Goal: Complete application form: Complete application form

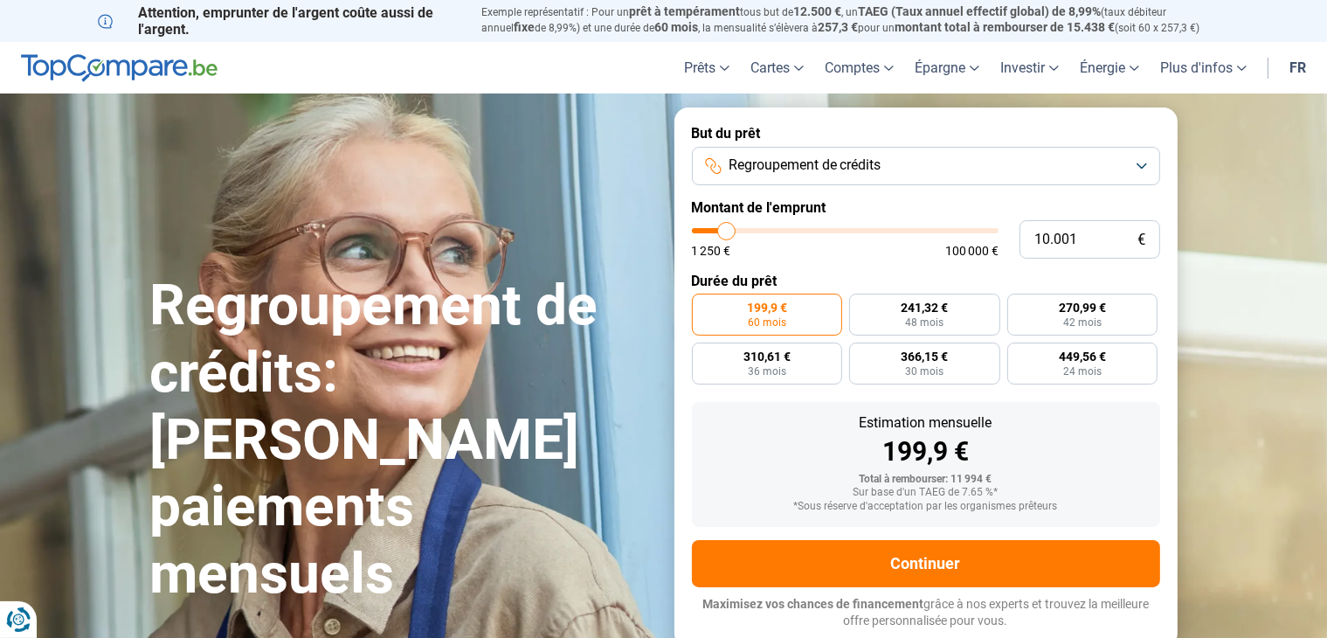
type input "41.250"
type input "41250"
click at [818, 232] on input "range" at bounding box center [845, 230] width 307 height 5
radio input "false"
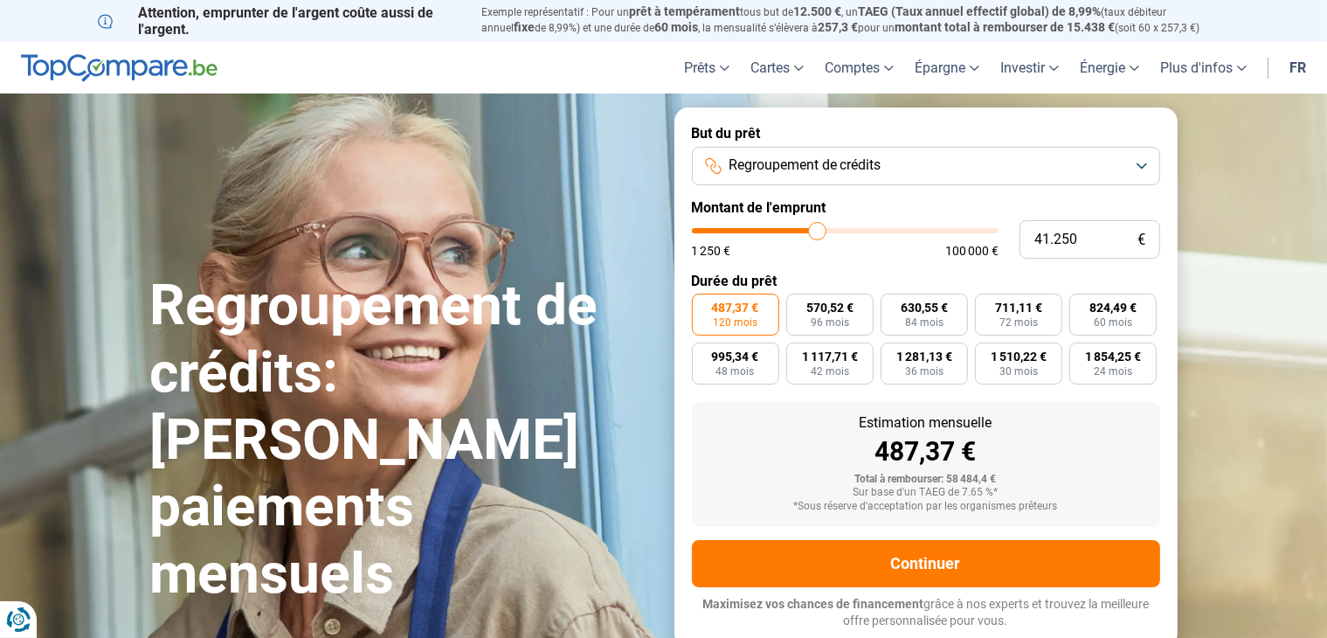
type input "31.250"
type input "31250"
click at [788, 230] on input "range" at bounding box center [845, 230] width 307 height 5
type input "27.750"
type input "27750"
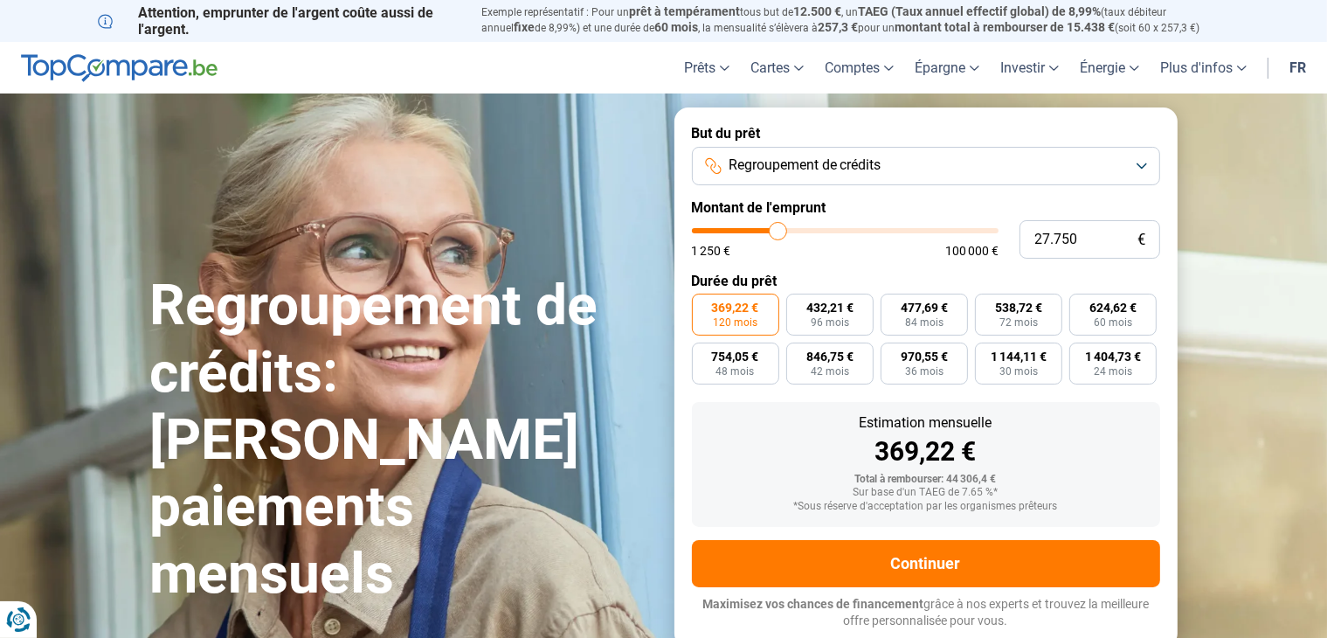
type input "27.500"
type input "27500"
click at [778, 230] on input "range" at bounding box center [845, 230] width 307 height 5
drag, startPoint x: 1097, startPoint y: 238, endPoint x: 951, endPoint y: 219, distance: 147.2
click at [951, 219] on form "But du prêt Regroupement de crédits Montant de l'emprunt 27.500 € 1 250 € 100 0…" at bounding box center [925, 376] width 503 height 539
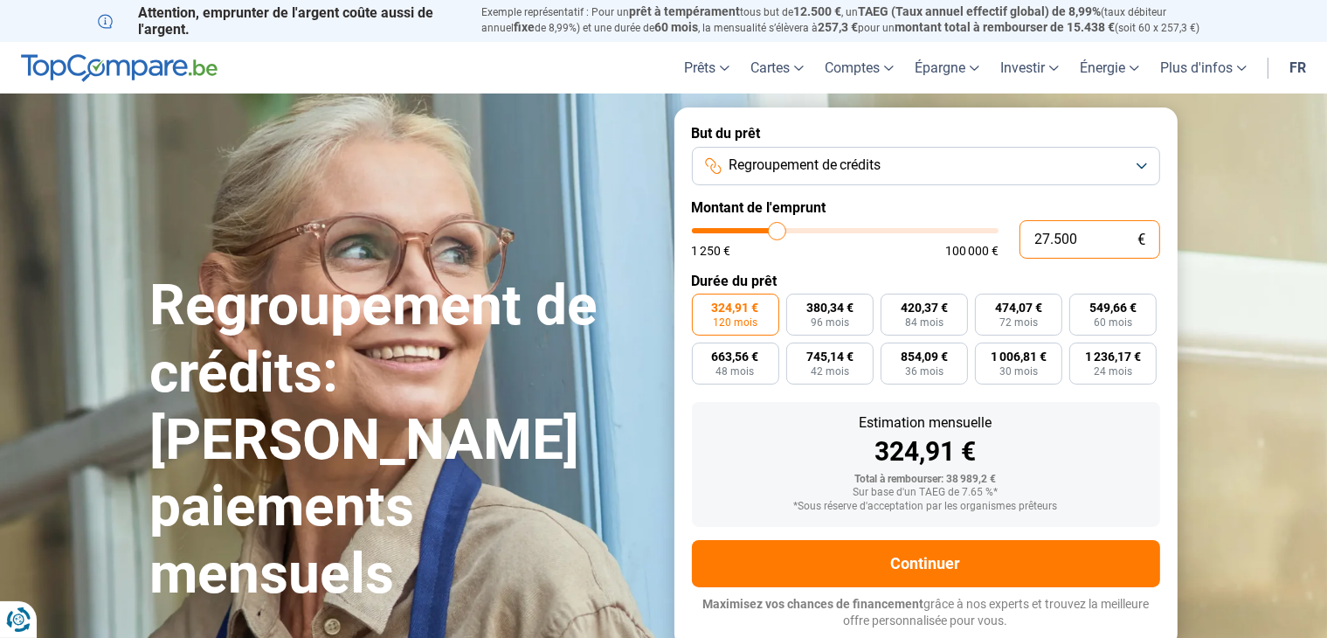
type input "3"
type input "1250"
type input "30"
type input "1250"
type input "300"
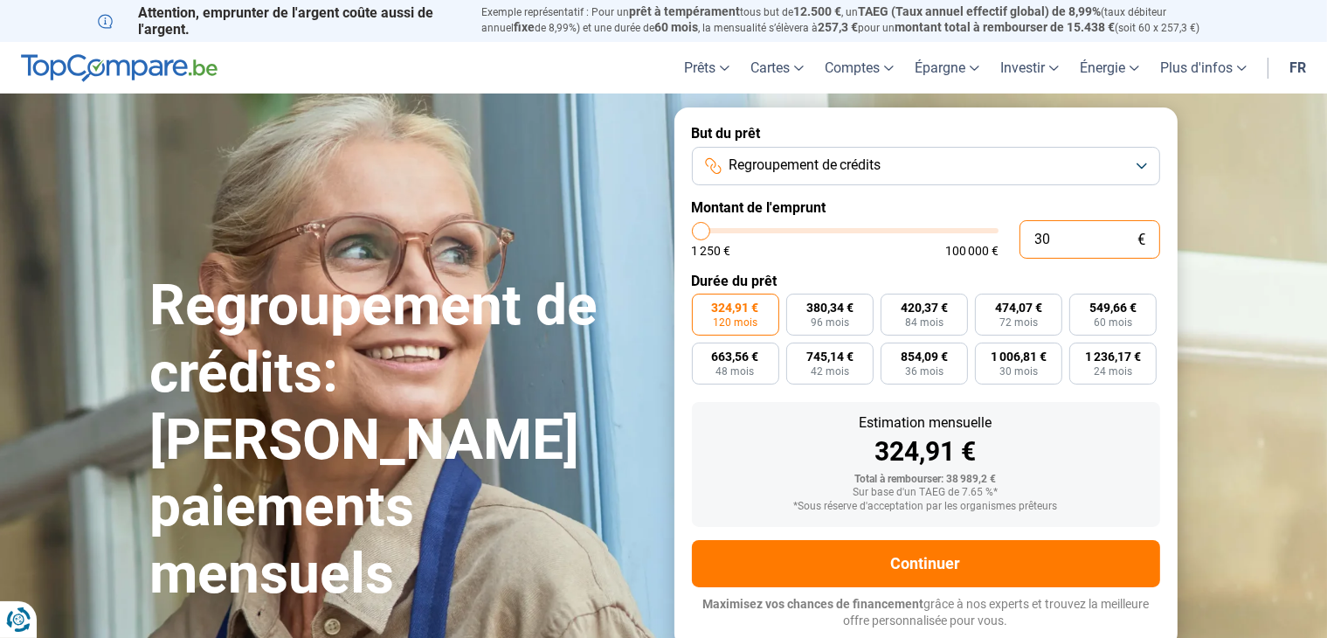
type input "1250"
type input "3.000"
type input "3000"
type input "30.000"
type input "30000"
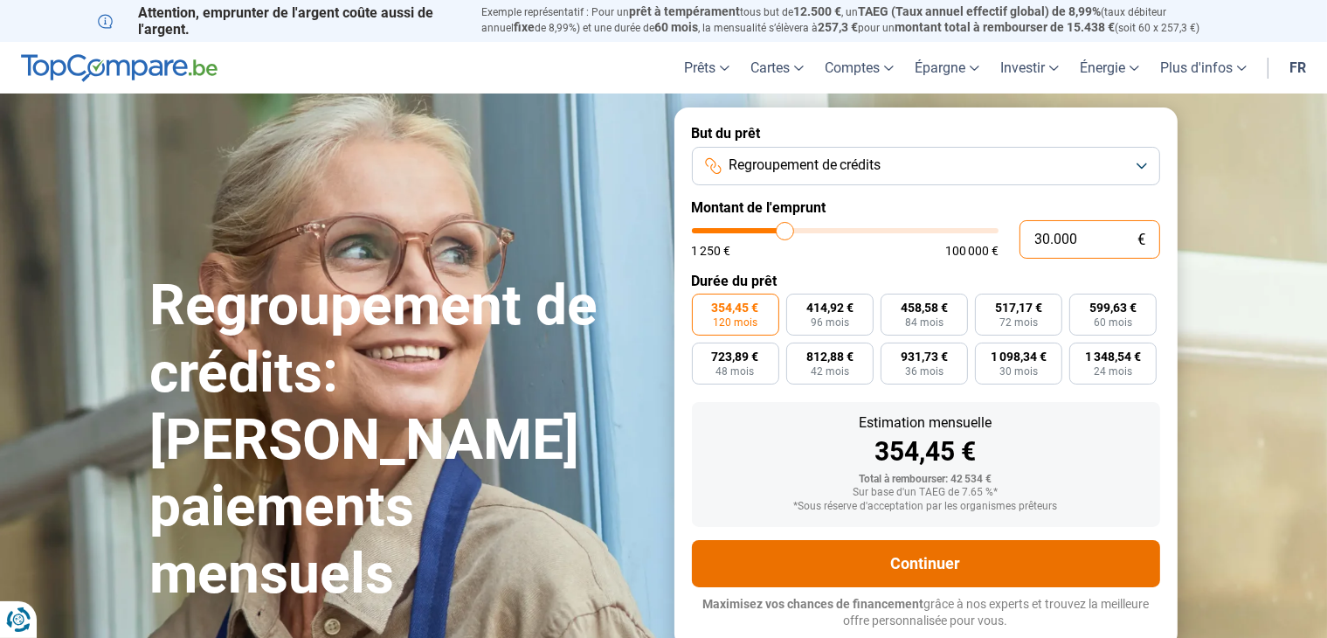
type input "30.000"
click at [1082, 556] on button "Continuer" at bounding box center [926, 563] width 468 height 47
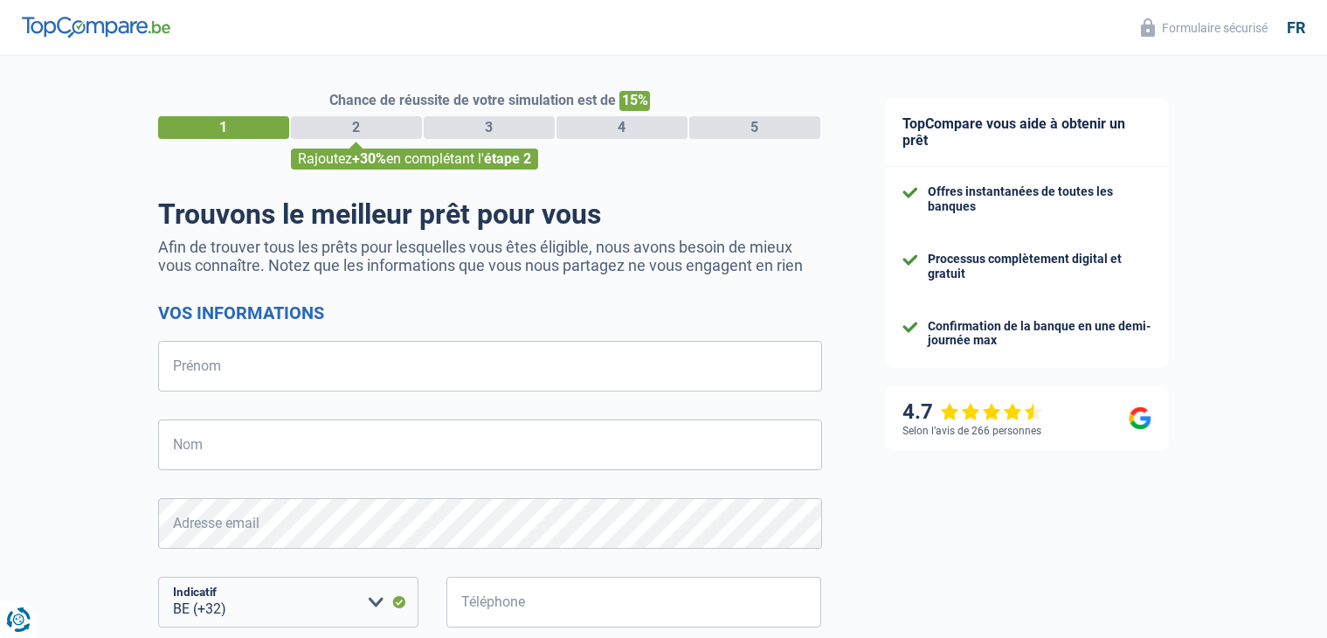
select select "32"
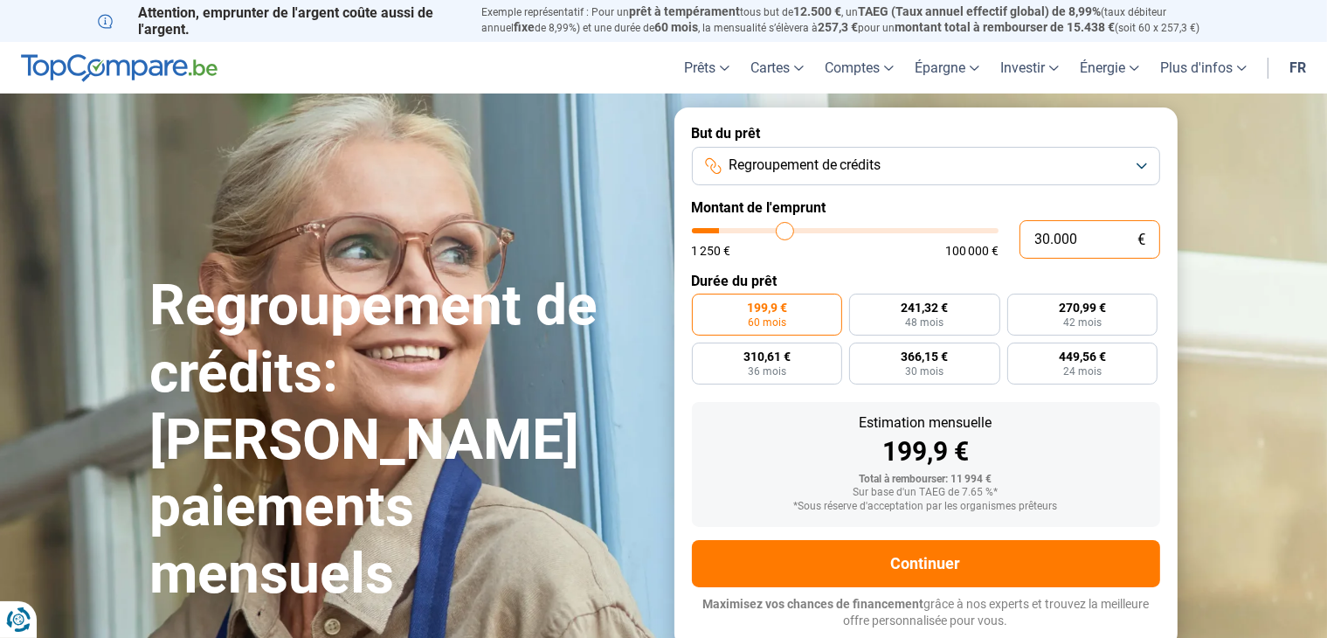
click at [1045, 238] on input "30.000" at bounding box center [1089, 239] width 141 height 38
type input "56.750"
type input "56750"
radio input "false"
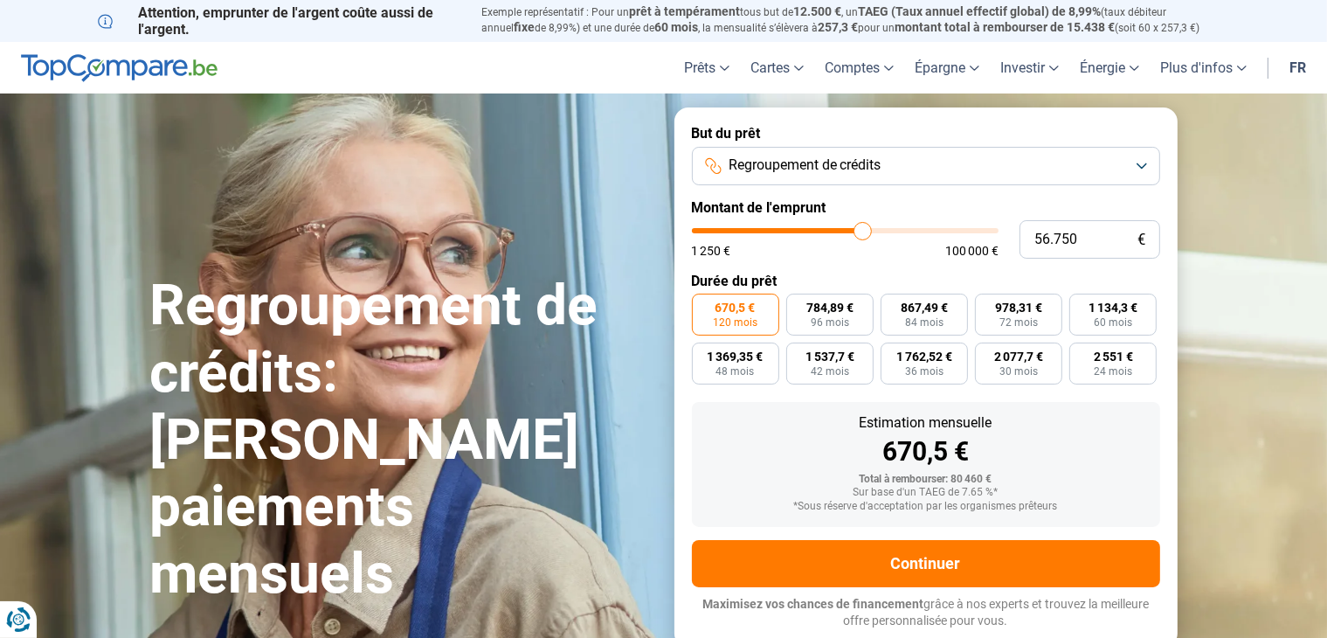
type input "56750"
click at [863, 228] on input "range" at bounding box center [845, 230] width 307 height 5
click at [1087, 244] on input "56.750" at bounding box center [1089, 239] width 141 height 38
type input "5.675"
type input "5750"
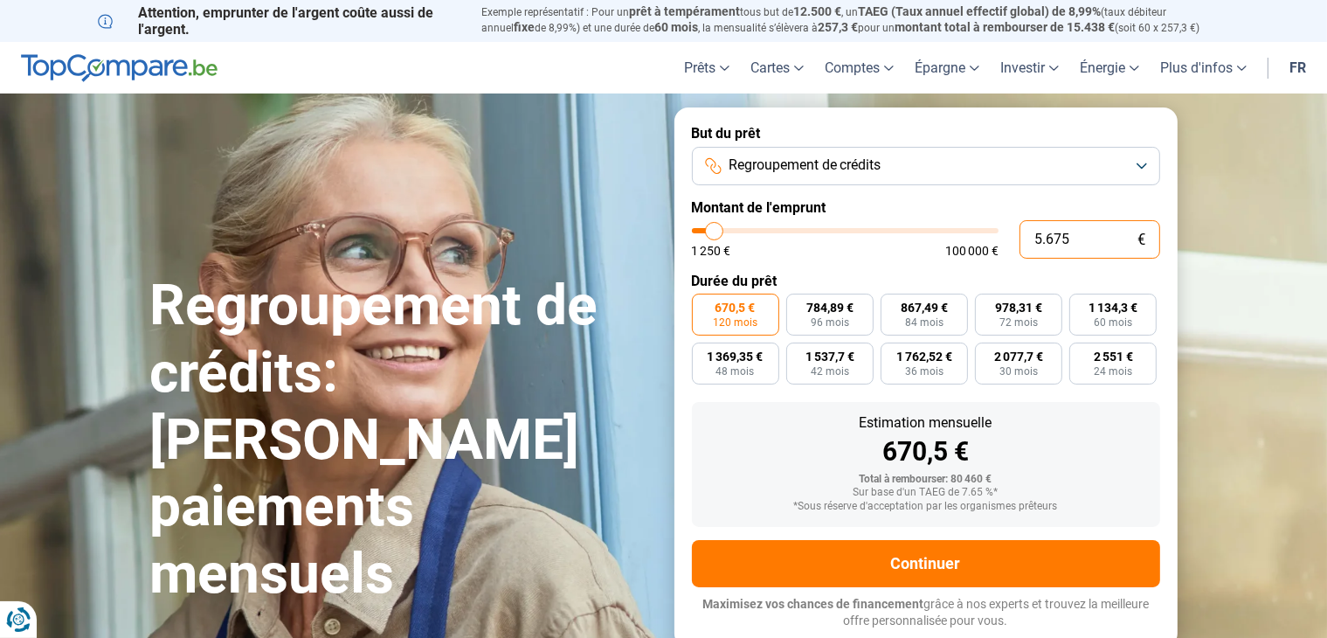
type input "567"
type input "1250"
type input "56"
type input "1250"
type input "5"
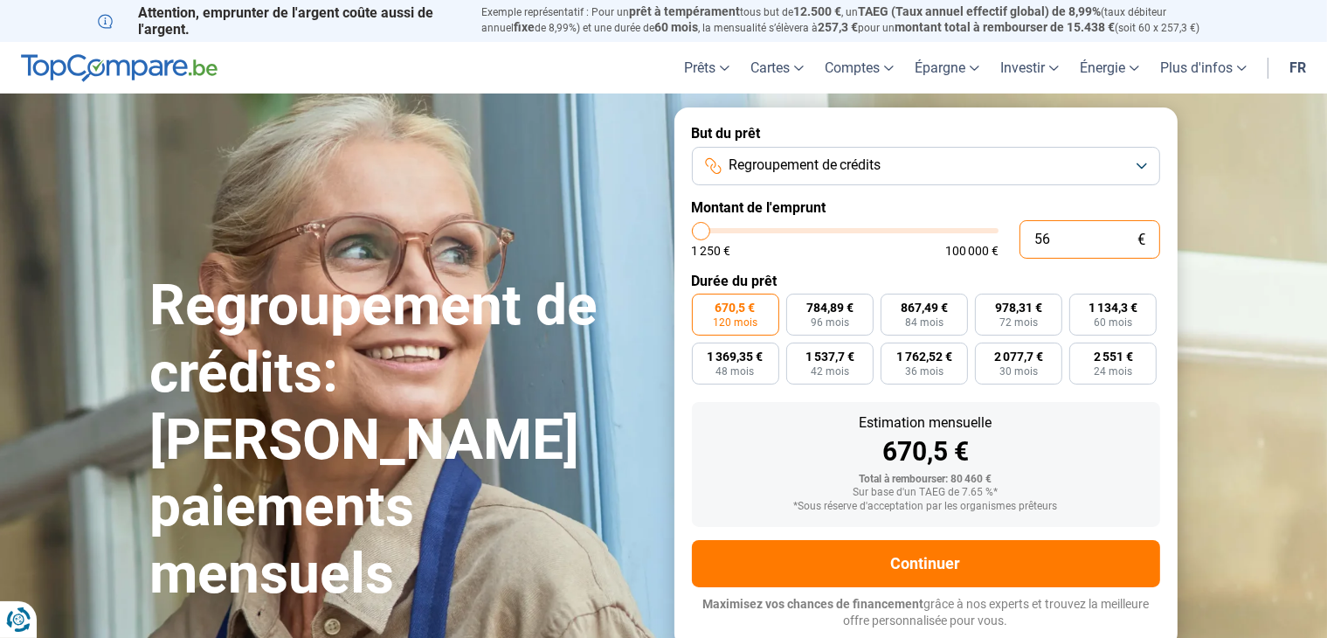
type input "1250"
type input "0"
type input "1250"
type input "3"
type input "1250"
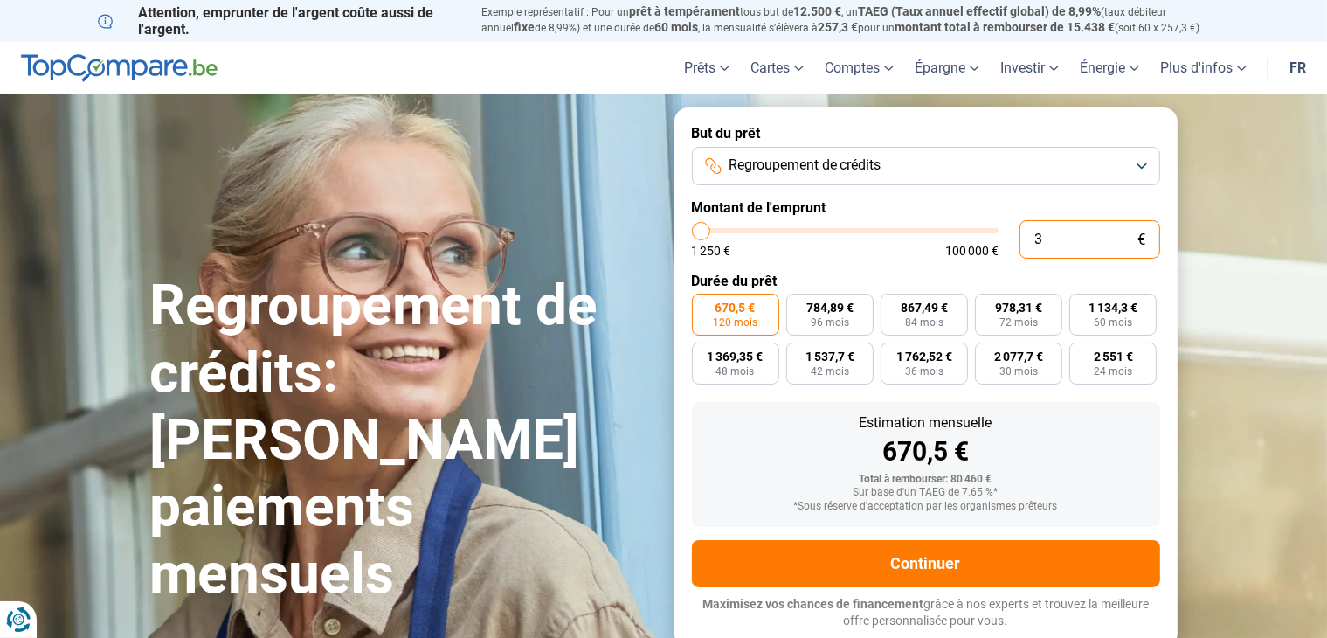
type input "30"
type input "1250"
type input "300"
type input "1250"
type input "3.000"
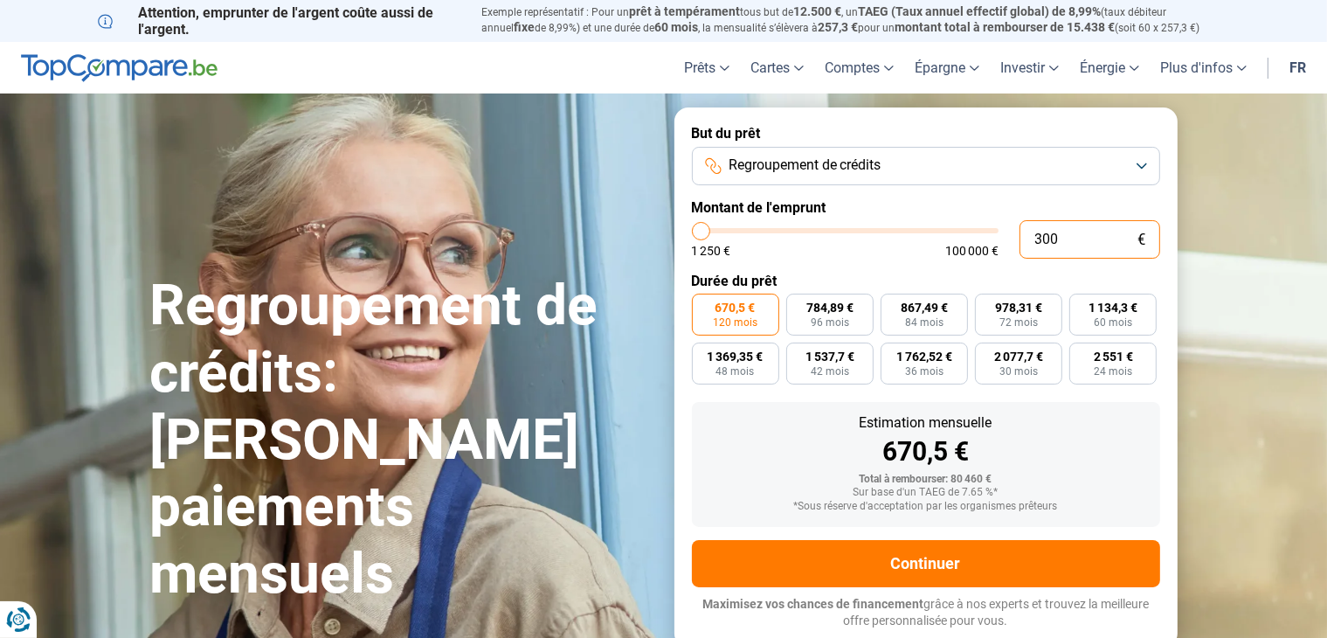
type input "3000"
type input "30.000"
type input "30000"
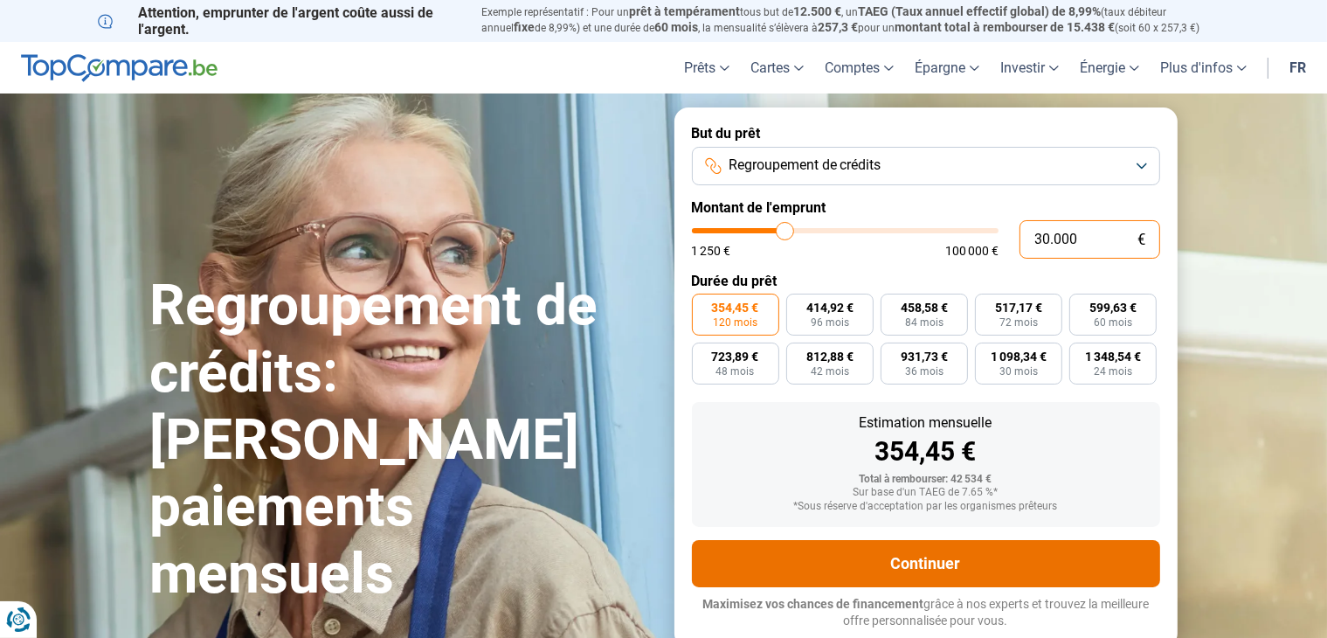
type input "30.000"
click at [887, 549] on button "Continuer" at bounding box center [926, 563] width 468 height 47
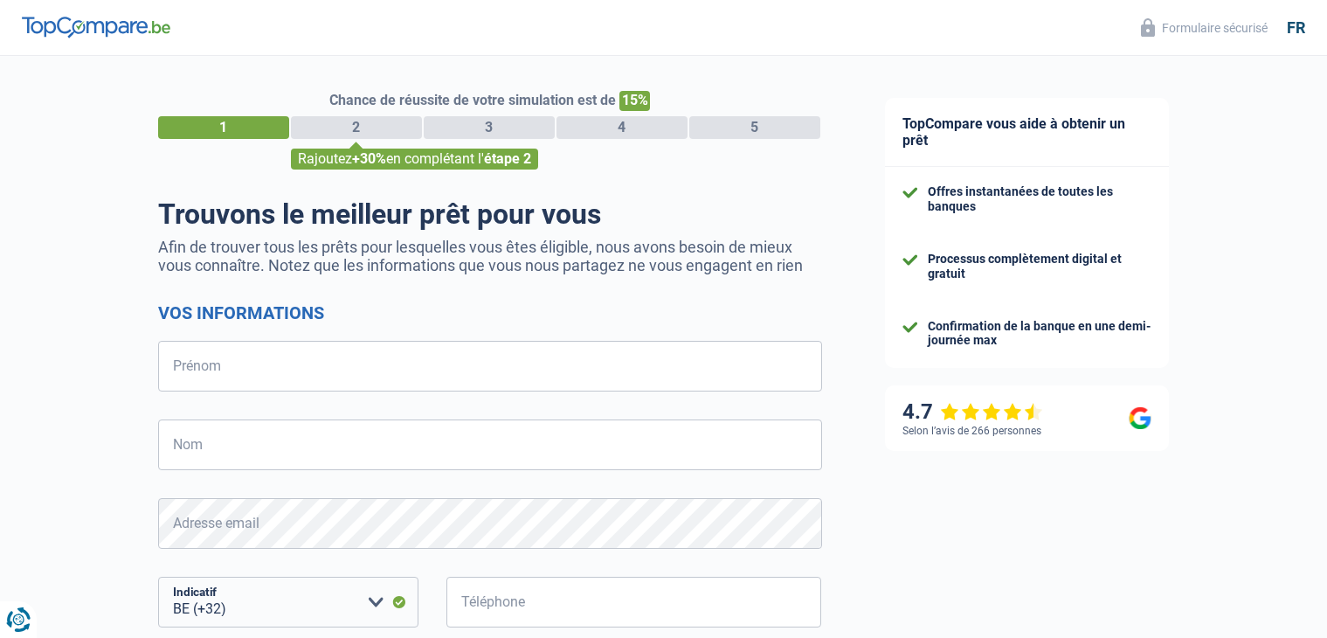
select select "32"
click at [411, 332] on form "Vos informations Prénom Tous les champs sont obligatoires. Veuillez fournir une…" at bounding box center [490, 573] width 664 height 543
click at [395, 357] on input "Prénom" at bounding box center [490, 366] width 664 height 51
type input "FRANCINE"
type input "NZI-YAO"
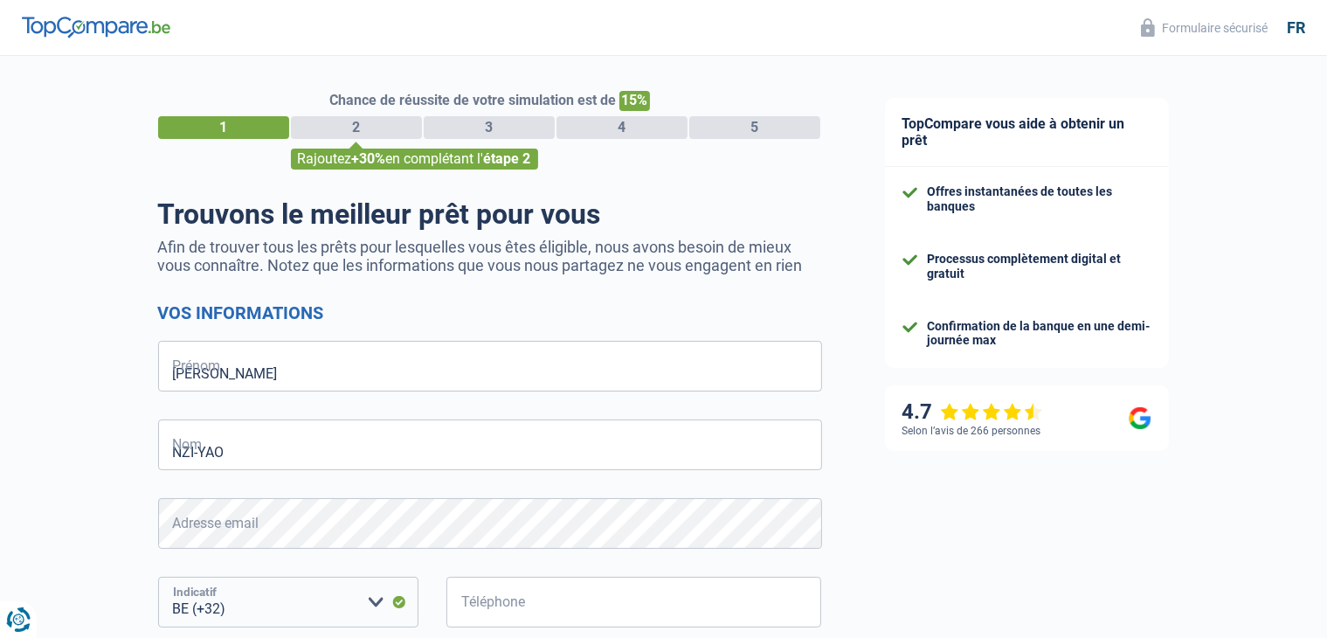
select select "352"
type input "661332394"
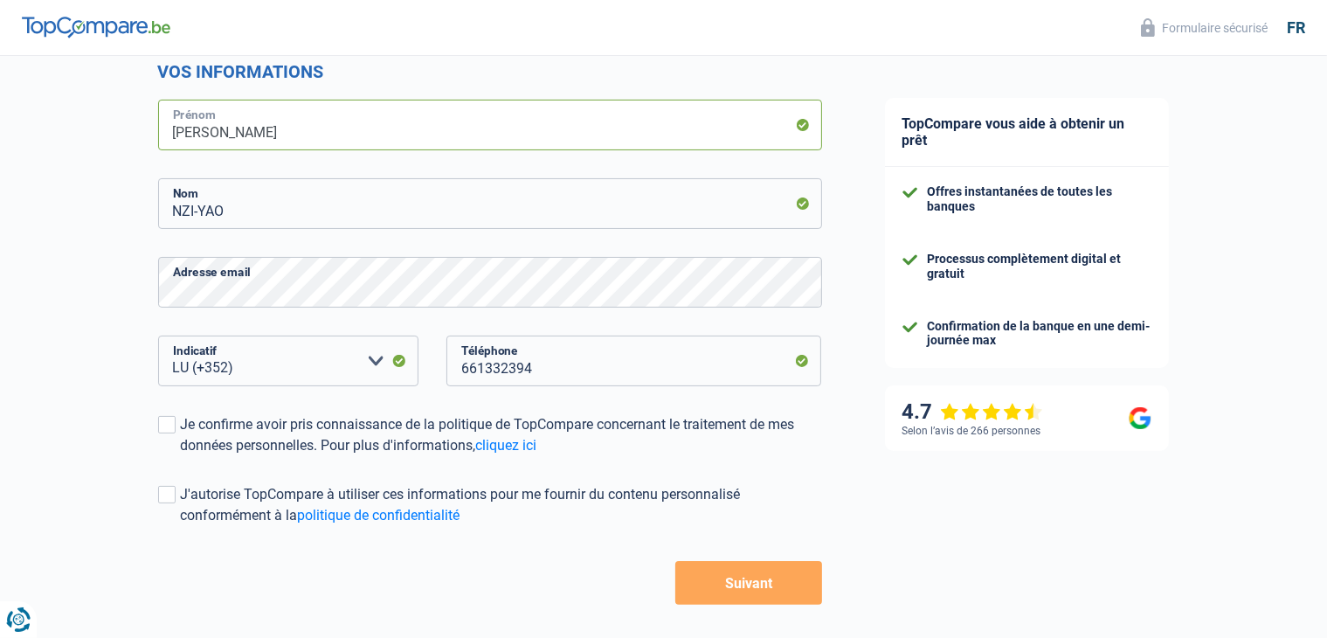
scroll to position [301, 0]
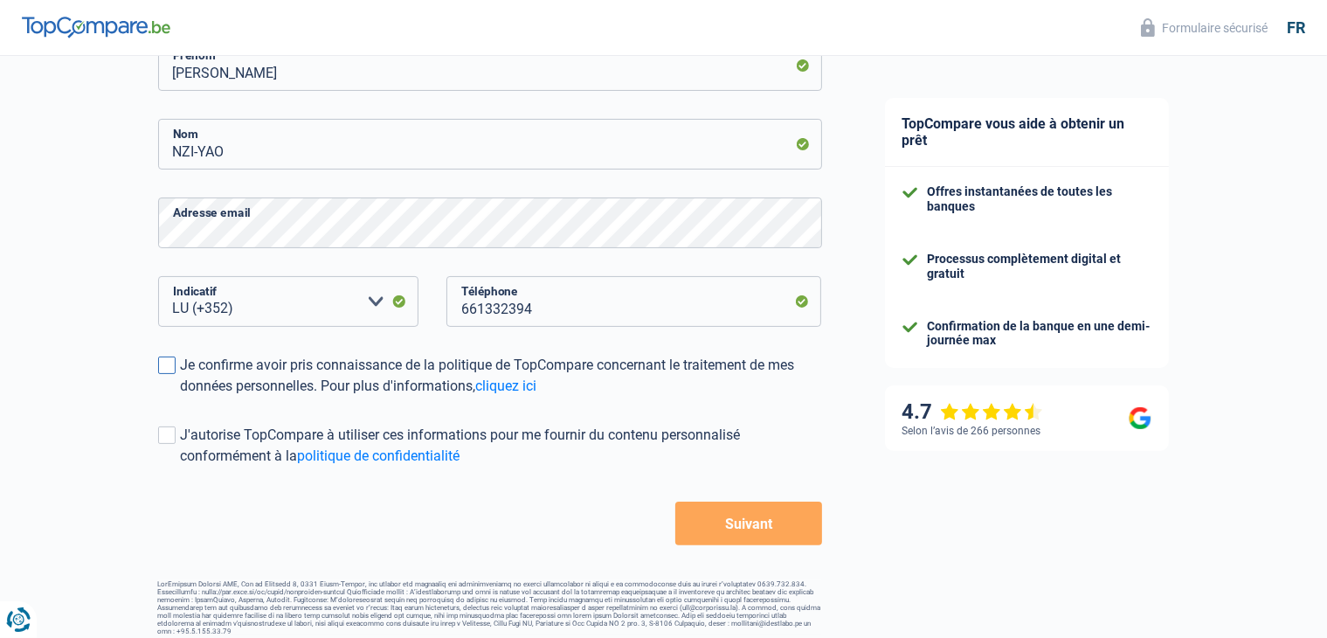
click at [162, 371] on span at bounding box center [166, 364] width 17 height 17
click at [181, 397] on input "Je confirme avoir pris connaissance de la politique de TopCompare concernant le…" at bounding box center [181, 397] width 0 height 0
click at [735, 529] on button "Suivant" at bounding box center [748, 523] width 146 height 44
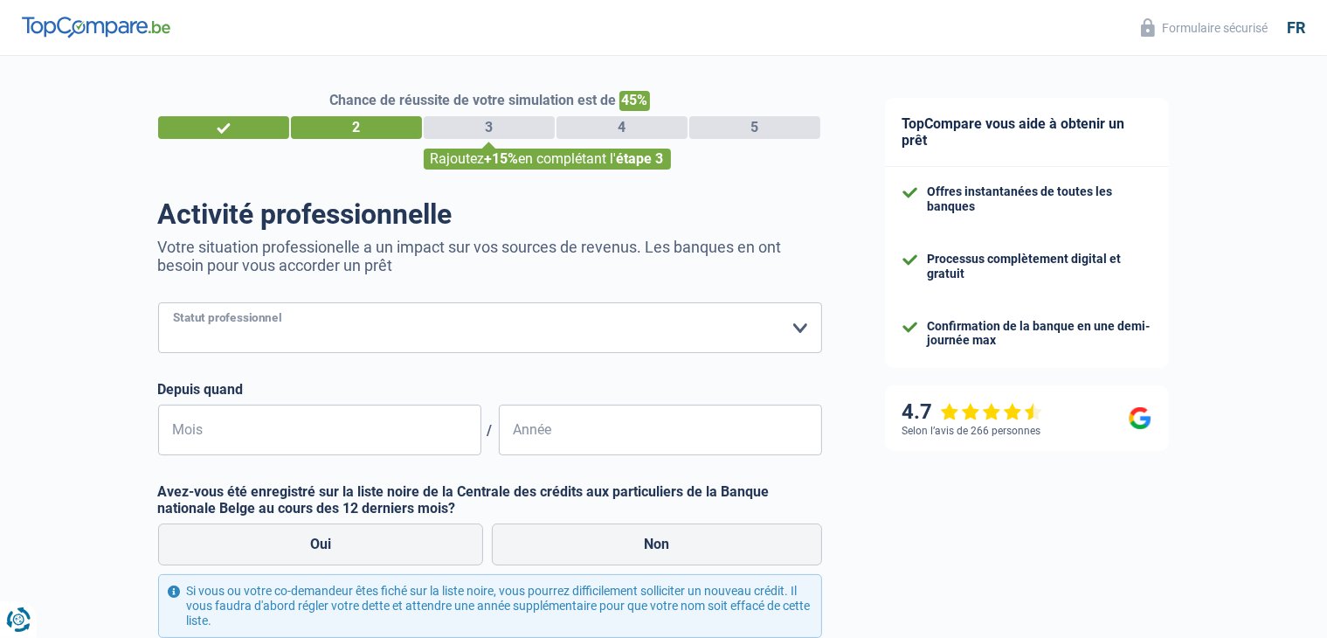
click at [312, 326] on select "Ouvrier Employé privé Employé public Invalide Indépendant Pensionné Chômeur Mut…" at bounding box center [490, 327] width 664 height 51
select select "privateEmployee"
click at [158, 303] on select "Ouvrier Employé privé Employé public Invalide Indépendant Pensionné Chômeur Mut…" at bounding box center [490, 327] width 664 height 51
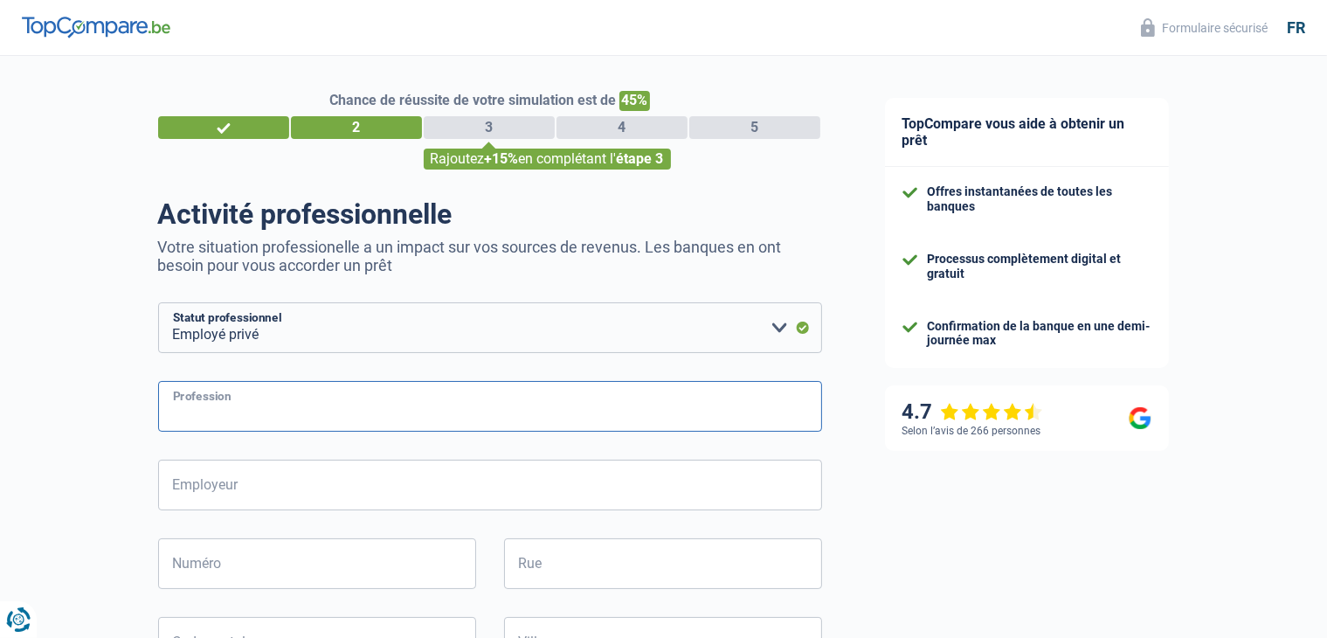
click at [259, 421] on input "Profession" at bounding box center [490, 406] width 664 height 51
type input "Audit"
click at [227, 482] on input "Employeur" at bounding box center [490, 485] width 664 height 51
type input "Avgea"
click at [206, 570] on input "Numéro" at bounding box center [317, 563] width 318 height 51
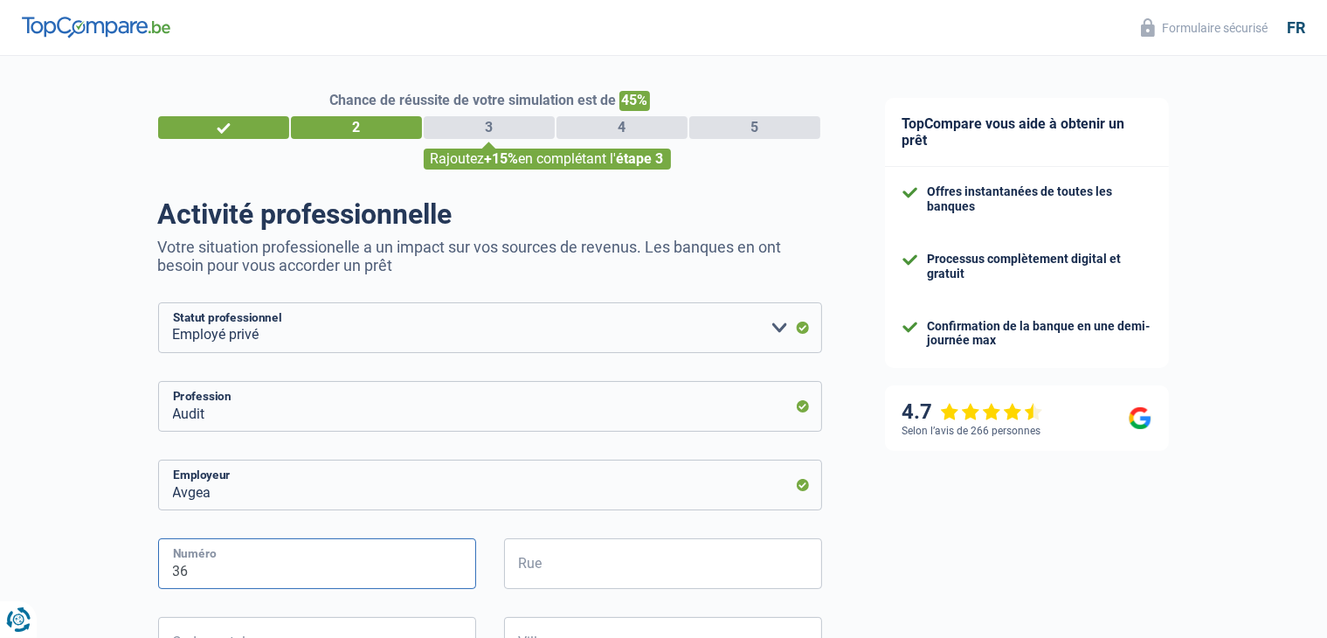
type input "36"
click at [550, 567] on input "Rue" at bounding box center [663, 563] width 318 height 51
type input "36 Rue de la Gendarmerie"
type input "4819"
type input "Rodange"
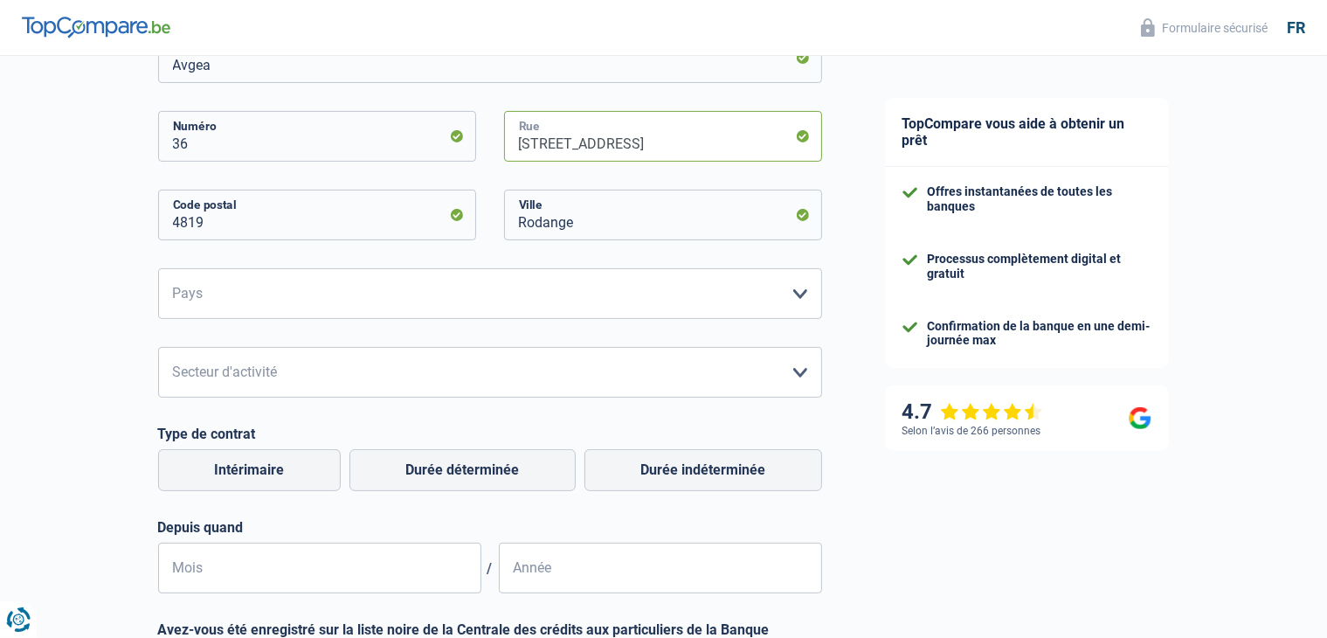
scroll to position [444, 0]
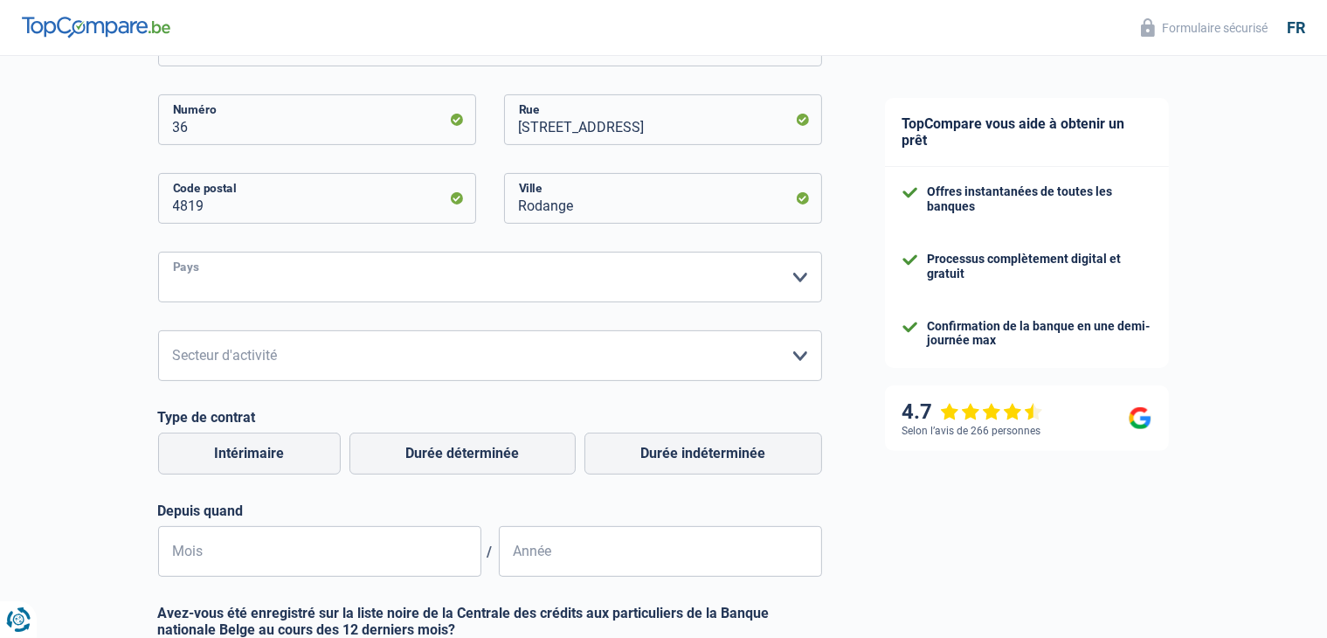
click at [531, 274] on select "Belgique France Allemagne Italie Luxembourg Pays-Bas Espagne Suisse Veuillez sé…" at bounding box center [490, 277] width 664 height 51
select select "LU"
click at [158, 252] on select "Belgique France Allemagne Italie Luxembourg Pays-Bas Espagne Suisse Veuillez sé…" at bounding box center [490, 277] width 664 height 51
click at [283, 359] on select "Agriculture/Pêche Industrie Horeca Courier/Fitness/Taxi Construction Banques/As…" at bounding box center [490, 355] width 664 height 51
click at [158, 331] on select "Agriculture/Pêche Industrie Horeca Courier/Fitness/Taxi Construction Banques/As…" at bounding box center [490, 355] width 664 height 51
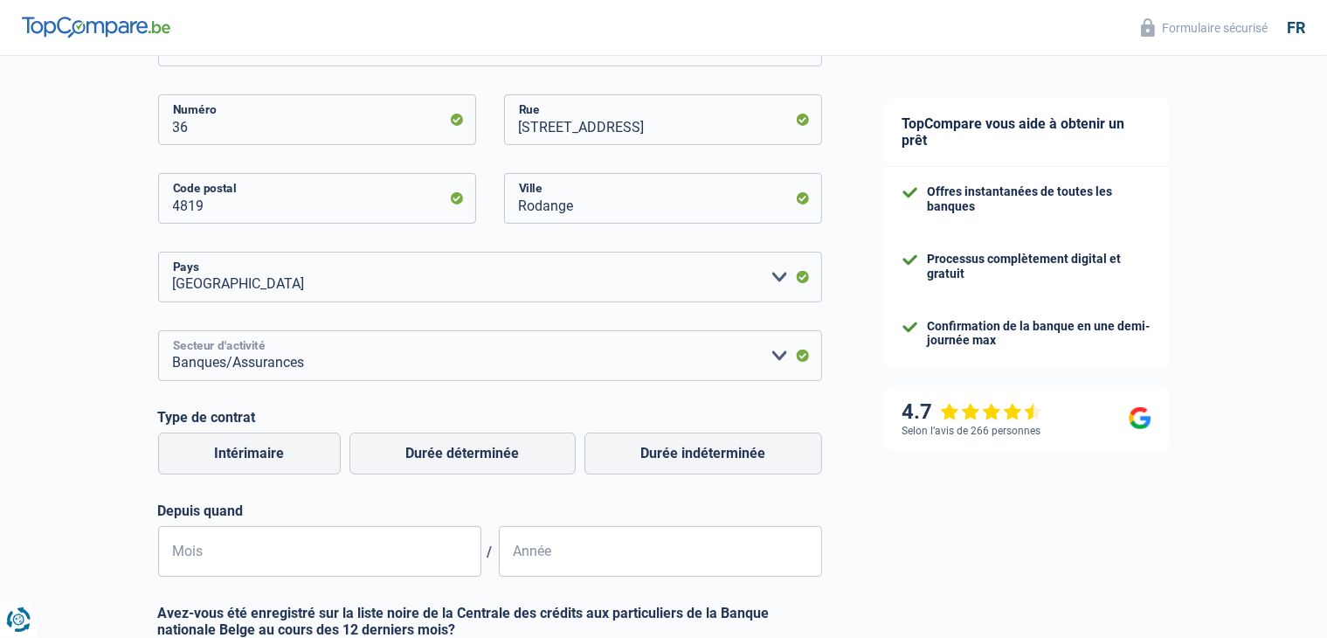
click at [325, 357] on select "Agriculture/Pêche Industrie Horeca Courier/Fitness/Taxi Construction Banques/As…" at bounding box center [490, 355] width 664 height 51
select select "bigCompanies"
click at [158, 331] on select "Agriculture/Pêche Industrie Horeca Courier/Fitness/Taxi Construction Banques/As…" at bounding box center [490, 355] width 664 height 51
click at [309, 464] on label "Intérimaire" at bounding box center [249, 453] width 183 height 42
click at [309, 464] on input "Intérimaire" at bounding box center [249, 453] width 183 height 42
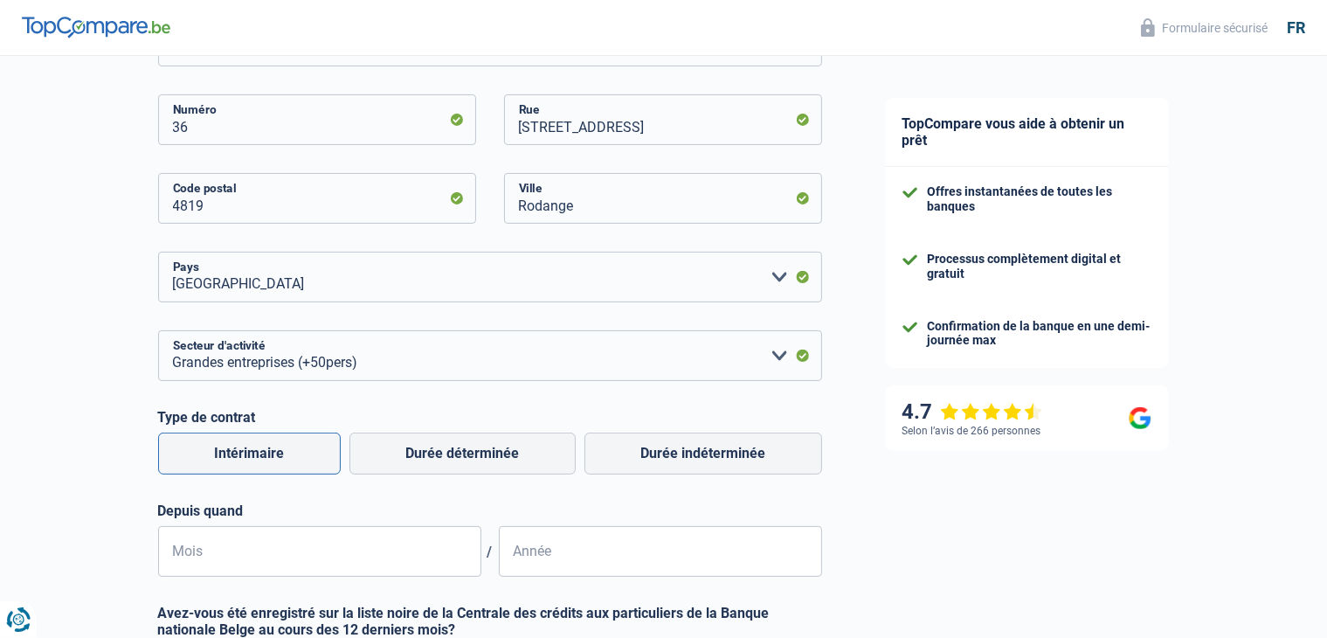
radio input "true"
click at [660, 453] on label "Durée indéterminée" at bounding box center [703, 453] width 238 height 42
click at [660, 453] on input "Durée indéterminée" at bounding box center [703, 453] width 238 height 42
radio input "true"
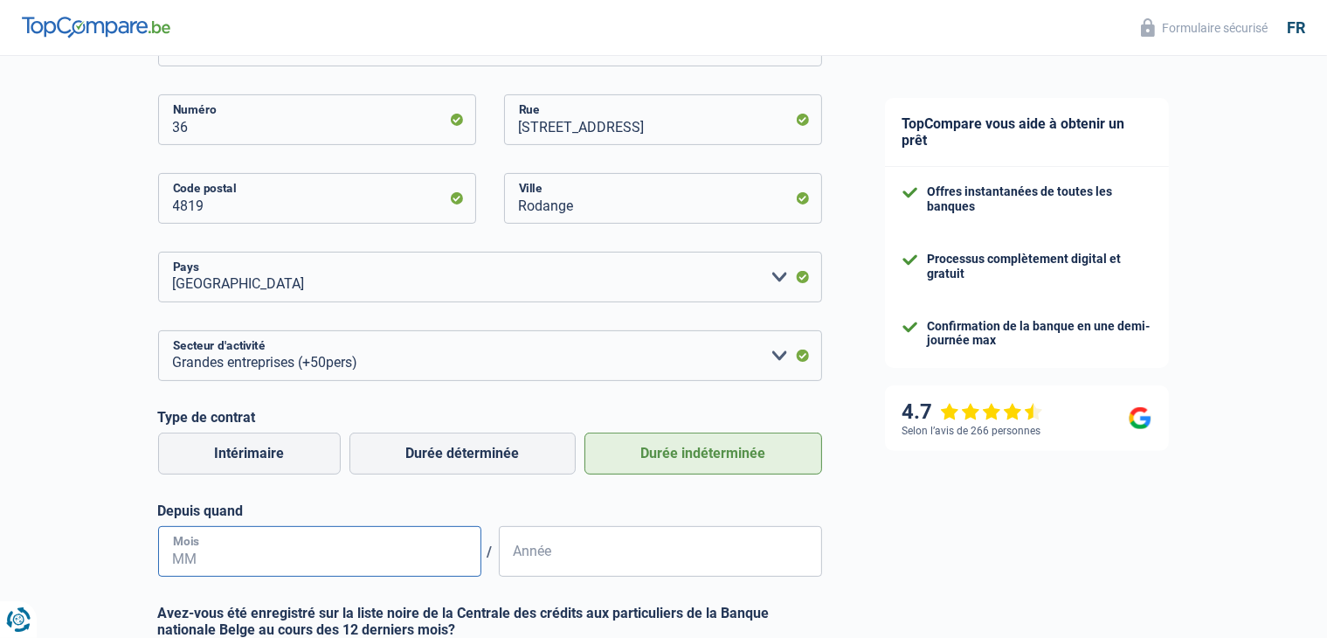
click at [375, 548] on input "Mois" at bounding box center [319, 551] width 323 height 51
type input "09"
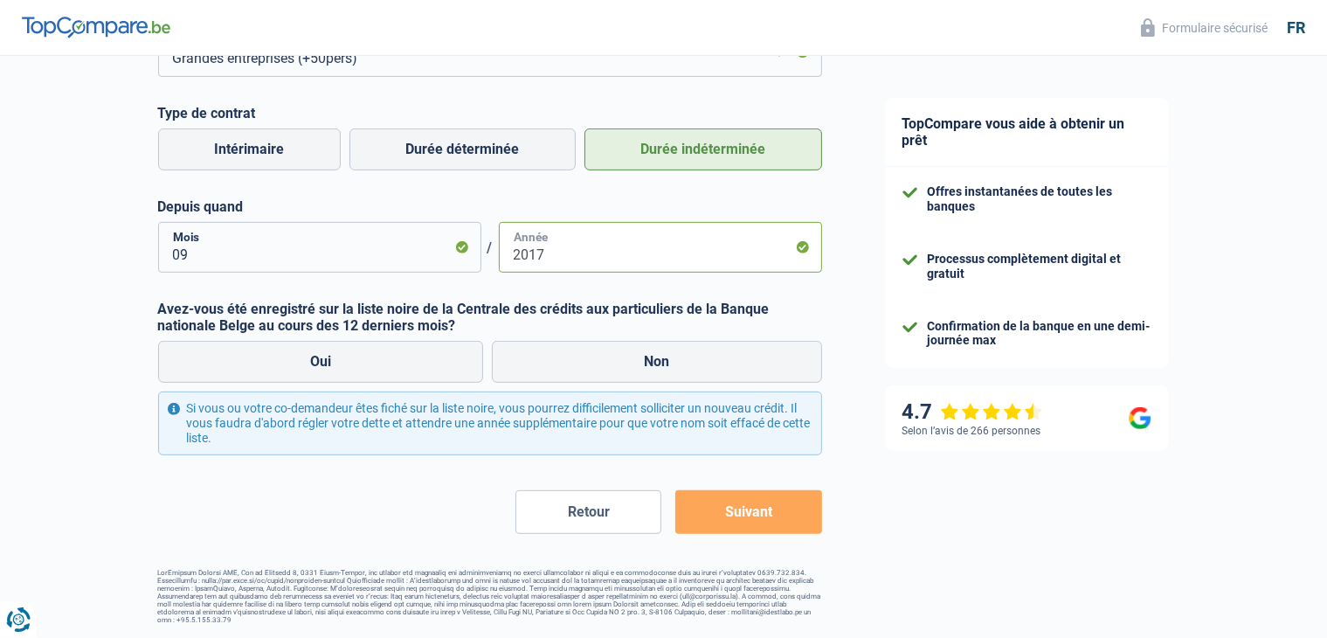
type input "2017"
click at [755, 511] on button "Suivant" at bounding box center [748, 512] width 146 height 44
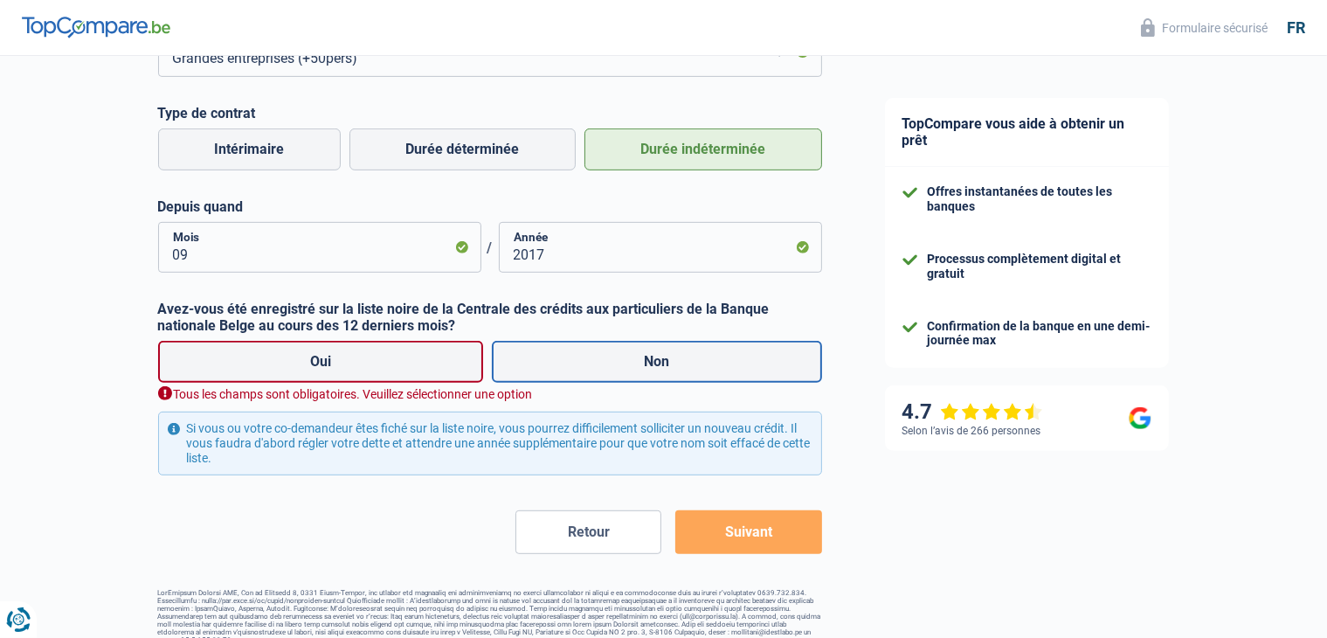
click at [535, 355] on label "Non" at bounding box center [657, 362] width 330 height 42
click at [535, 355] on input "Non" at bounding box center [657, 362] width 330 height 42
radio input "true"
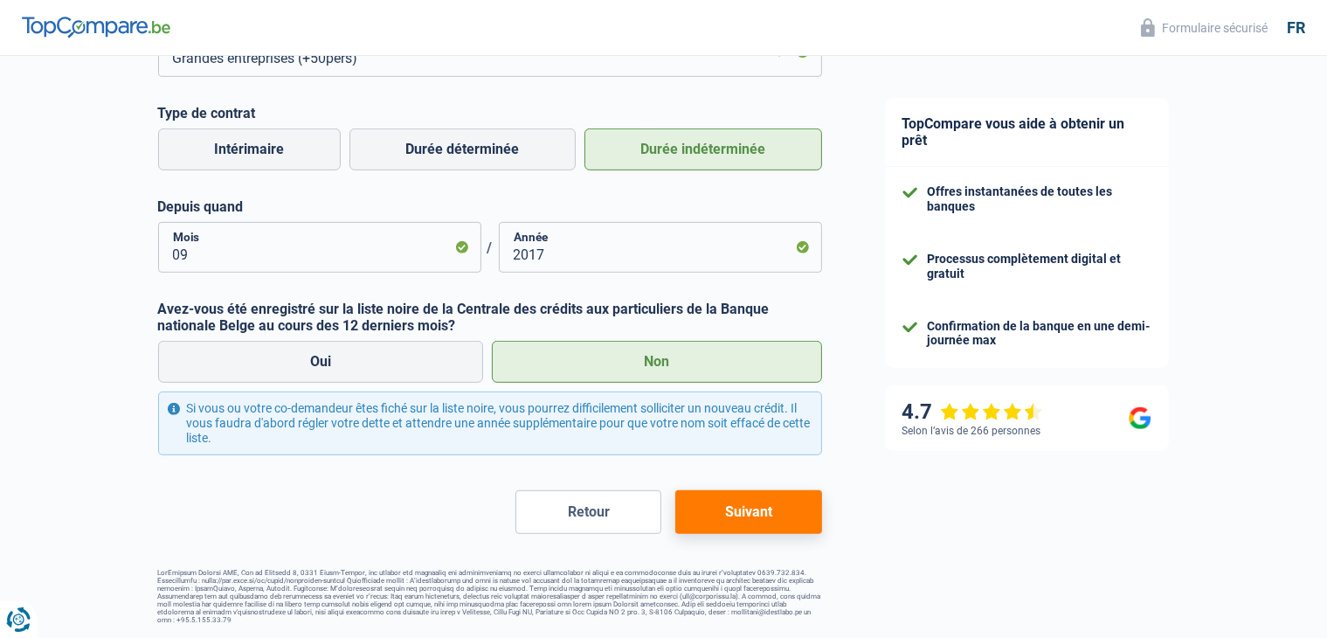
click at [769, 510] on button "Suivant" at bounding box center [748, 512] width 146 height 44
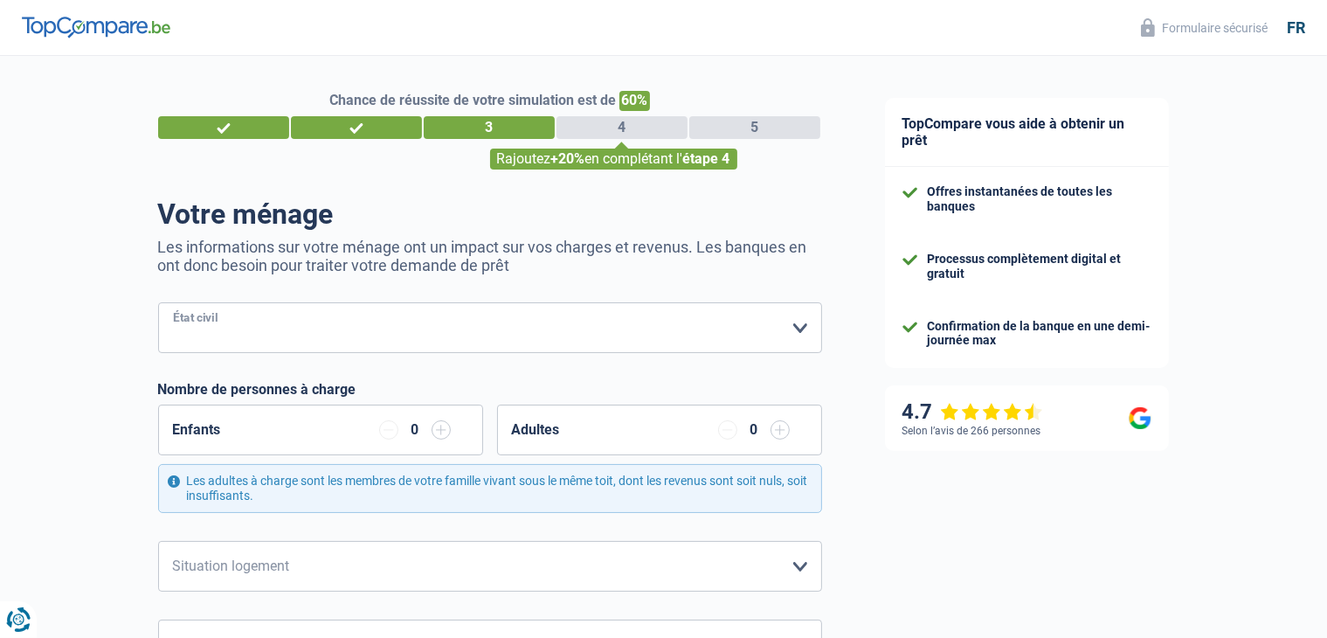
click at [241, 327] on select "Célibataire Marié(e) Cohabitant(e) légal(e) Divorcé(e) Veuf(ve) Séparé (de fait…" at bounding box center [490, 327] width 664 height 51
select select "married"
click at [158, 303] on select "Célibataire Marié(e) Cohabitant(e) légal(e) Divorcé(e) Veuf(ve) Séparé (de fait…" at bounding box center [490, 327] width 664 height 51
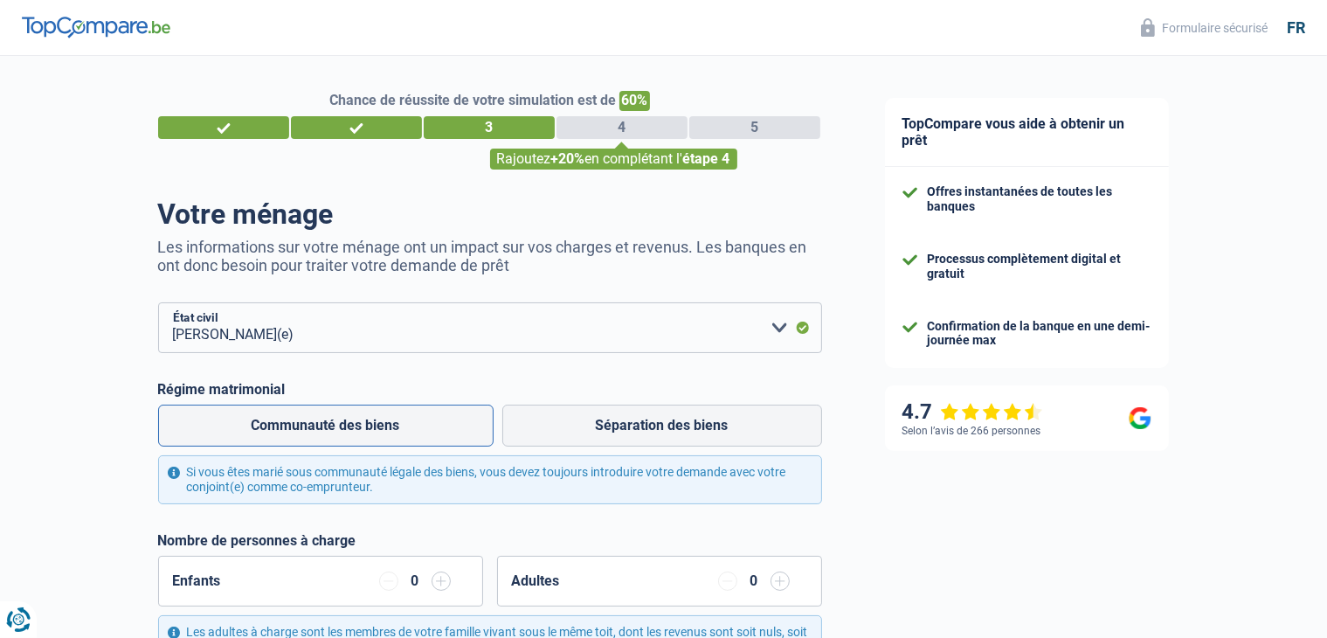
click at [327, 432] on label "Communauté des biens" at bounding box center [325, 425] width 335 height 42
click at [336, 579] on div "Enfants 0" at bounding box center [320, 581] width 325 height 51
click at [440, 584] on input "button" at bounding box center [441, 580] width 19 height 19
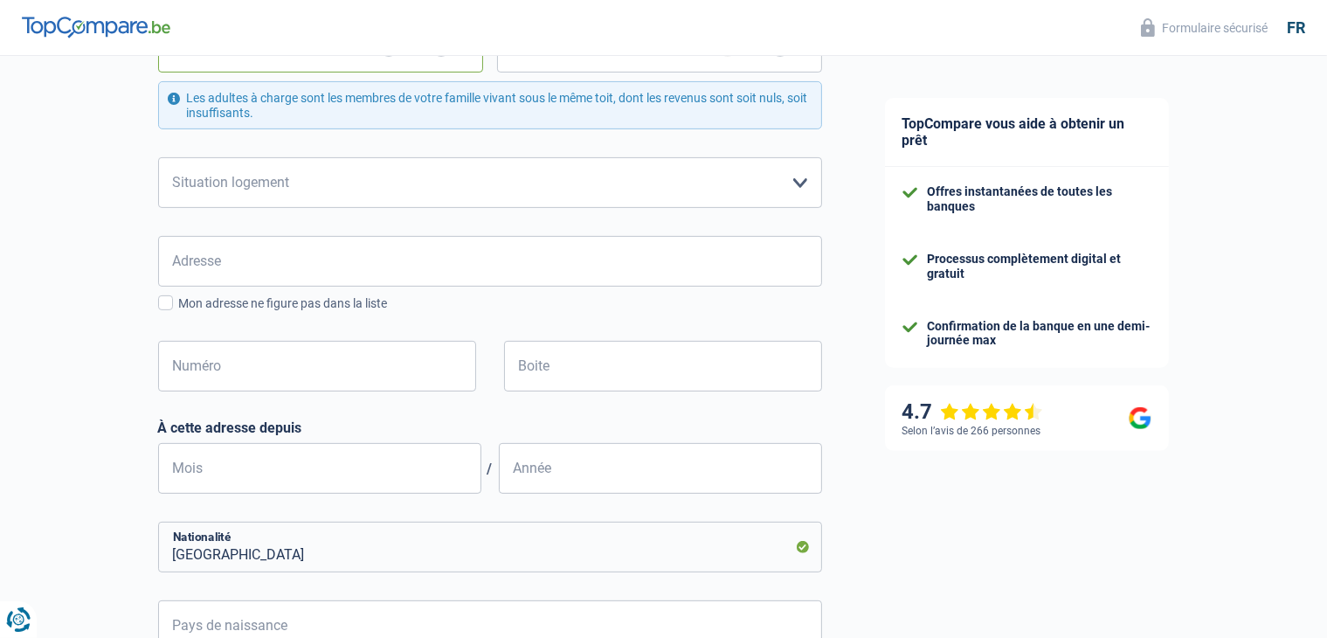
scroll to position [544, 0]
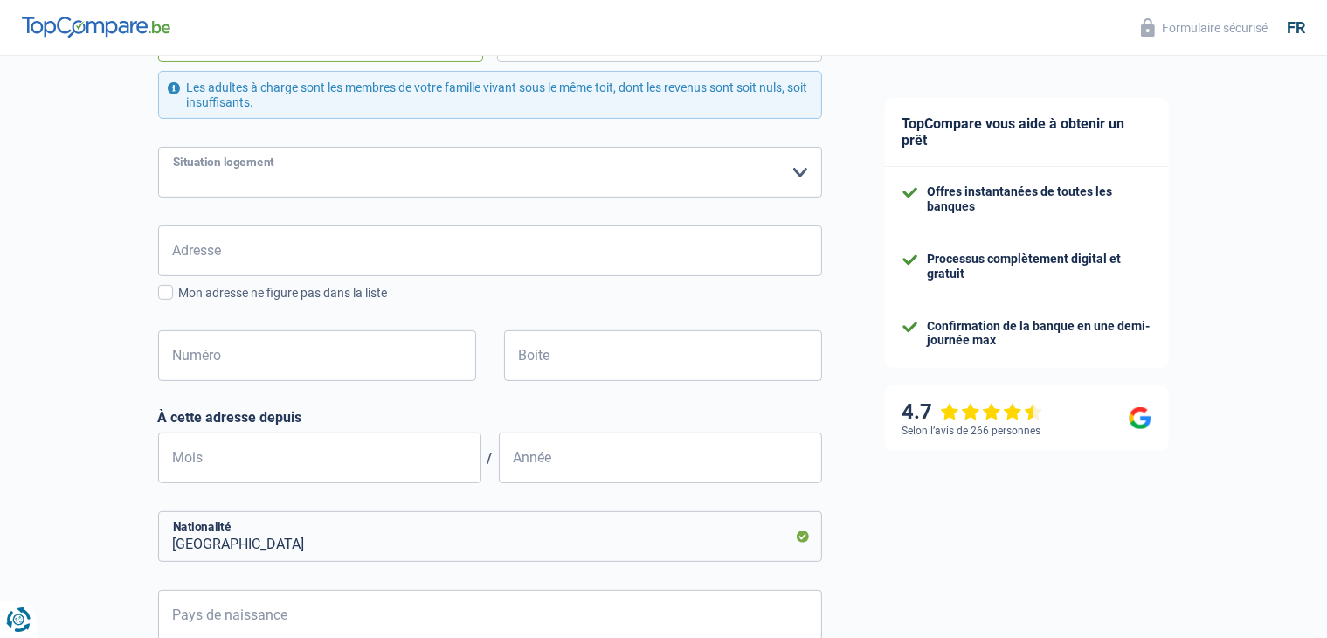
click at [788, 169] on select "Locataire Propriétaire avec prêt hypothécaire Propriétaire sans prêt hypothécai…" at bounding box center [490, 172] width 664 height 51
select select "ownerWithMortgage"
click at [158, 147] on select "Locataire Propriétaire avec prêt hypothécaire Propriétaire sans prêt hypothécai…" at bounding box center [490, 172] width 664 height 51
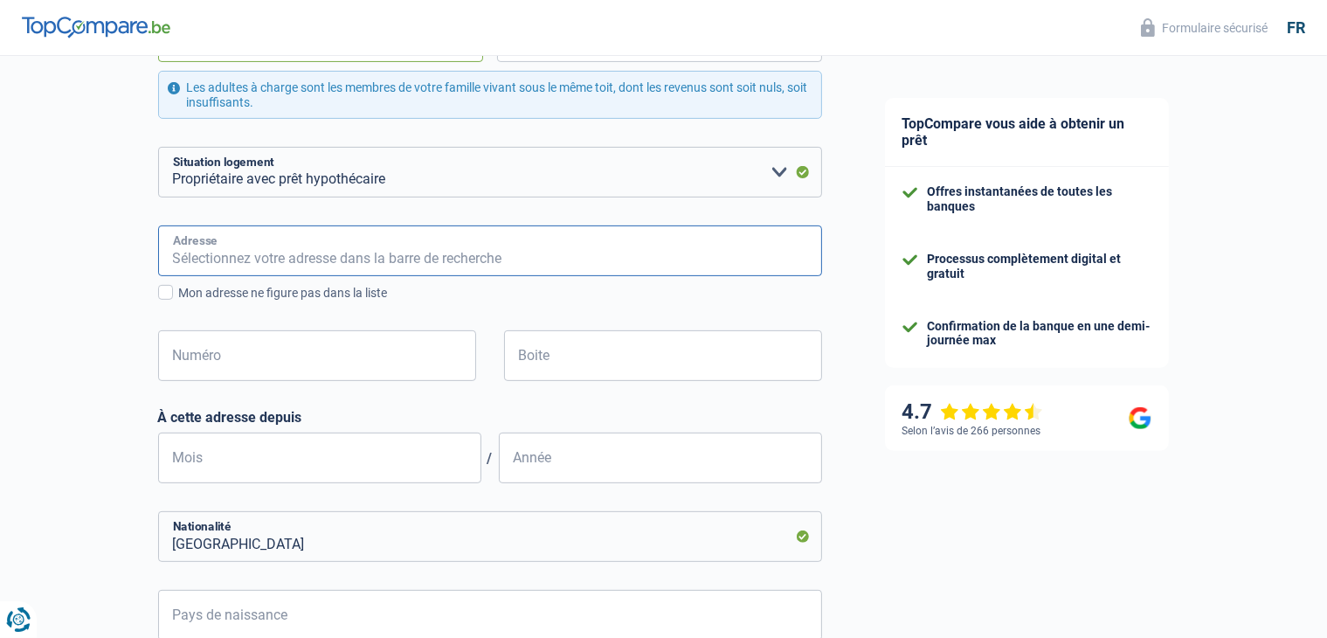
click at [591, 262] on input "Adresse" at bounding box center [490, 250] width 664 height 51
type input "36 Rue de la Gendarmerie"
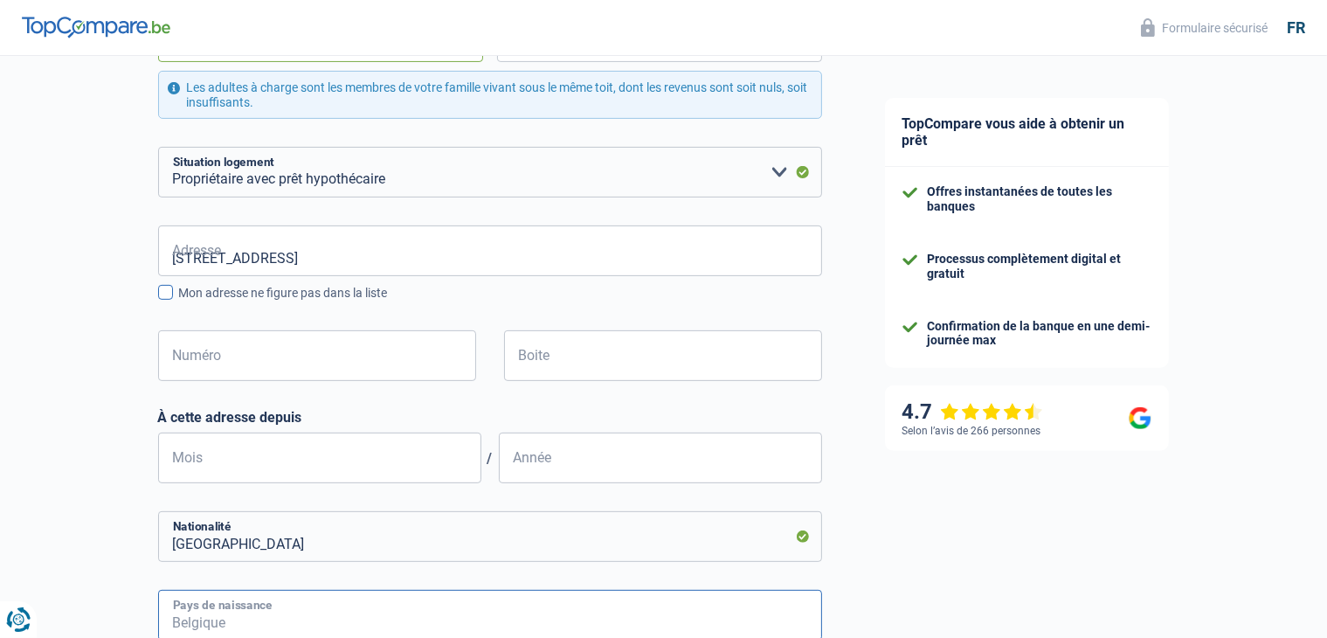
type input "Luxembourg"
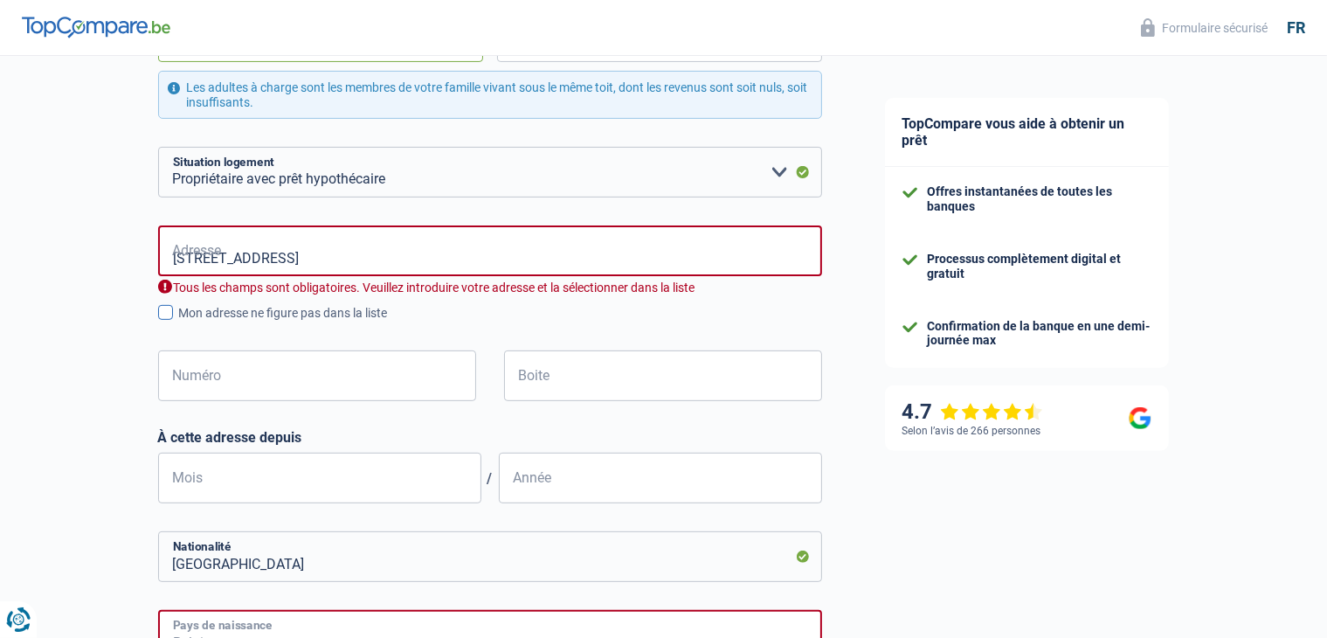
type input "Luxembourg"
click at [224, 314] on div "Mon adresse ne figure pas dans la liste" at bounding box center [500, 313] width 643 height 18
click at [179, 322] on input "Mon adresse ne figure pas dans la liste" at bounding box center [179, 322] width 0 height 0
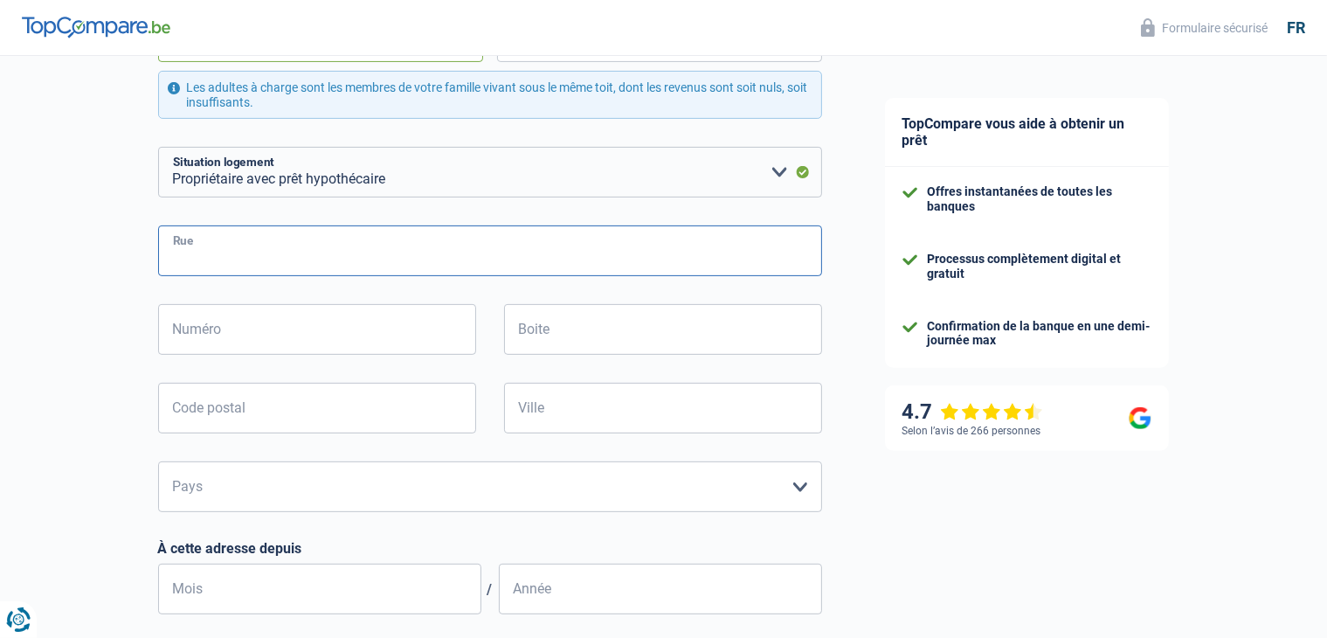
click at [286, 266] on input "Rue" at bounding box center [490, 250] width 664 height 51
type input "Rue de la Gendarmerie"
type input "36"
type input "4819"
type input "ROdange"
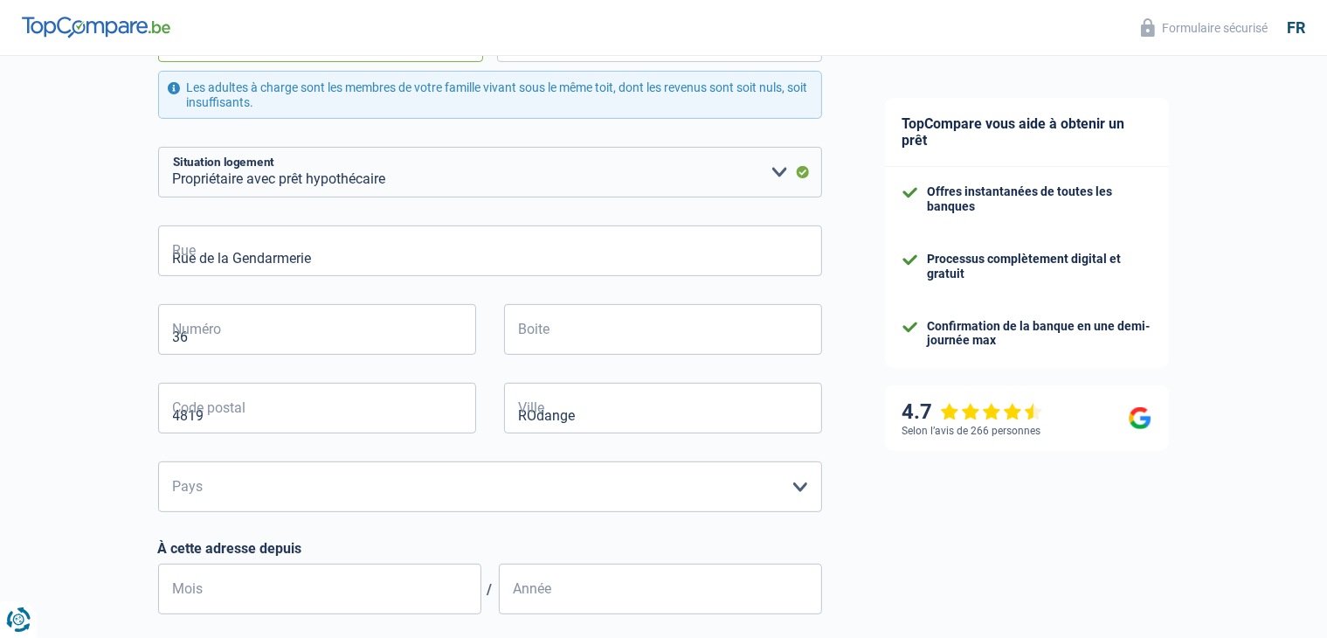
type input "ROdange"
type input "36 Rue de la Gendarmerie"
click at [653, 497] on select "Belgique Luxembourg Veuillez sélectionner une option" at bounding box center [490, 486] width 664 height 51
select select "LU"
click at [158, 461] on select "Belgique Luxembourg Veuillez sélectionner une option" at bounding box center [490, 486] width 664 height 51
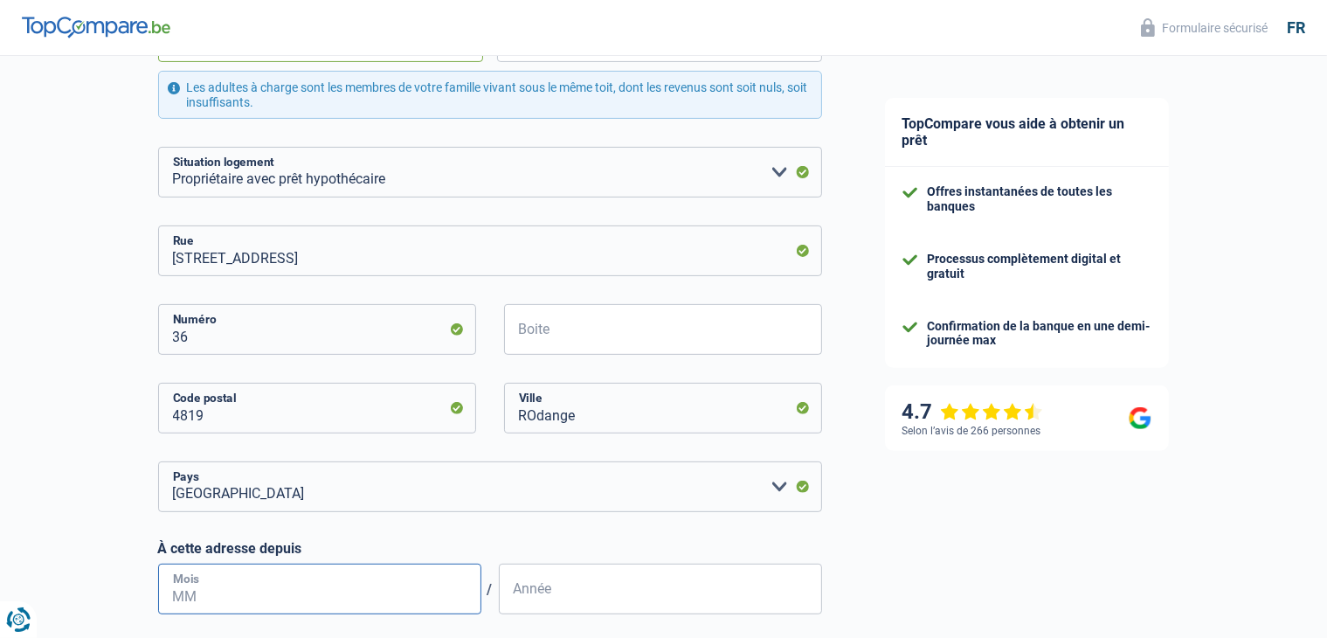
click at [382, 597] on input "Mois" at bounding box center [319, 588] width 323 height 51
click at [262, 595] on input "08" at bounding box center [319, 588] width 323 height 51
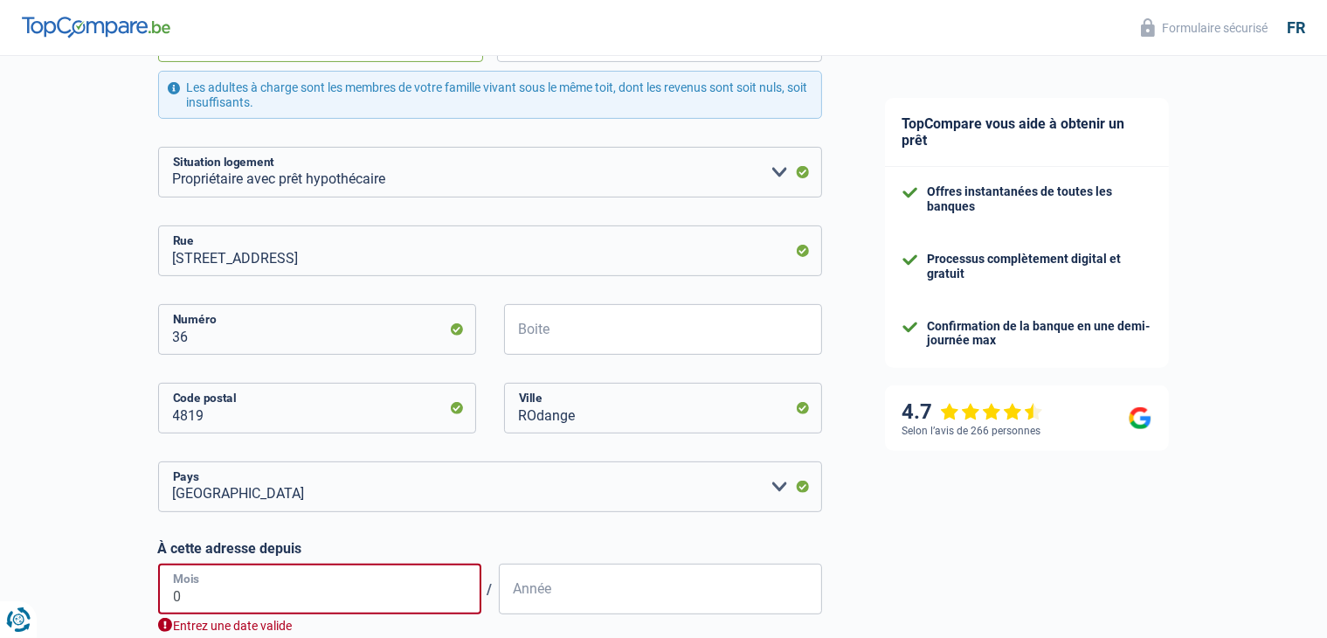
type input "07"
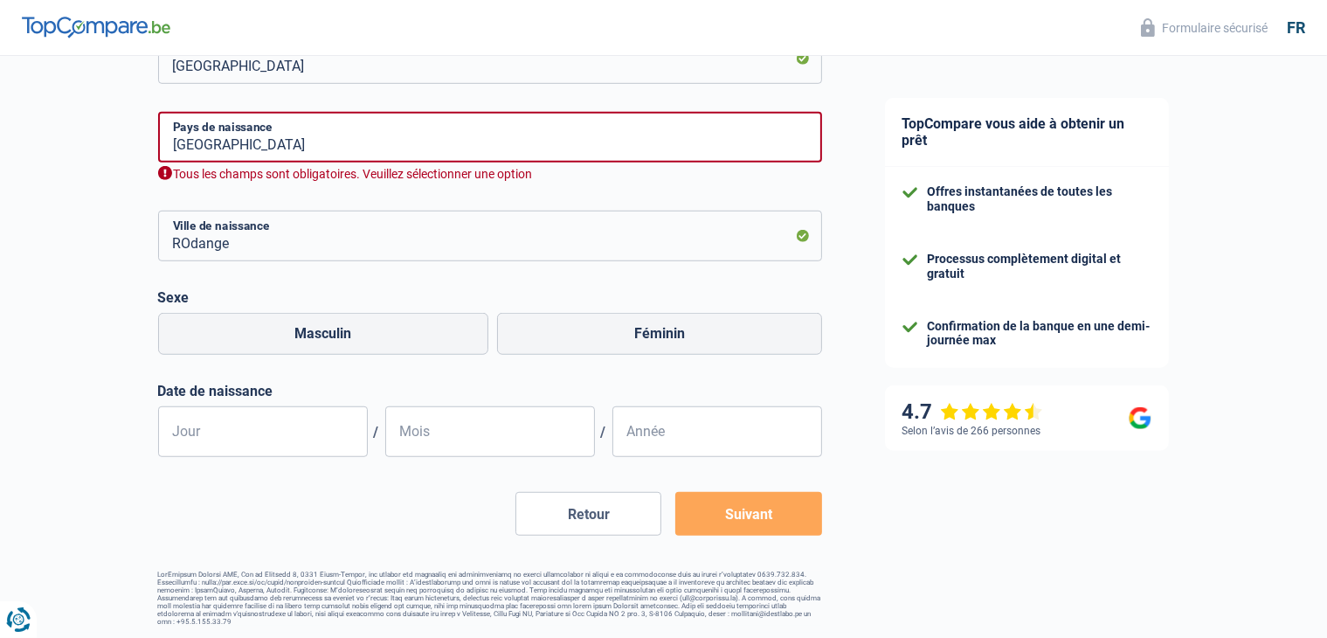
scroll to position [1156, 0]
type input "2024"
click at [566, 330] on label "Féminin" at bounding box center [659, 332] width 325 height 42
click at [566, 330] on input "Féminin" at bounding box center [659, 332] width 325 height 42
radio input "true"
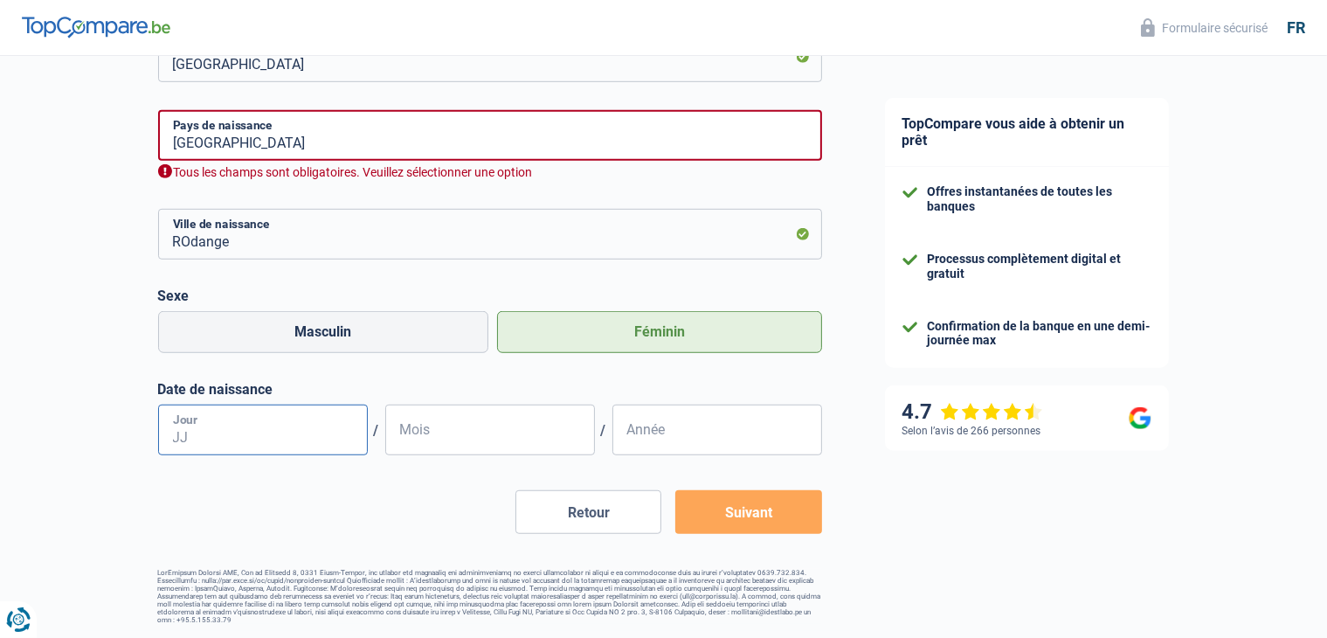
click at [307, 440] on input "Jour" at bounding box center [263, 429] width 210 height 51
type input "15"
type input "12"
type input "1990"
click at [735, 514] on button "Suivant" at bounding box center [748, 512] width 146 height 44
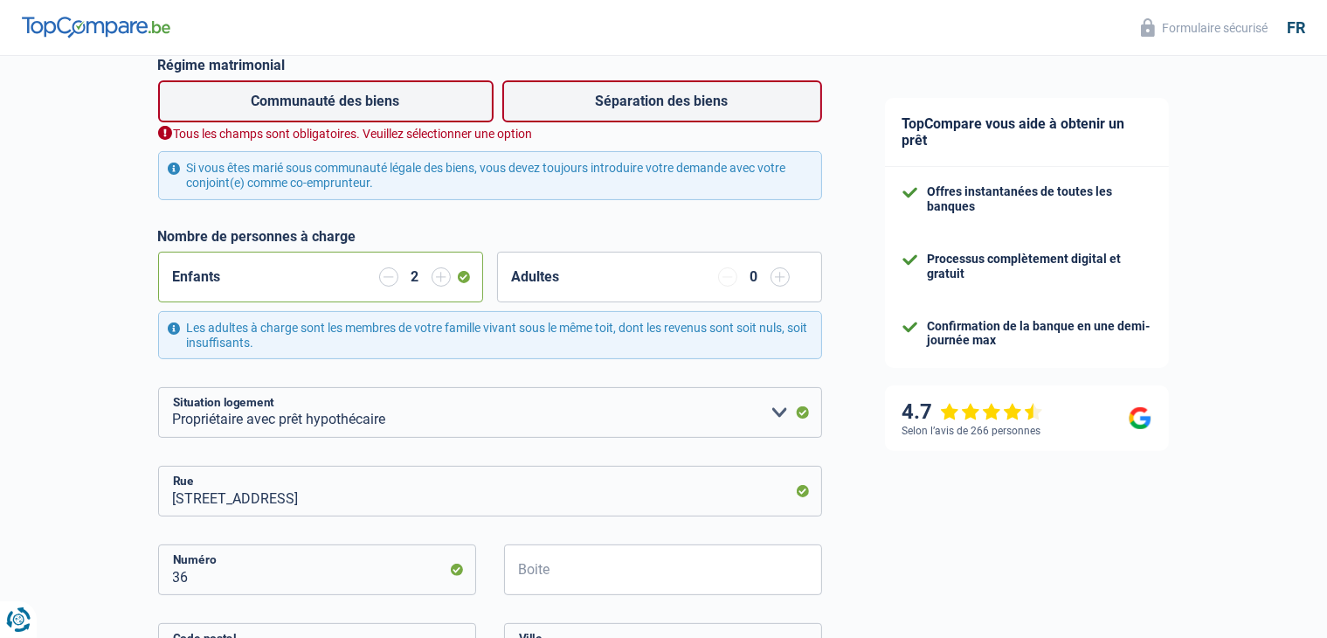
scroll to position [322, 0]
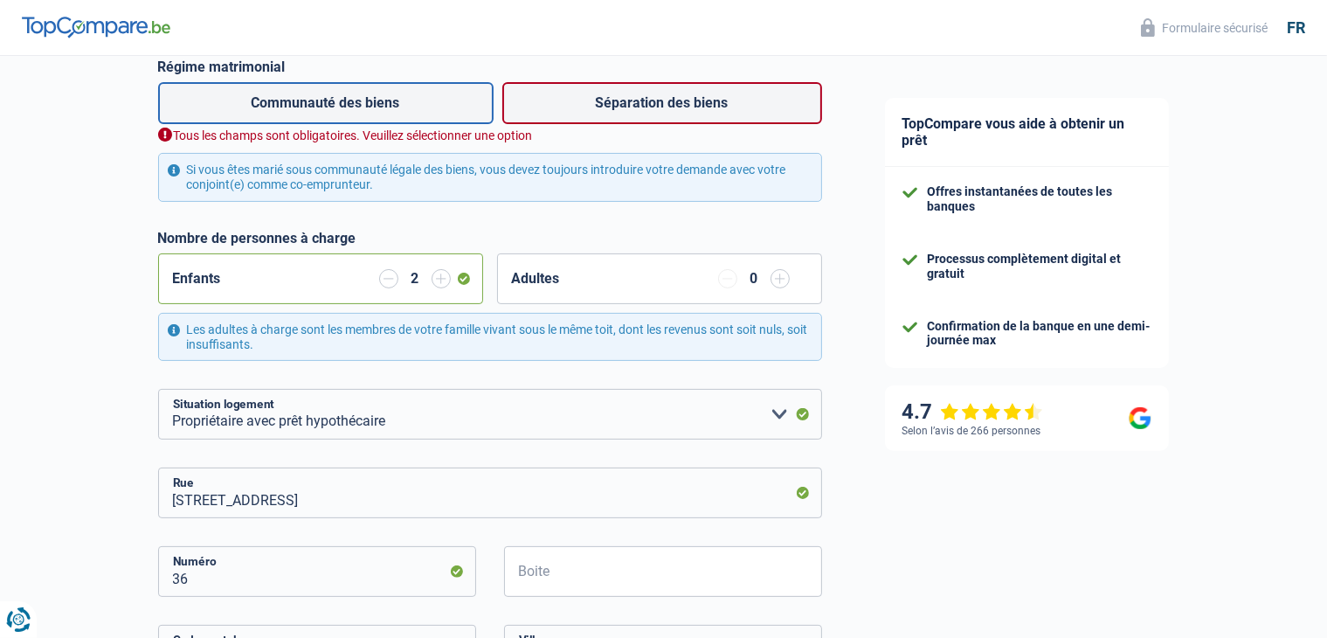
click at [318, 107] on label "Communauté des biens" at bounding box center [325, 103] width 335 height 42
click at [318, 107] on input "Communauté des biens" at bounding box center [325, 103] width 335 height 42
radio input "true"
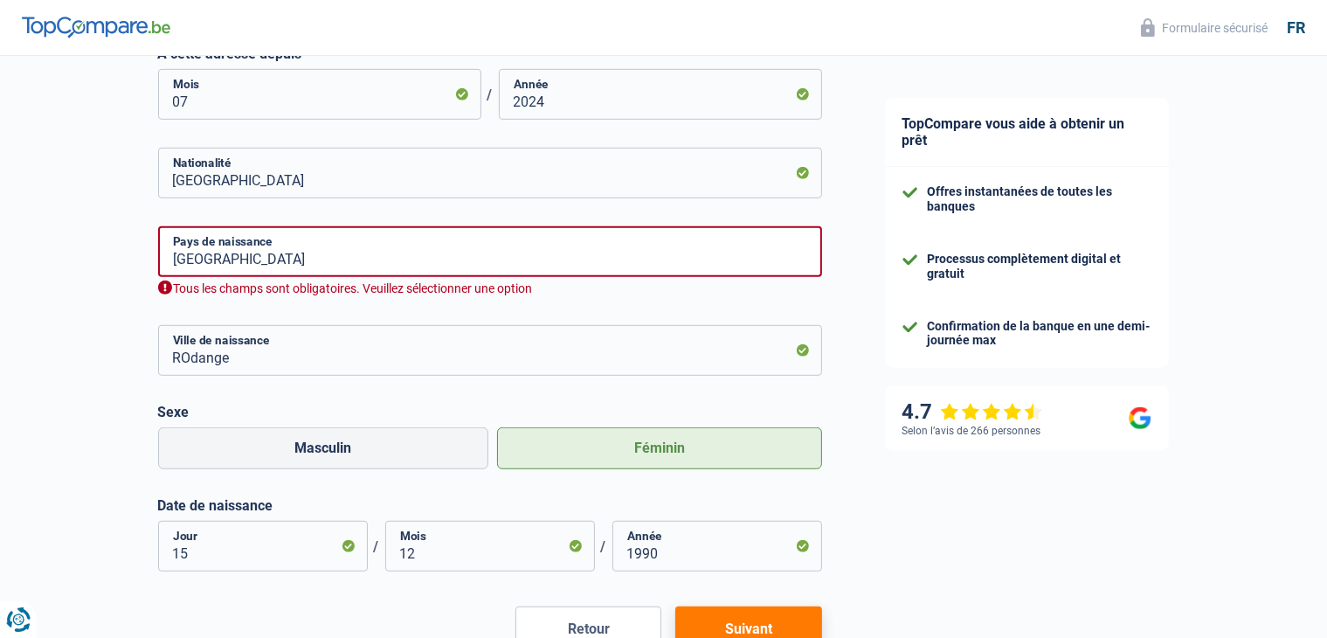
scroll to position [1045, 0]
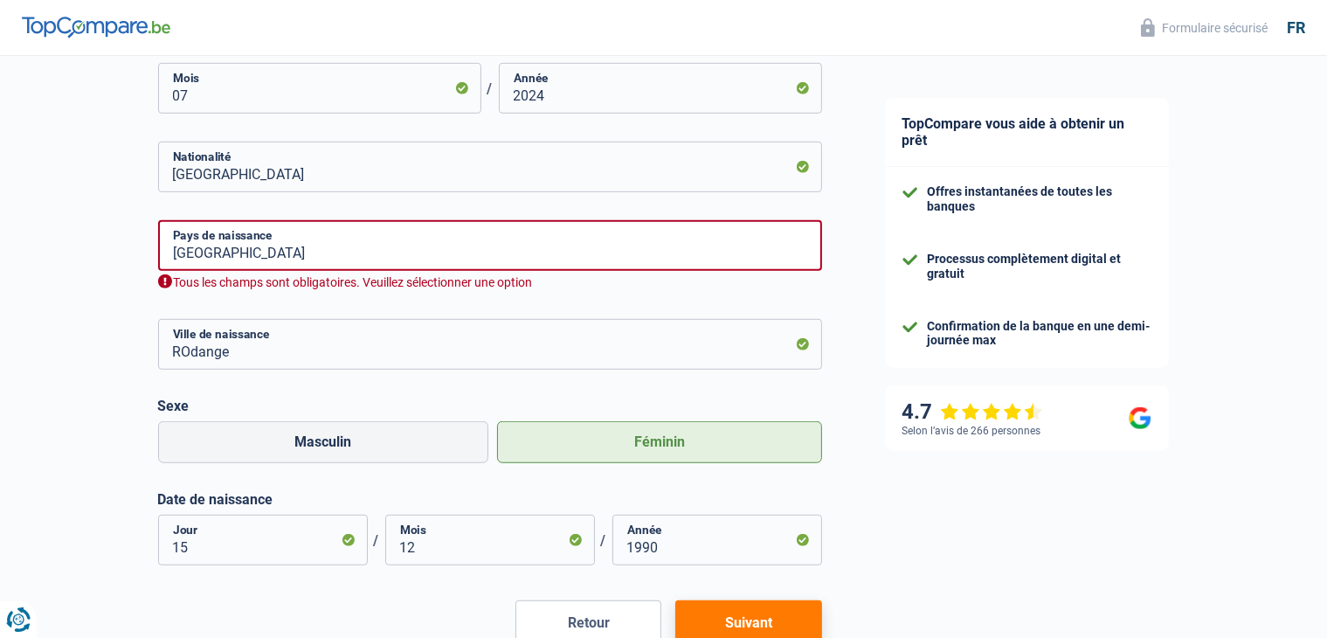
click at [781, 627] on button "Suivant" at bounding box center [748, 622] width 146 height 44
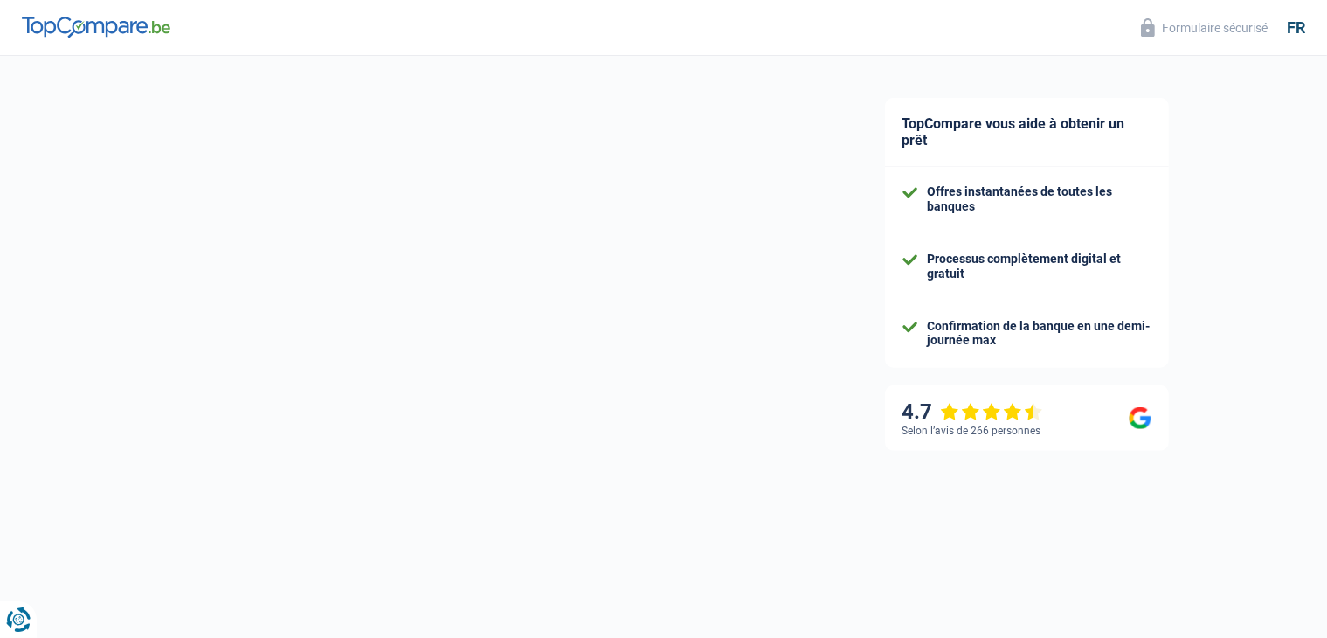
select select "familyAllowances"
select select "netSalary"
select select "mealVouchers"
select select "mortgage"
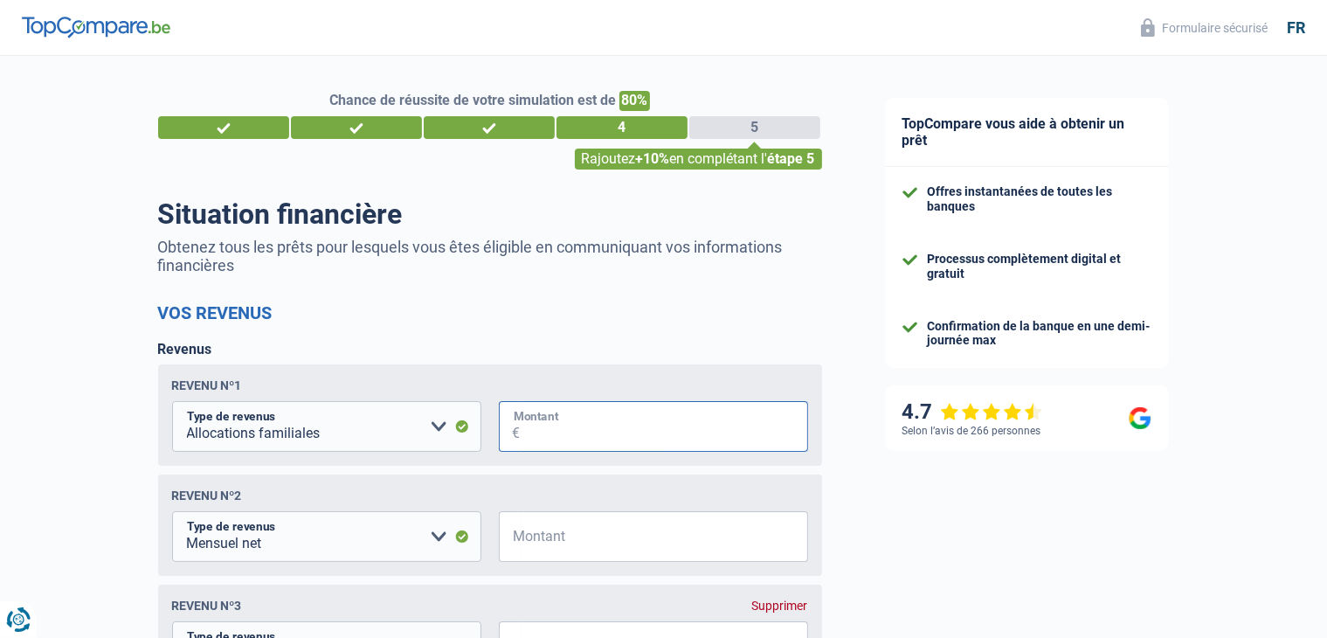
click at [554, 442] on input "Montant" at bounding box center [664, 426] width 287 height 51
type input "600"
click at [524, 538] on input "Montant" at bounding box center [664, 536] width 287 height 51
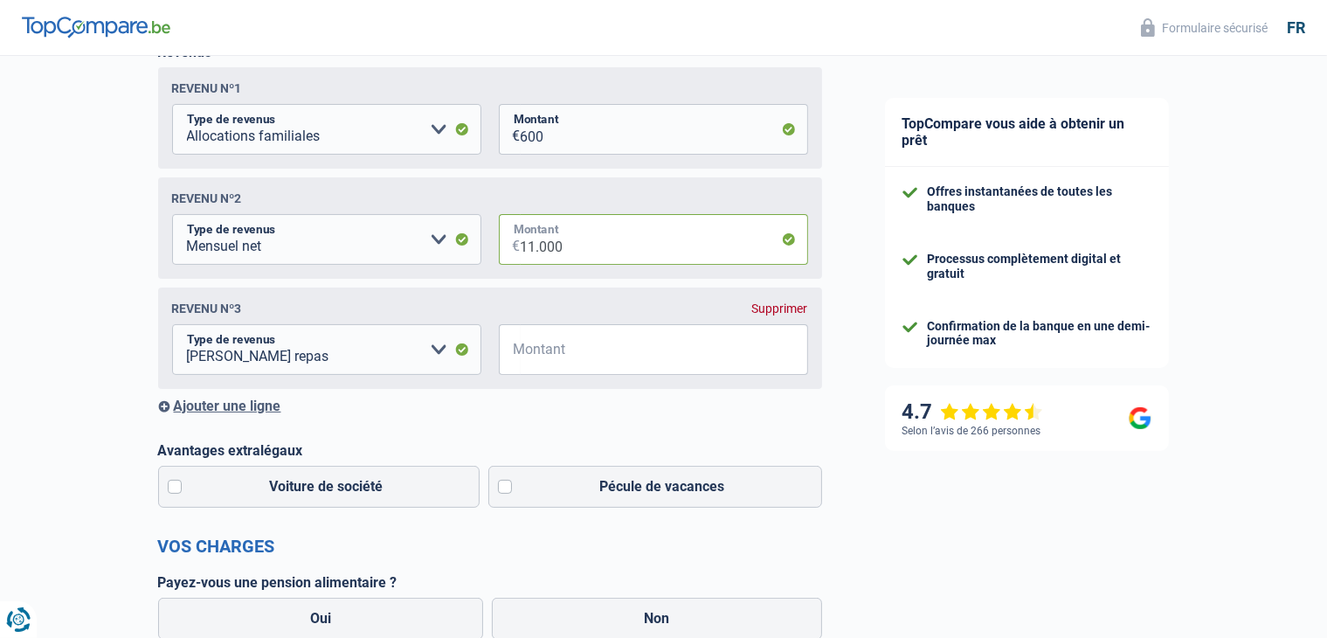
scroll to position [301, 0]
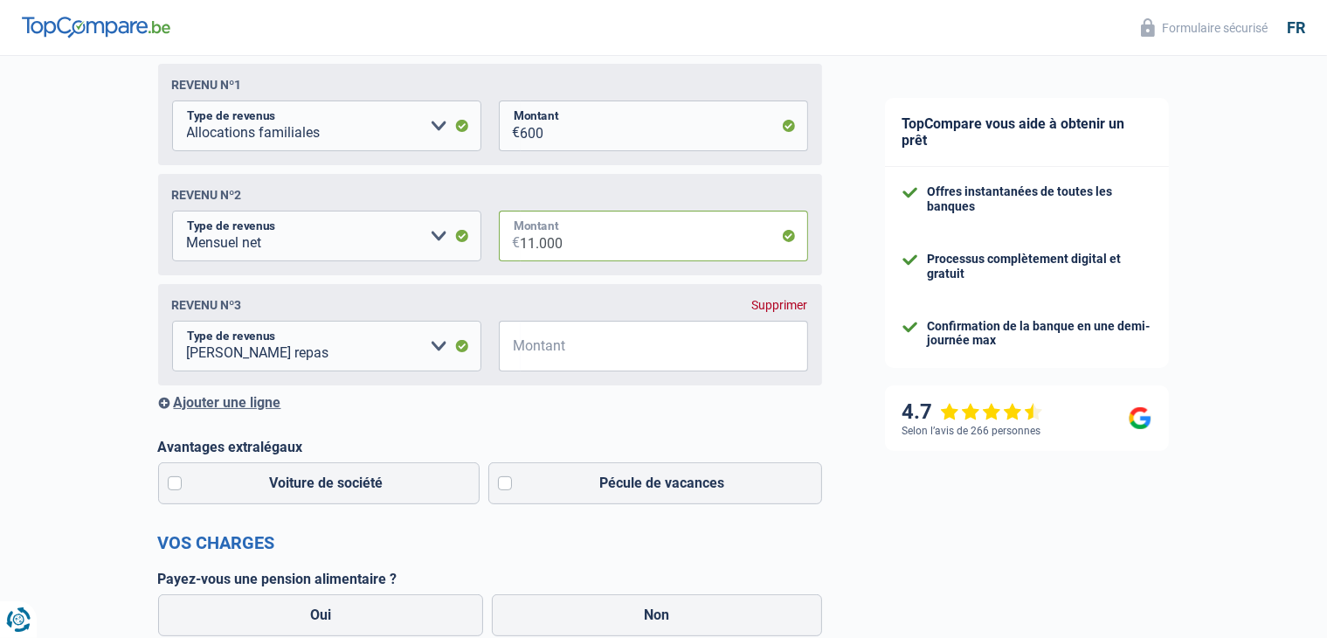
drag, startPoint x: 564, startPoint y: 248, endPoint x: 462, endPoint y: 245, distance: 102.2
click at [462, 245] on fieldset "Allocation d'handicap Allocations chômage Allocations familiales Chèques repas …" at bounding box center [490, 236] width 636 height 51
type input "5.500"
click at [579, 350] on input "Montant" at bounding box center [664, 346] width 287 height 51
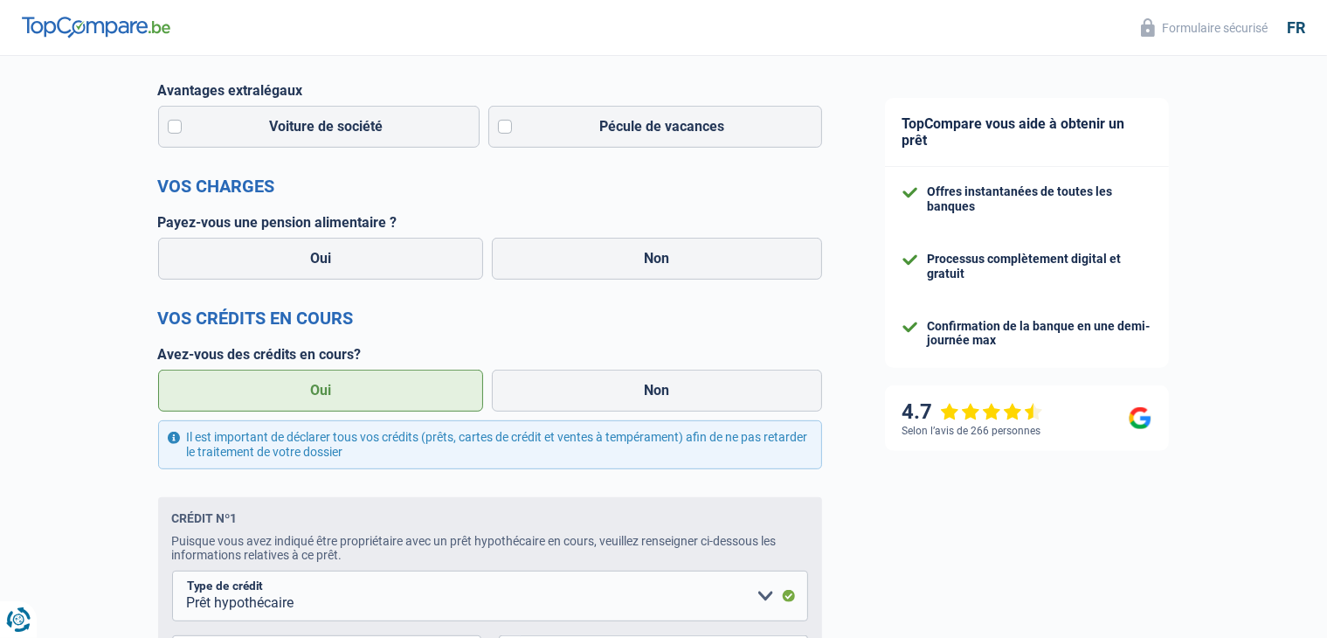
scroll to position [660, 0]
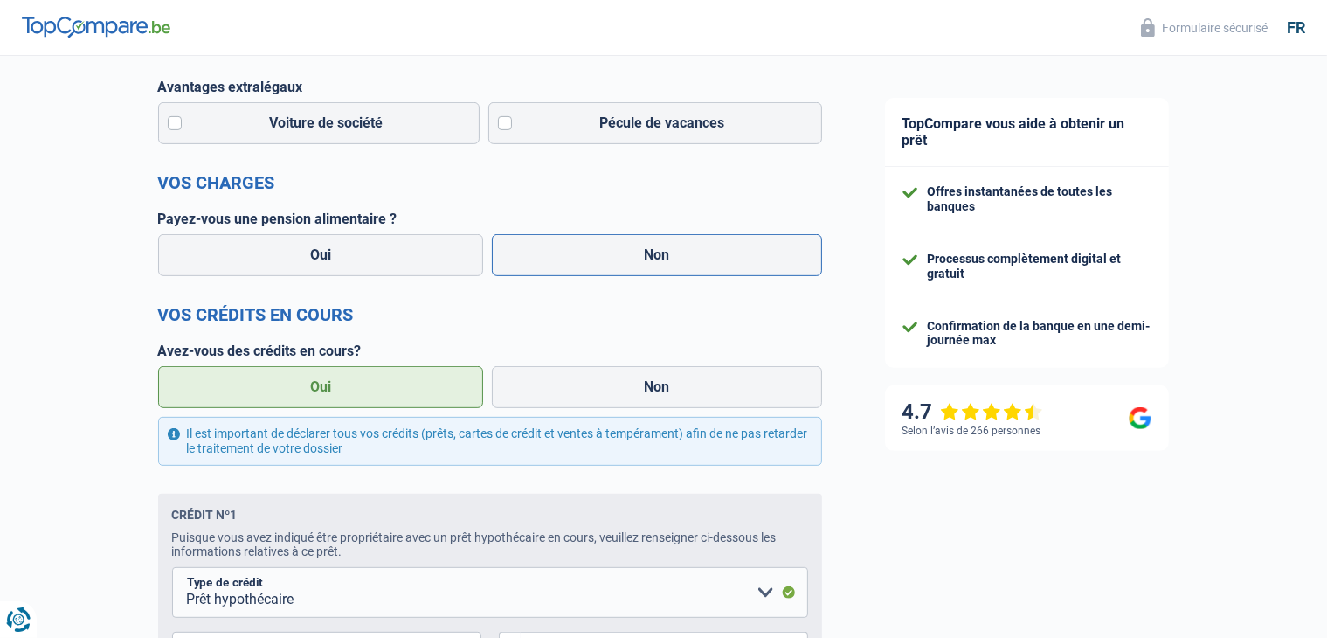
type input "5.500"
click at [606, 263] on label "Non" at bounding box center [657, 255] width 330 height 42
click at [606, 263] on input "Non" at bounding box center [657, 255] width 330 height 42
radio input "true"
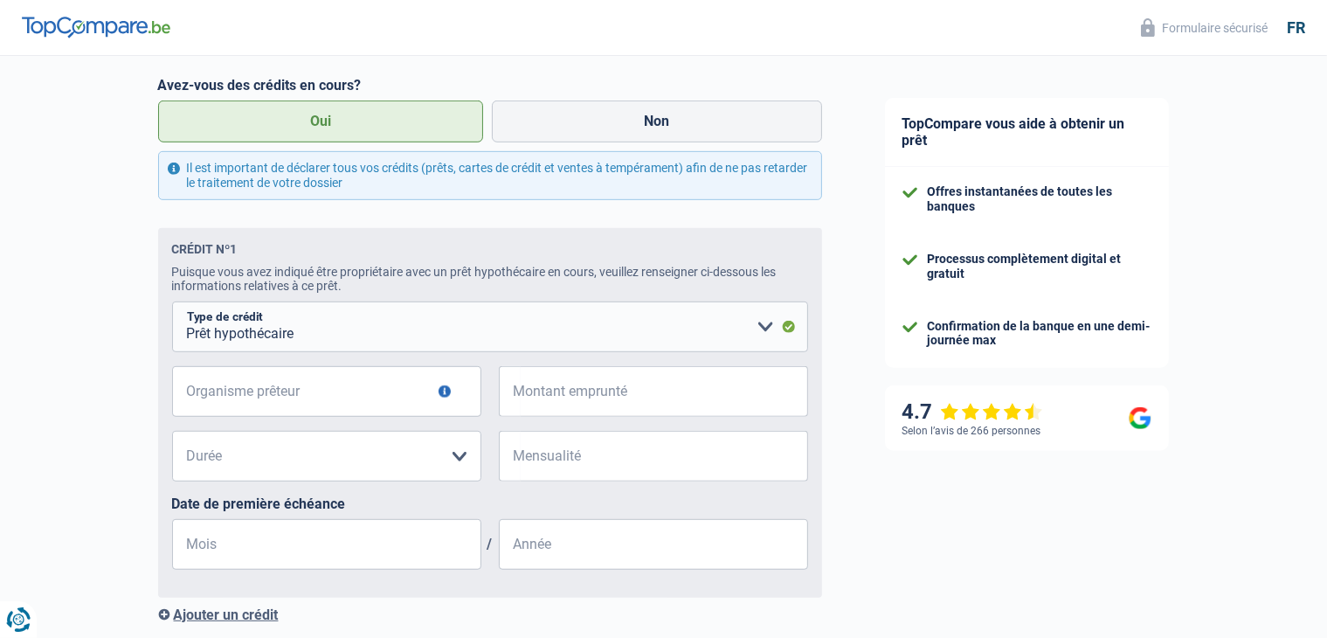
scroll to position [934, 0]
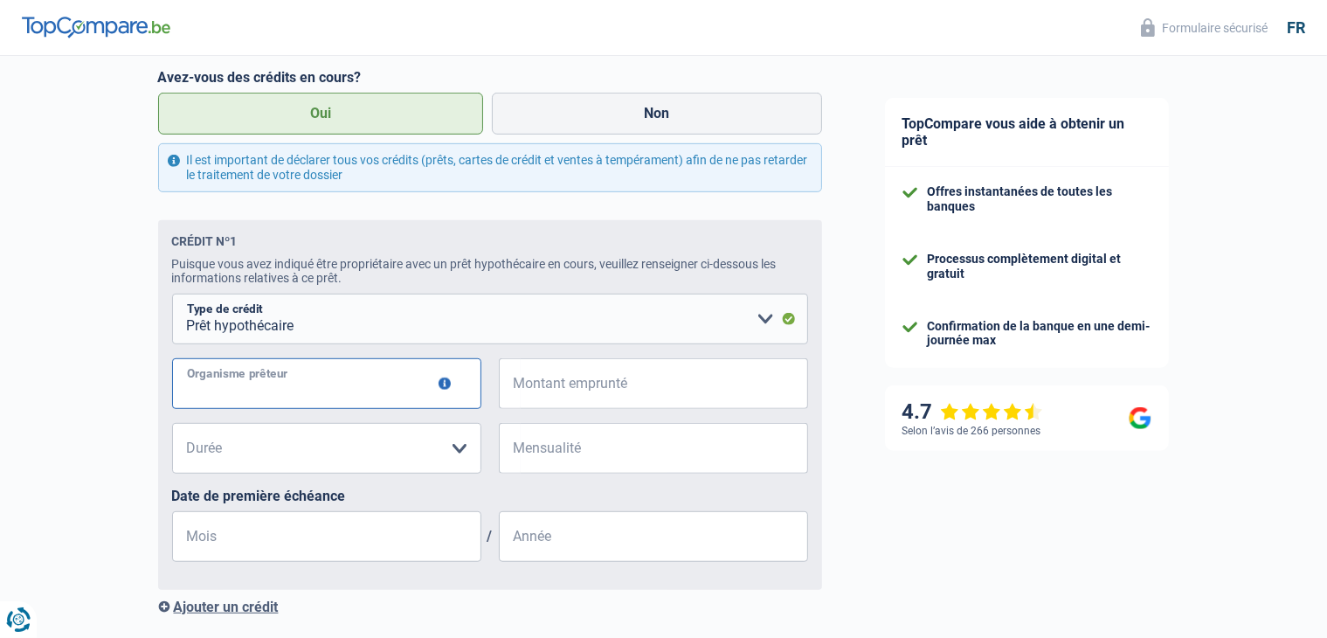
click at [354, 381] on input "Organisme prêteur" at bounding box center [326, 383] width 309 height 51
type input "BGL BNP"
click at [551, 390] on input "Montant emprunté" at bounding box center [664, 383] width 287 height 51
type input "67.000"
click at [457, 460] on select "120 mois 180 mois 240 mois 300 mois 360 mois 420 mois Veuillez sélectionner une…" at bounding box center [326, 448] width 309 height 51
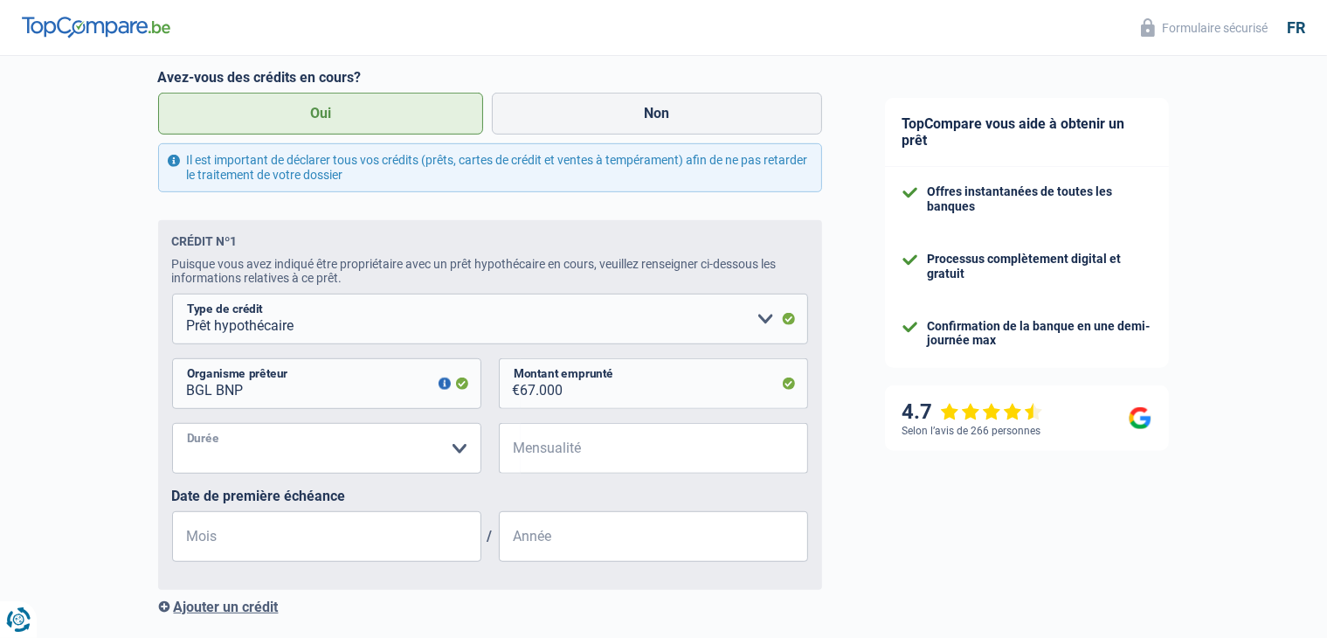
select select "360"
click at [172, 427] on select "120 mois 180 mois 240 mois 300 mois 360 mois 420 mois Veuillez sélectionner une…" at bounding box center [326, 448] width 309 height 51
click at [573, 464] on input "Mensualité" at bounding box center [664, 448] width 287 height 51
type input "2.900"
click at [532, 392] on input "67.000" at bounding box center [664, 383] width 287 height 51
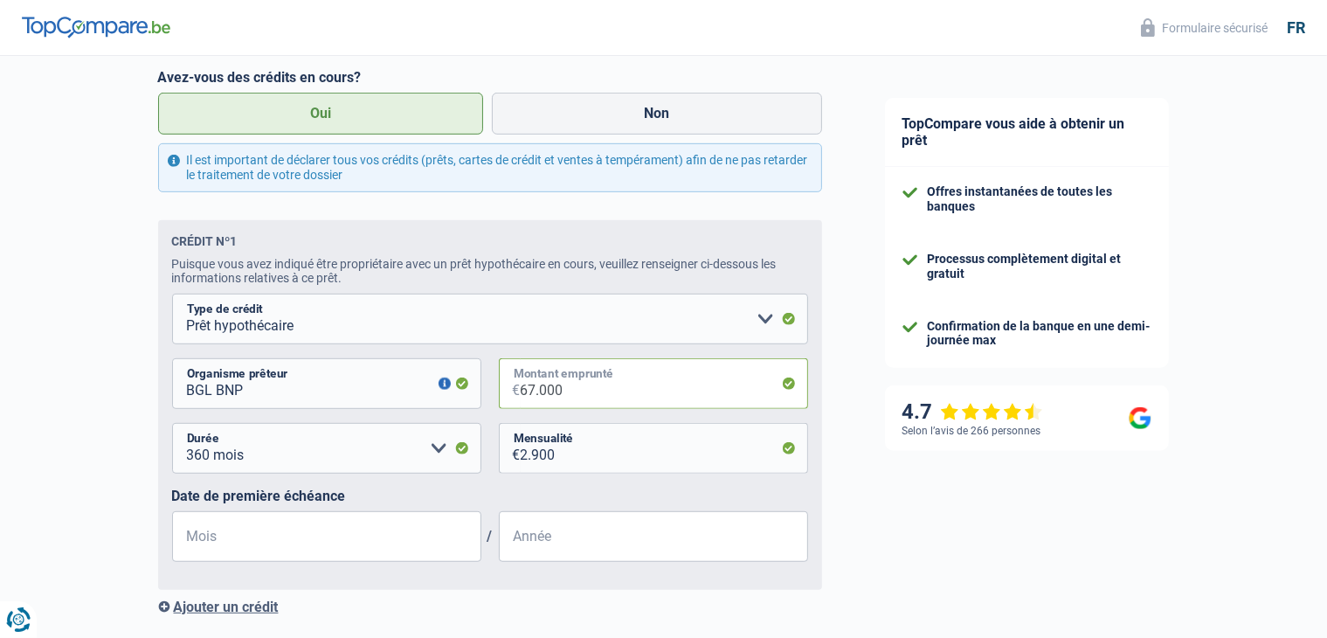
type input "676.000"
select select
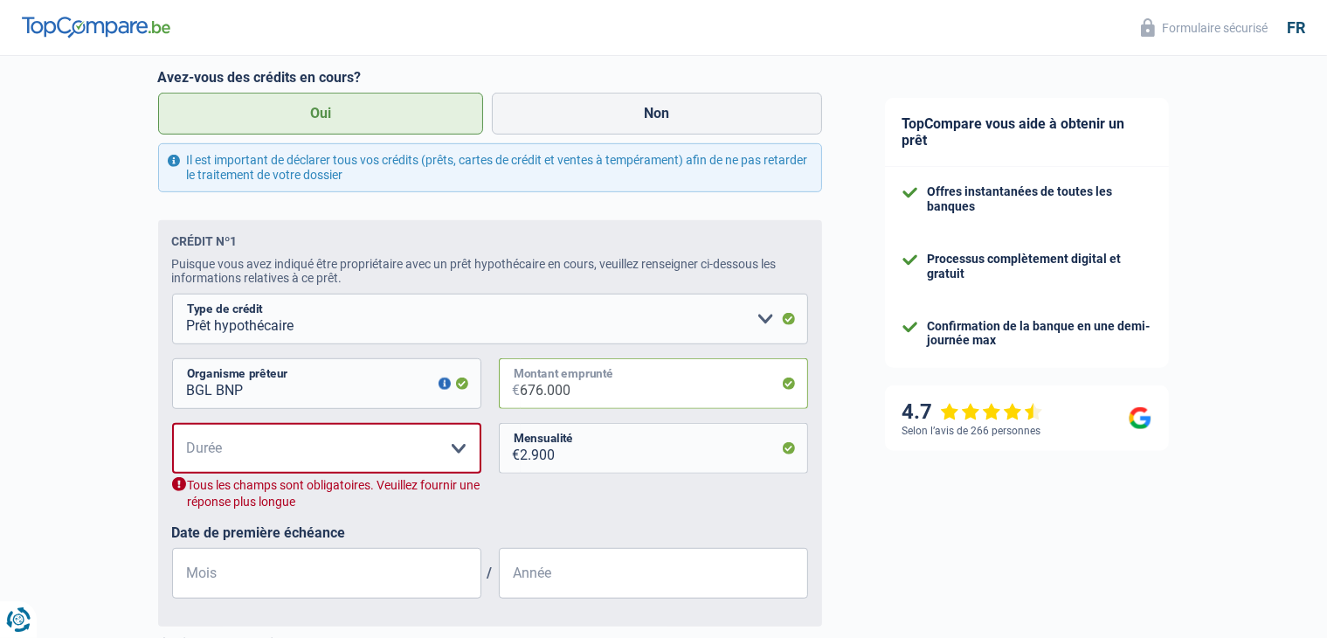
type input "676.000"
click at [362, 462] on select "120 mois 180 mois 240 mois 300 mois 360 mois 420 mois Veuillez sélectionner une…" at bounding box center [326, 448] width 309 height 51
select select "360"
click at [172, 427] on select "120 mois 180 mois 240 mois 300 mois 360 mois 420 mois Veuillez sélectionner une…" at bounding box center [326, 448] width 309 height 51
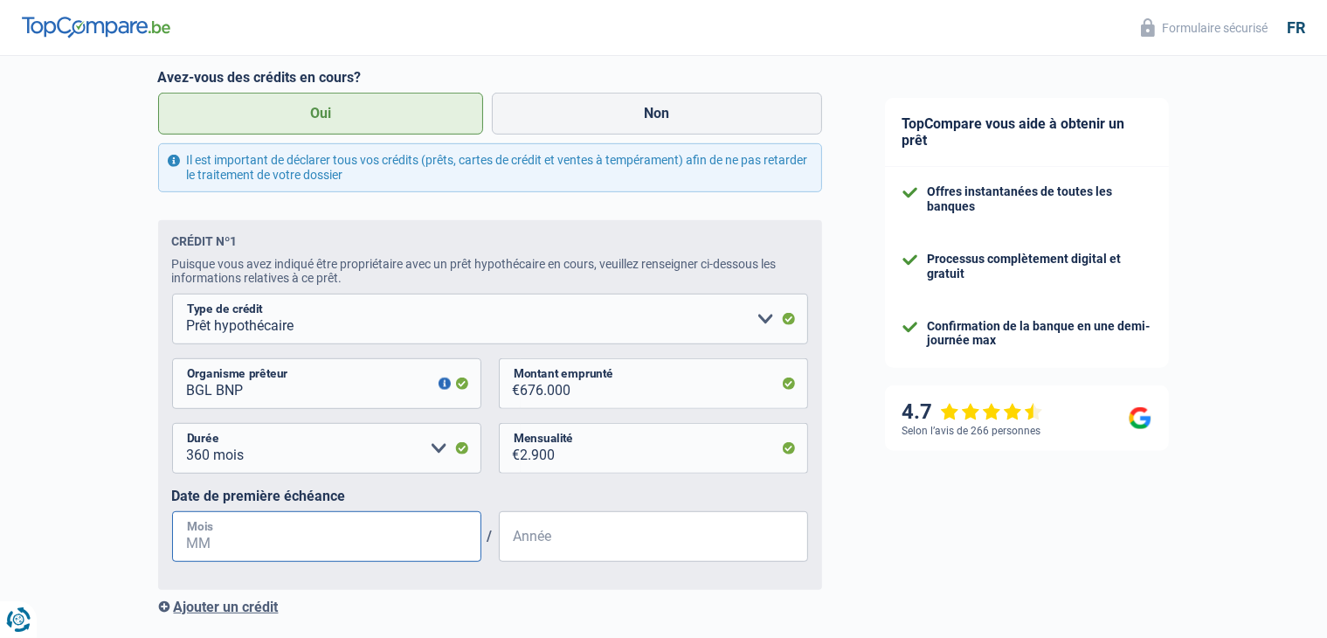
click at [312, 554] on input "Mois" at bounding box center [326, 536] width 309 height 51
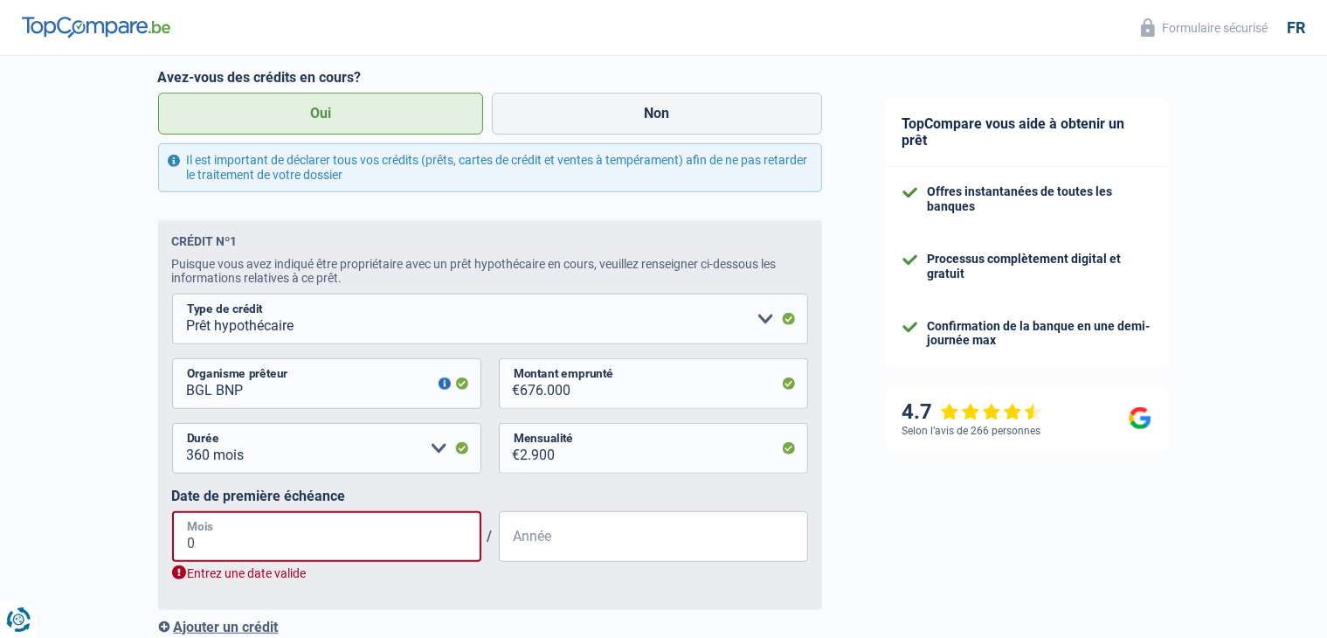
type input "08"
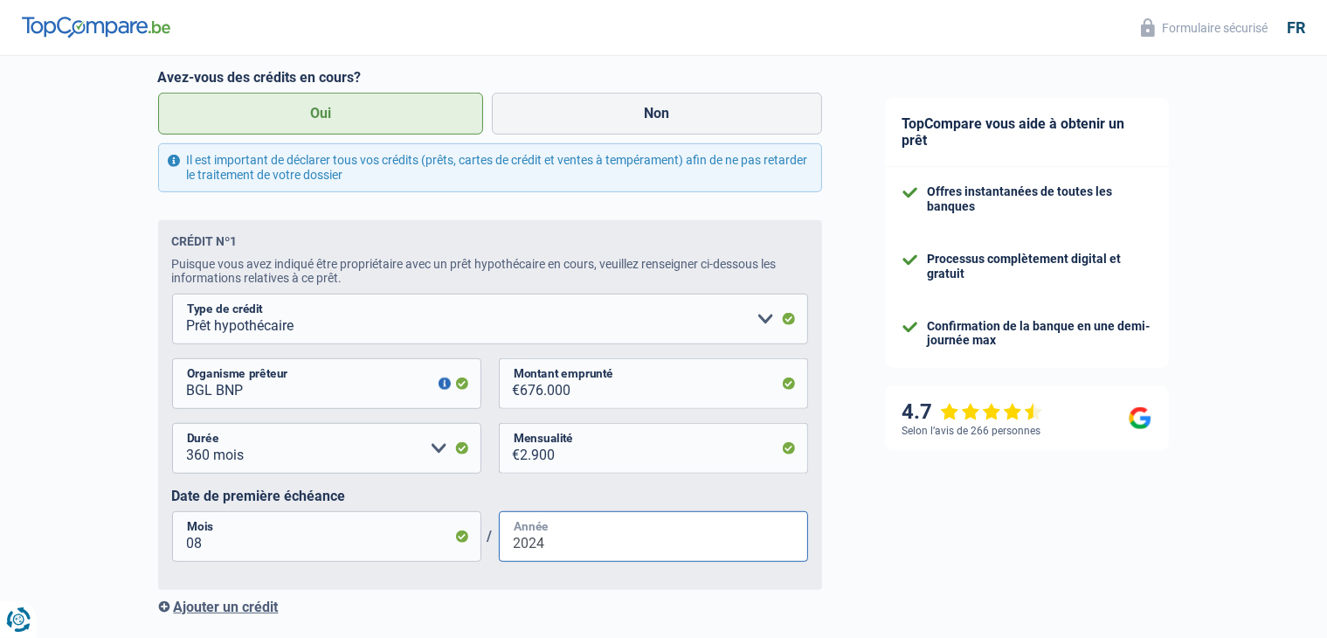
type input "2024"
click at [225, 546] on input "08" at bounding box center [326, 536] width 309 height 51
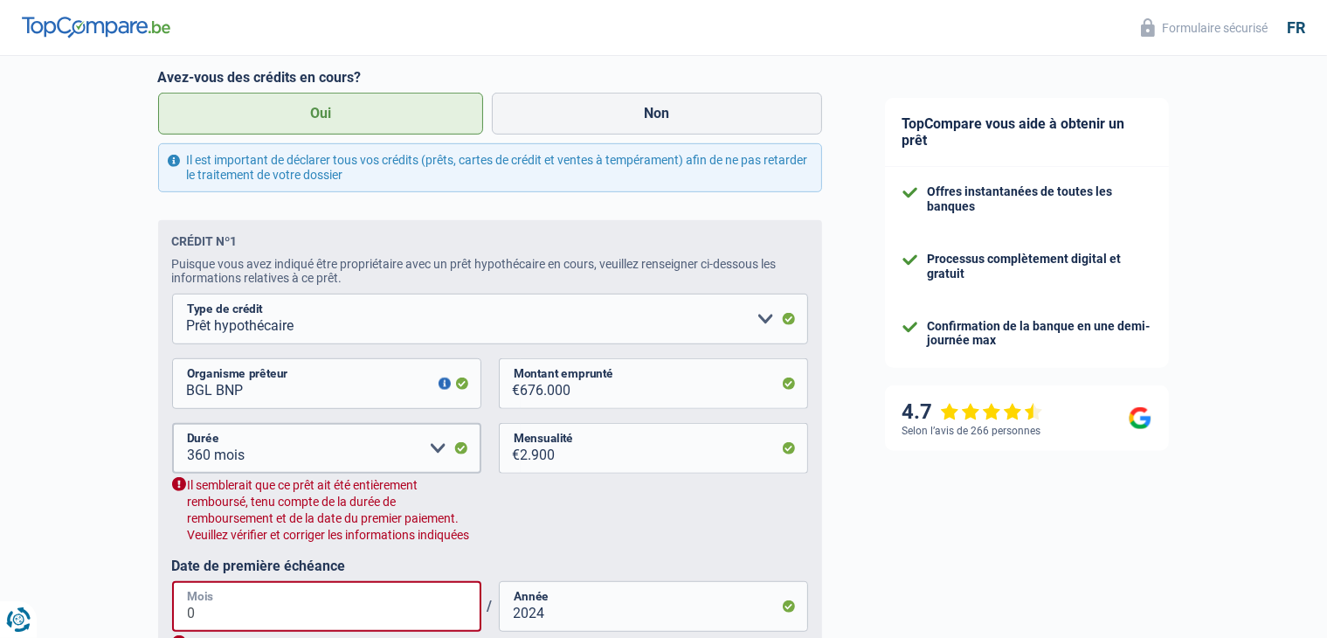
type input "07"
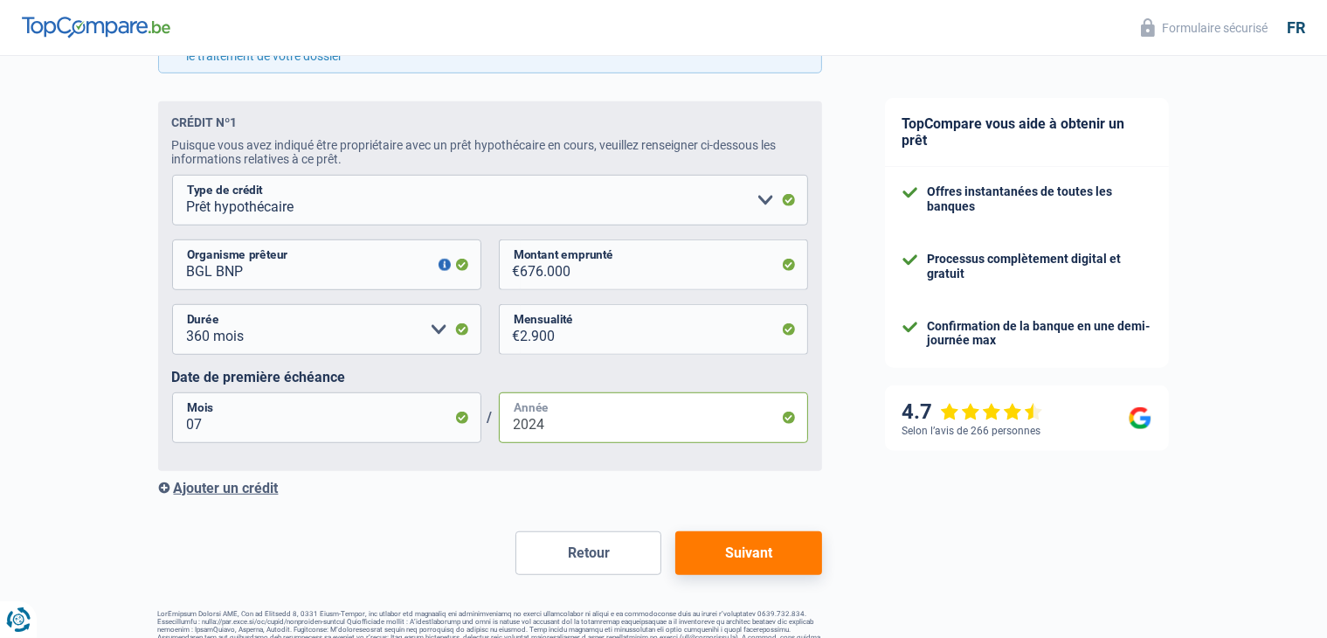
scroll to position [1099, 0]
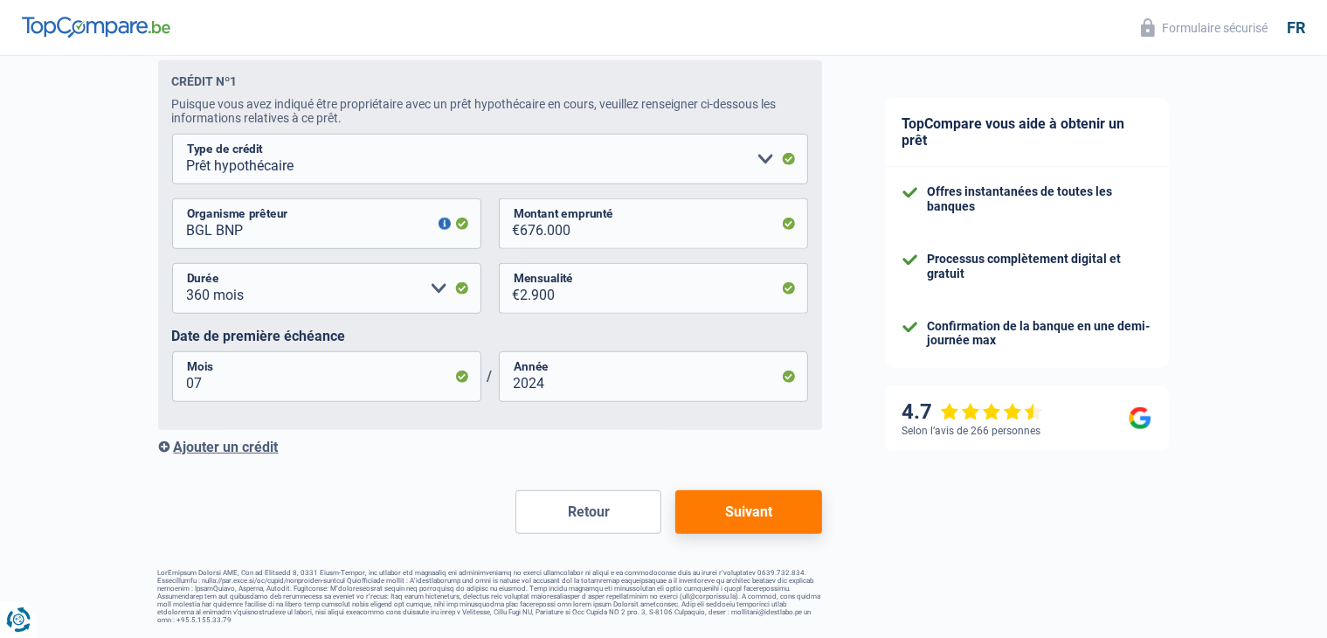
click at [233, 446] on div "Ajouter un crédit" at bounding box center [490, 447] width 664 height 17
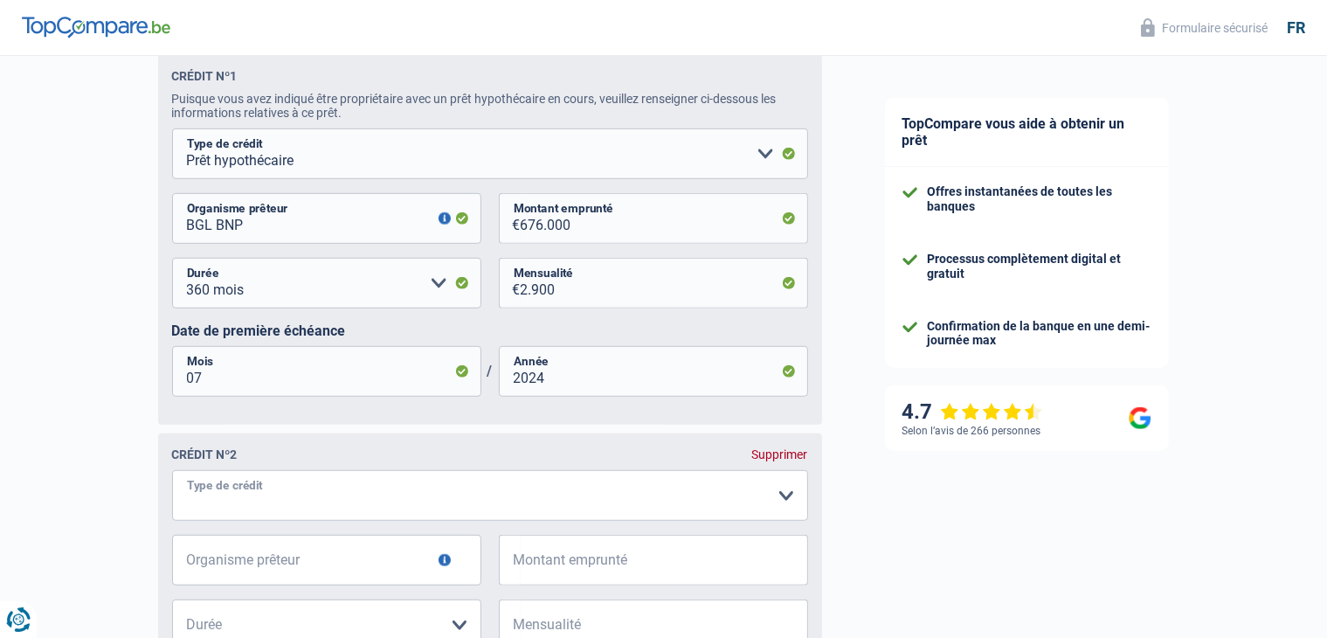
click at [311, 501] on select "Carte ou ouverture de crédit Prêt hypothécaire Vente à tempérament Prêt à tempé…" at bounding box center [490, 495] width 636 height 51
click at [277, 502] on select "Carte ou ouverture de crédit Prêt hypothécaire Vente à tempérament Prêt à tempé…" at bounding box center [490, 495] width 636 height 51
select select "personalLoan"
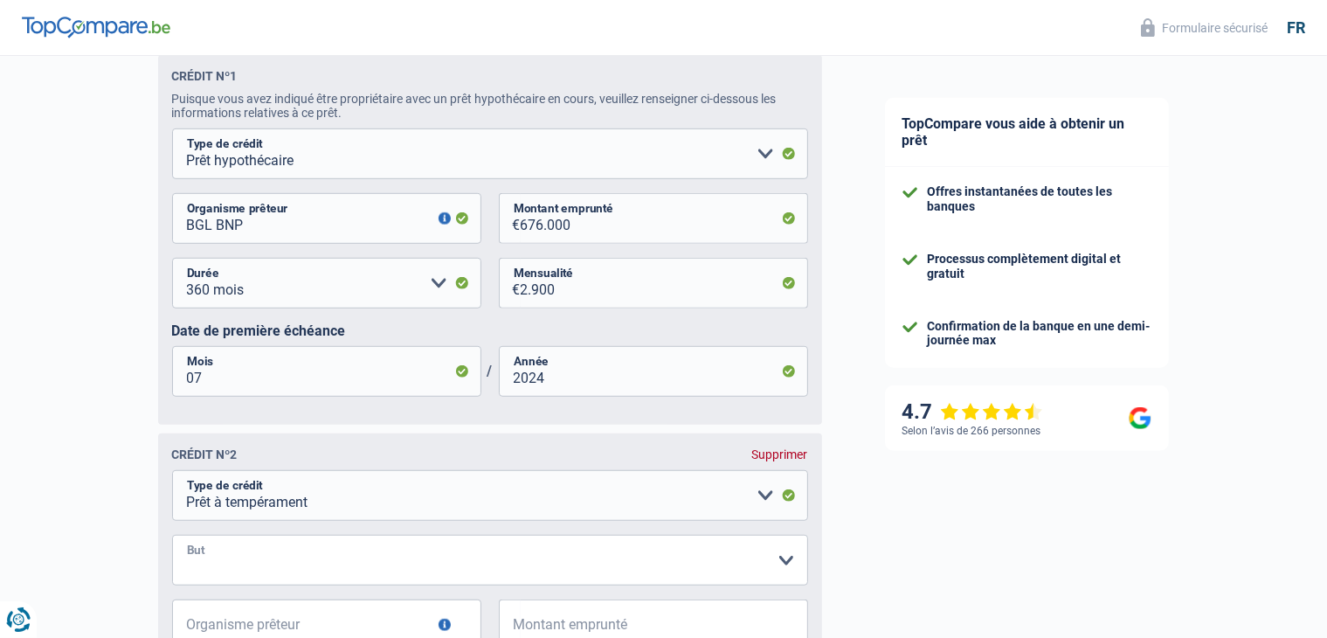
click at [274, 568] on select "Confort maison: meubles, textile, peinture, électroménager, outillage non-profe…" at bounding box center [490, 560] width 636 height 51
select select "homeFurnishingOrRelocation"
click at [172, 541] on select "Confort maison: meubles, textile, peinture, électroménager, outillage non-profe…" at bounding box center [490, 560] width 636 height 51
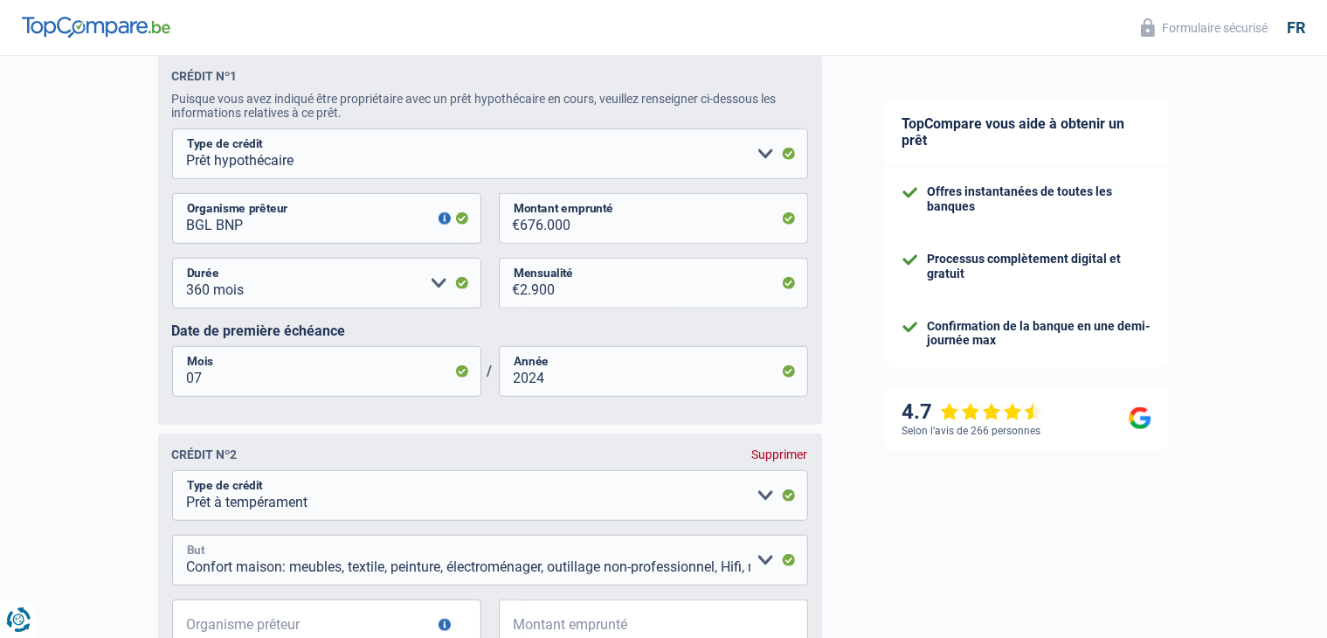
click at [489, 570] on select "Confort maison: meubles, textile, peinture, électroménager, outillage non-profe…" at bounding box center [490, 560] width 636 height 51
click at [1185, 570] on div "TopCompare vous aide à obtenir un prêt Offres instantanées de toutes les banque…" at bounding box center [1091, 37] width 474 height 2161
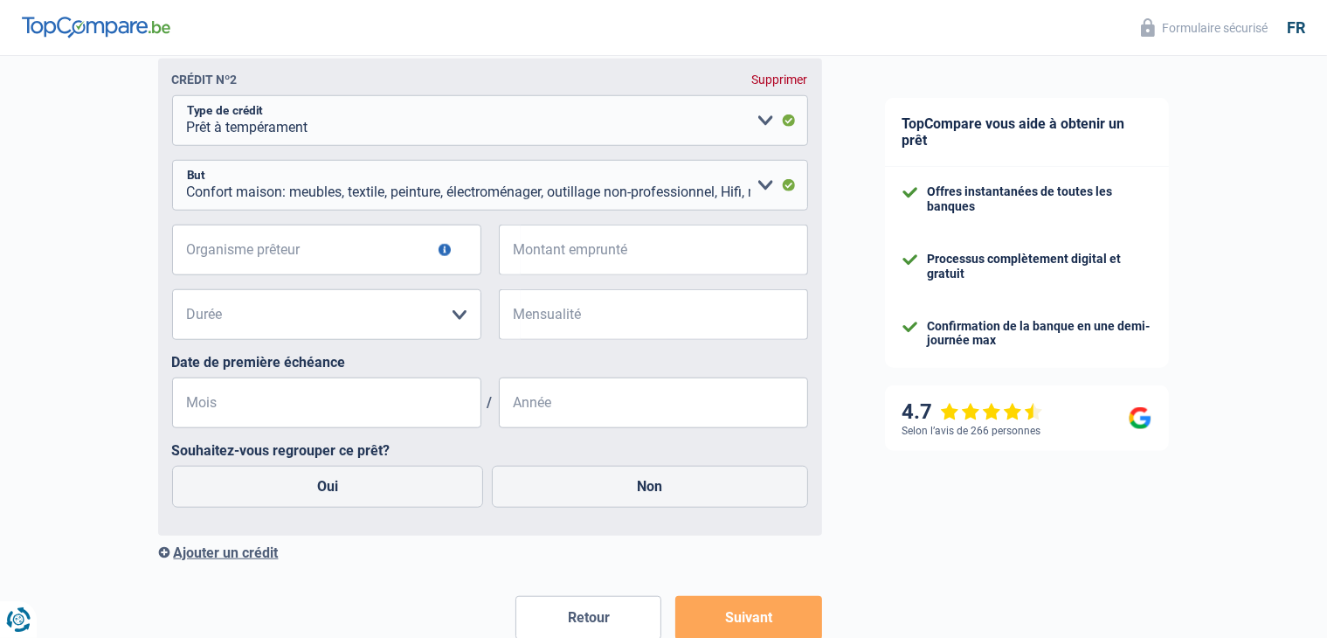
scroll to position [1461, 0]
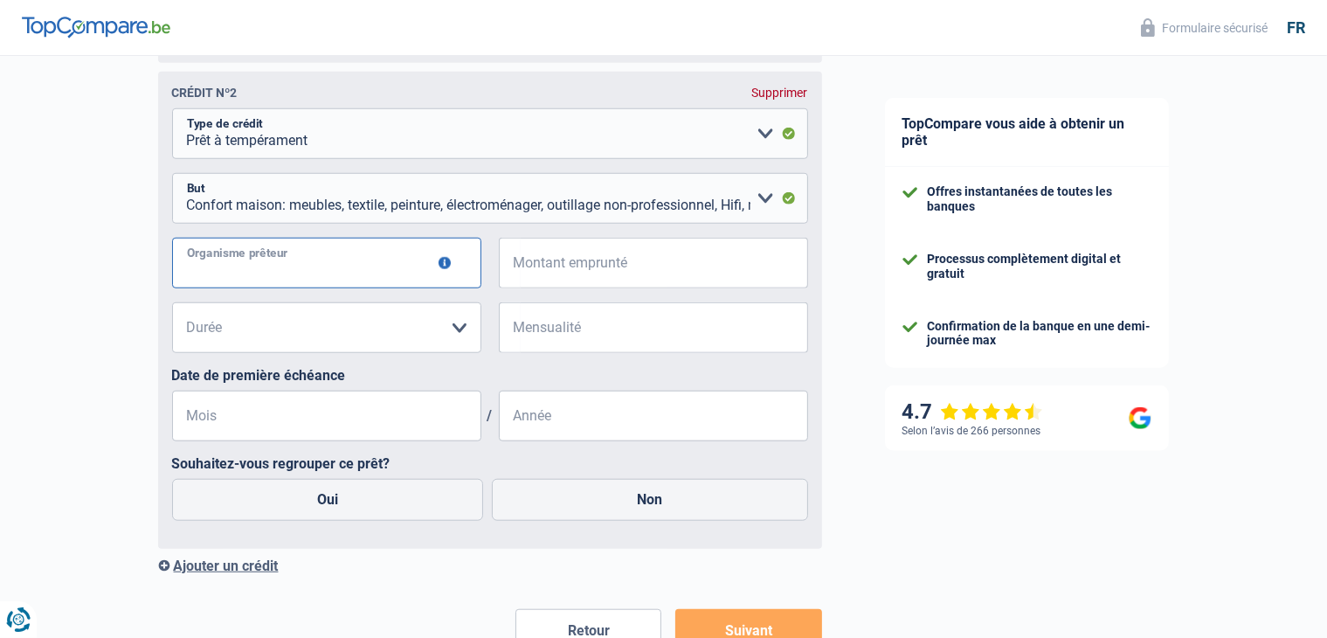
click at [375, 273] on input "Organisme prêteur" at bounding box center [326, 263] width 309 height 51
type input "SOCIETE GENERALE"
click at [554, 276] on input "Montant emprunté" at bounding box center [664, 263] width 287 height 51
type input "65.000"
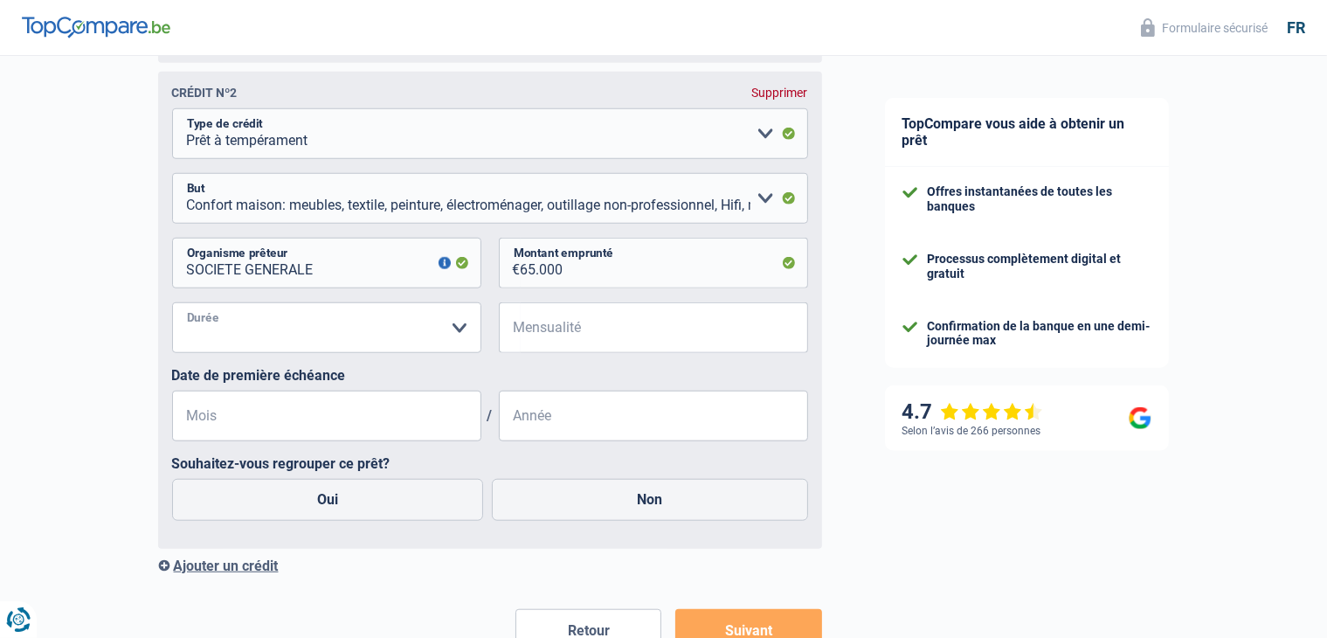
click at [377, 327] on select "12 mois 18 mois 24 mois 30 mois 36 mois 42 mois 48 mois 60 mois 72 mois 84 mois…" at bounding box center [326, 327] width 309 height 51
select select "84"
click at [172, 308] on select "12 mois 18 mois 24 mois 30 mois 36 mois 42 mois 48 mois 60 mois 72 mois 84 mois…" at bounding box center [326, 327] width 309 height 51
click at [566, 328] on input "Mensualité" at bounding box center [664, 327] width 287 height 51
type input "918"
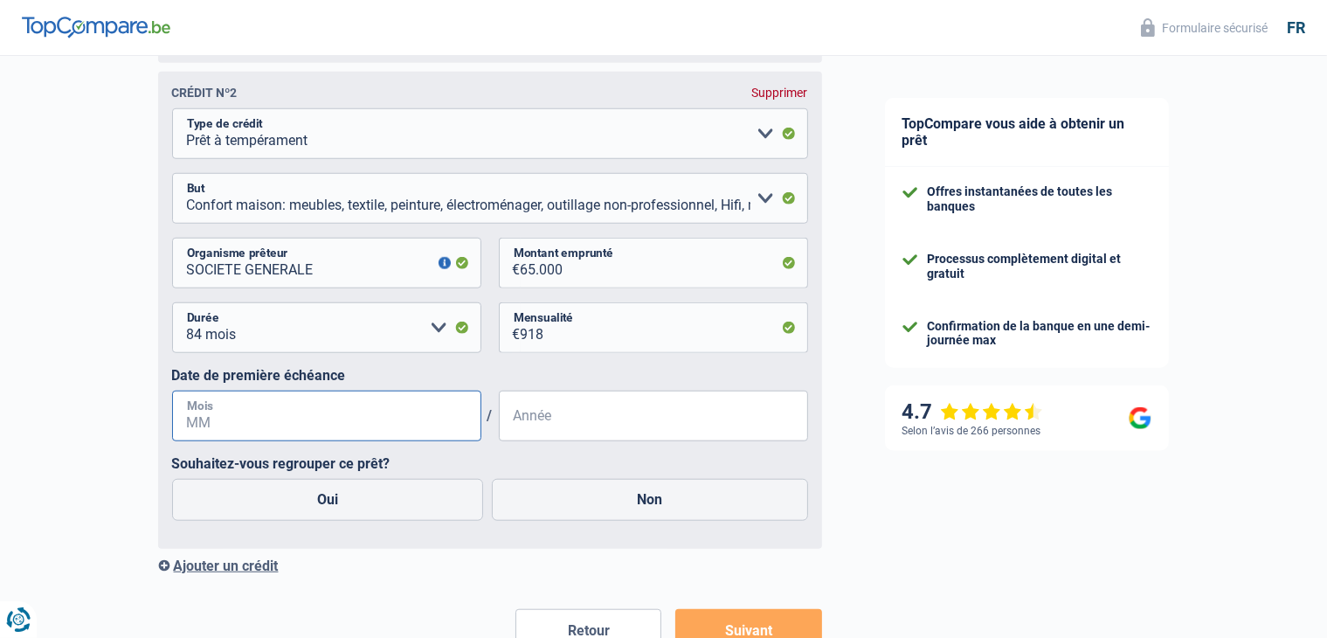
click at [342, 416] on input "Mois" at bounding box center [326, 415] width 309 height 51
type input "11"
type input "2021"
click at [329, 508] on label "Oui" at bounding box center [328, 500] width 312 height 42
click at [329, 508] on input "Oui" at bounding box center [328, 500] width 312 height 42
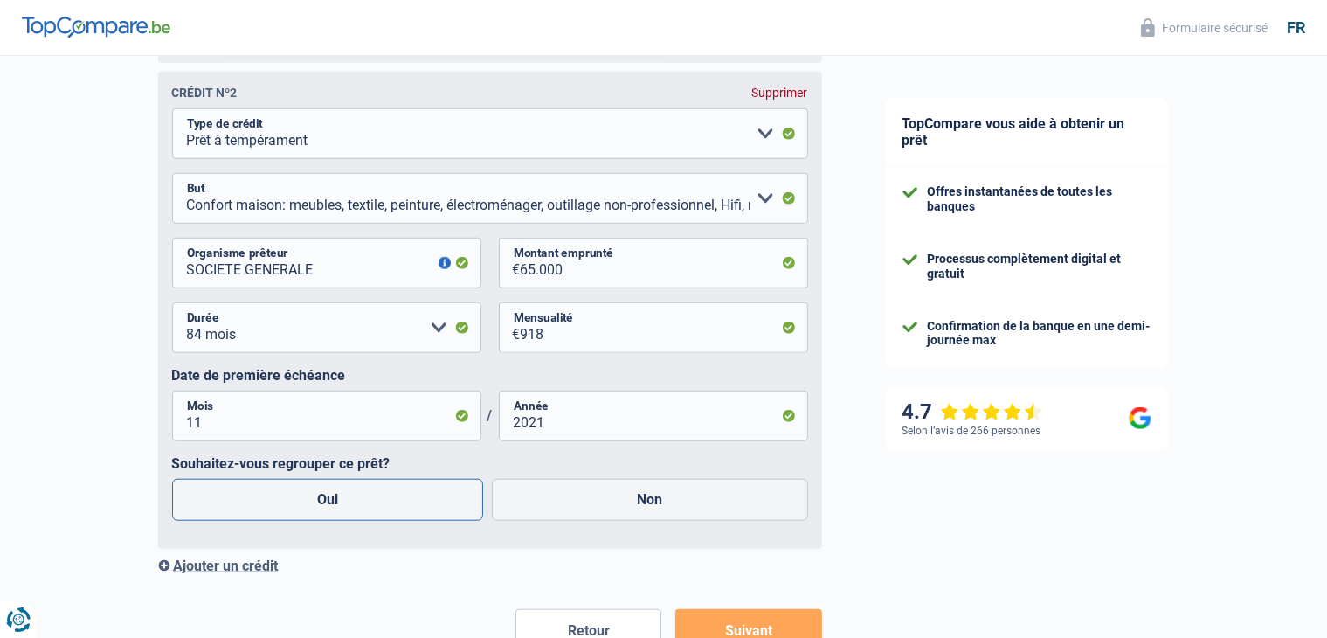
radio input "true"
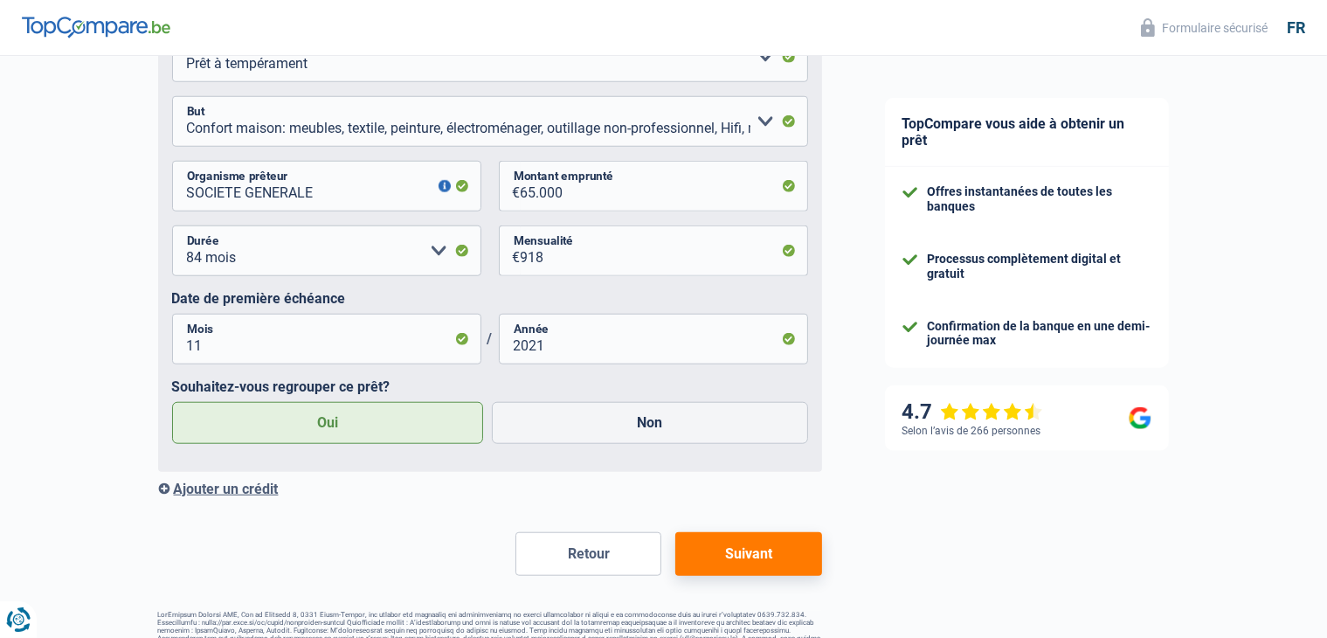
scroll to position [1586, 0]
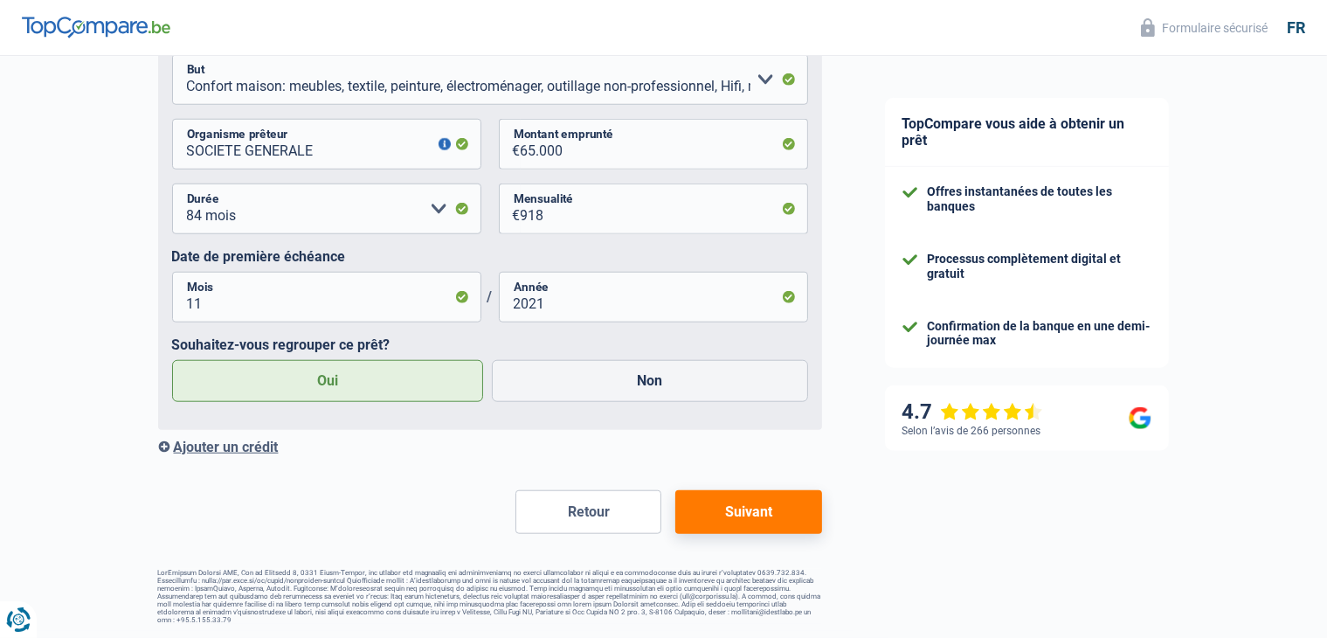
click at [705, 508] on button "Suivant" at bounding box center [748, 512] width 146 height 44
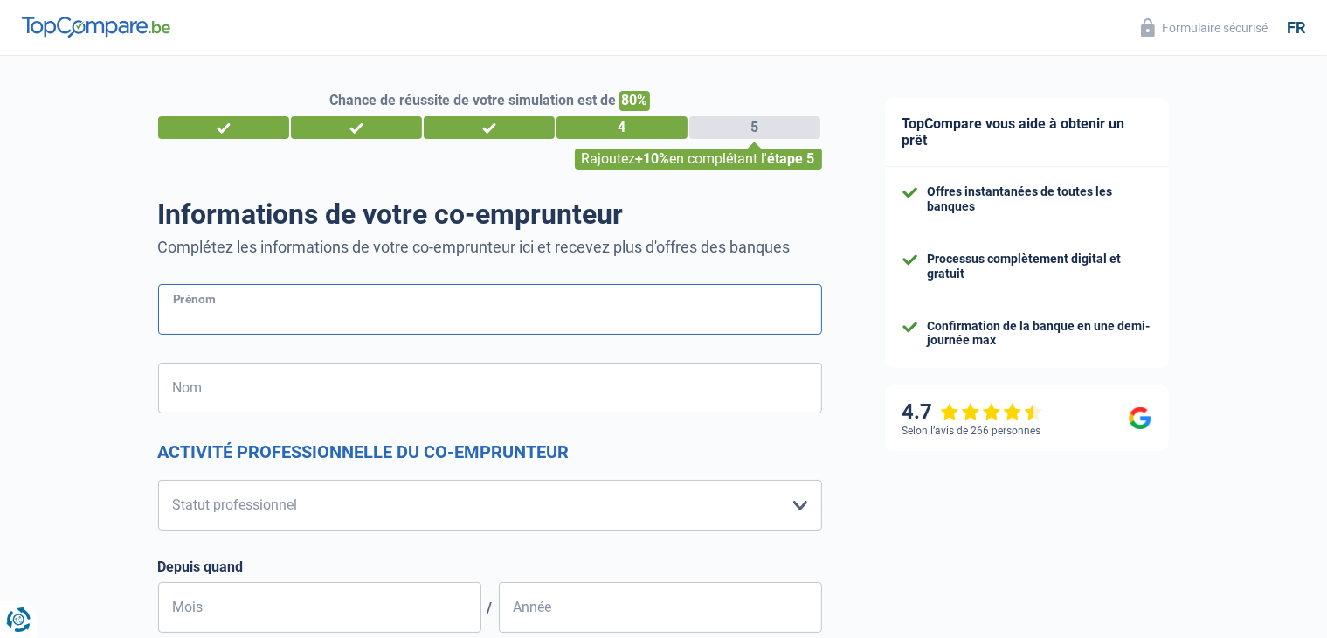
click at [341, 314] on input "Prénom" at bounding box center [490, 309] width 664 height 51
type input "DOH"
click at [297, 379] on input "Nom" at bounding box center [490, 388] width 664 height 51
type input "DVAL NECEMON YANNICK"
click at [262, 502] on select "Ouvrier Employé privé Employé public Invalide Indépendant Pensionné Chômeur Mut…" at bounding box center [490, 505] width 664 height 51
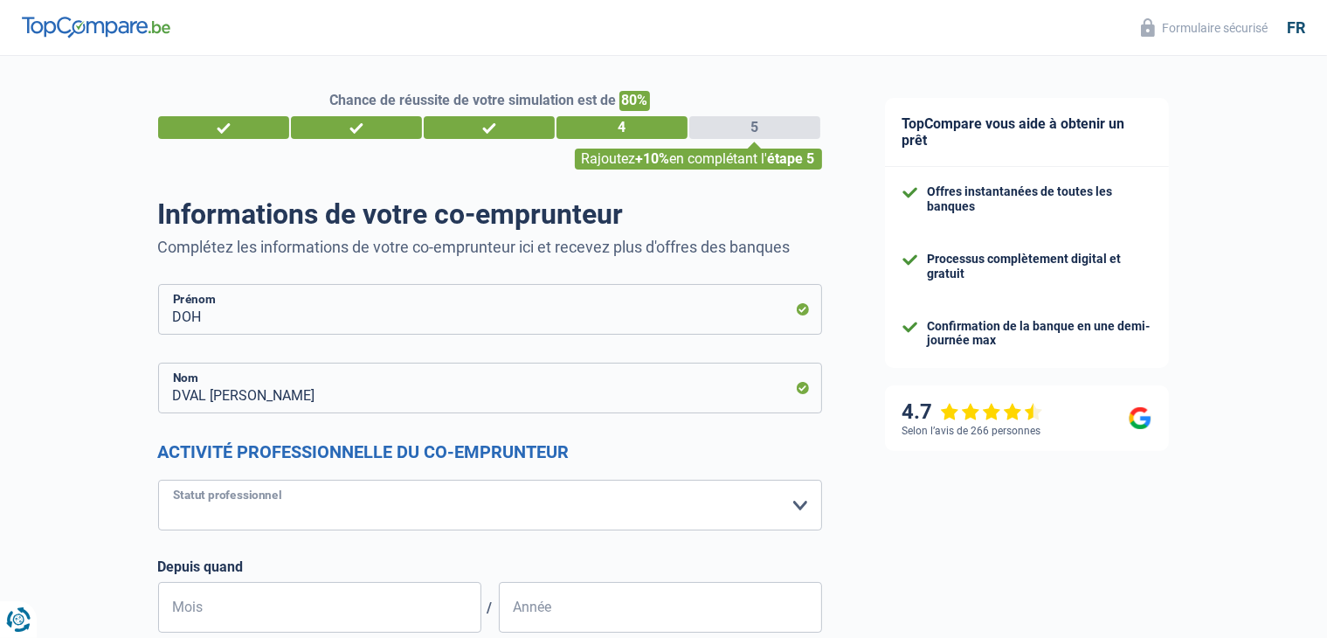
select select "worker"
click at [158, 480] on select "Ouvrier Employé privé Employé public Invalide Indépendant Pensionné Chômeur Mut…" at bounding box center [490, 505] width 664 height 51
select select "netSalary"
click at [298, 514] on select "Ouvrier Employé privé Employé public Invalide Indépendant Pensionné Chômeur Mut…" at bounding box center [490, 505] width 664 height 51
select select "privateEmployee"
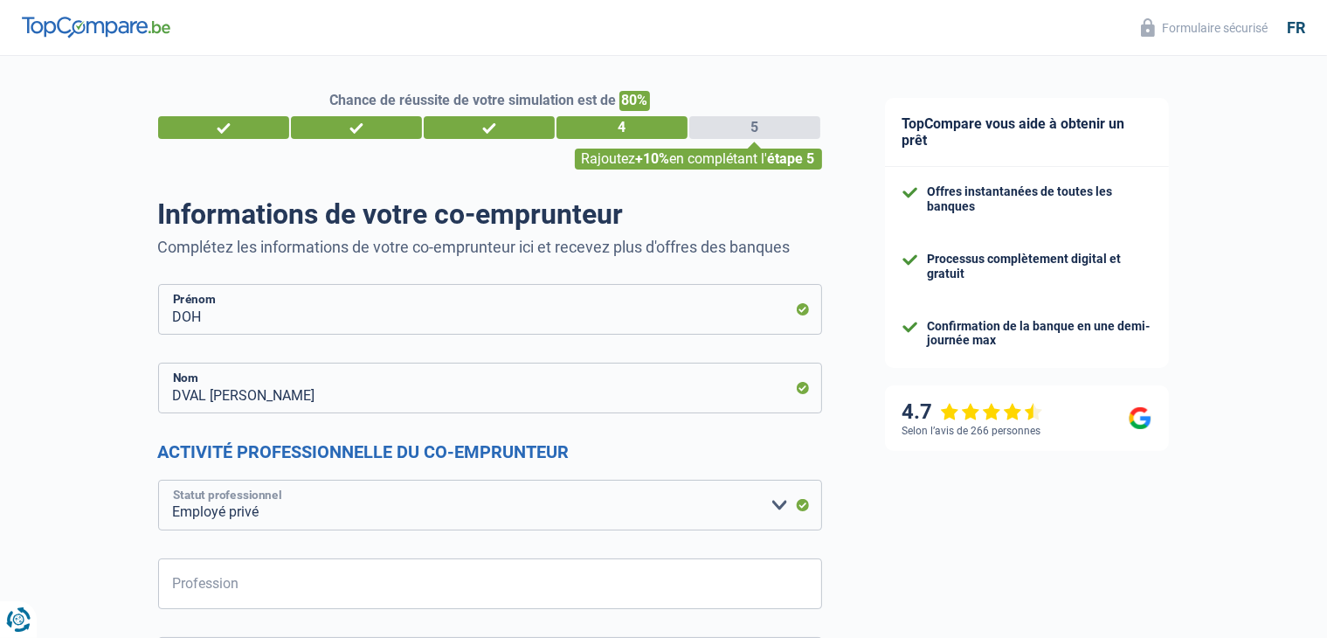
click at [158, 480] on select "Ouvrier Employé privé Employé public Invalide Indépendant Pensionné Chômeur Mut…" at bounding box center [490, 505] width 664 height 51
select select "mealVouchers"
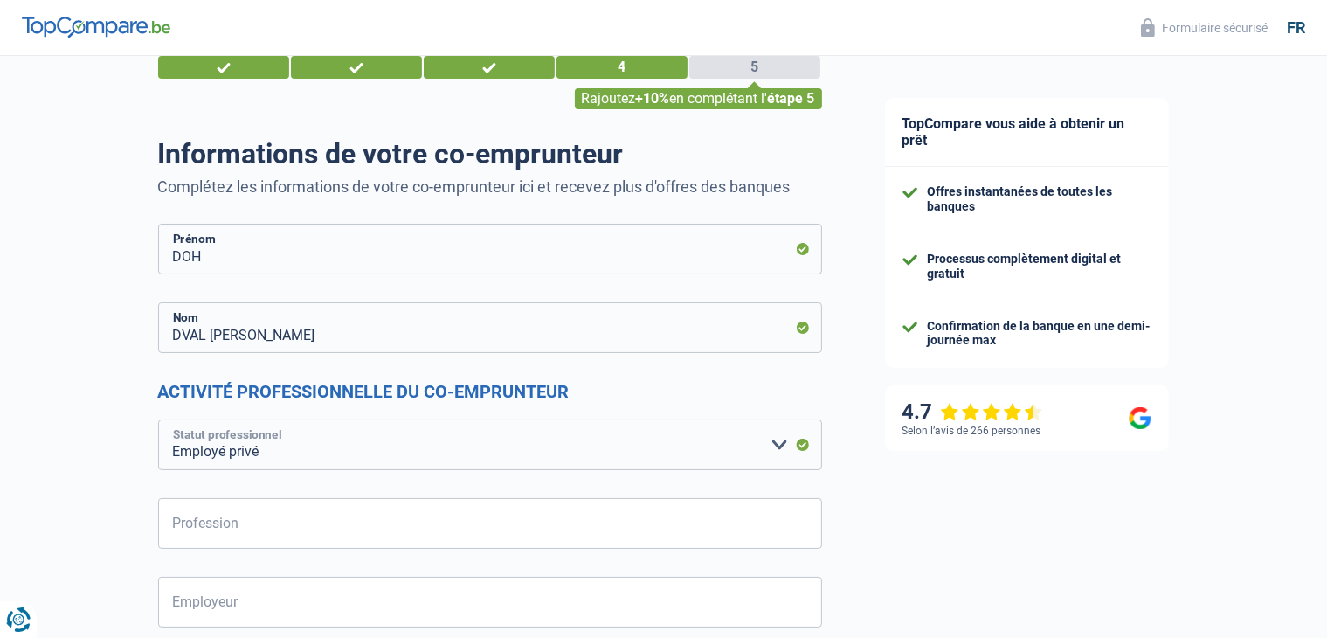
scroll to position [30, 0]
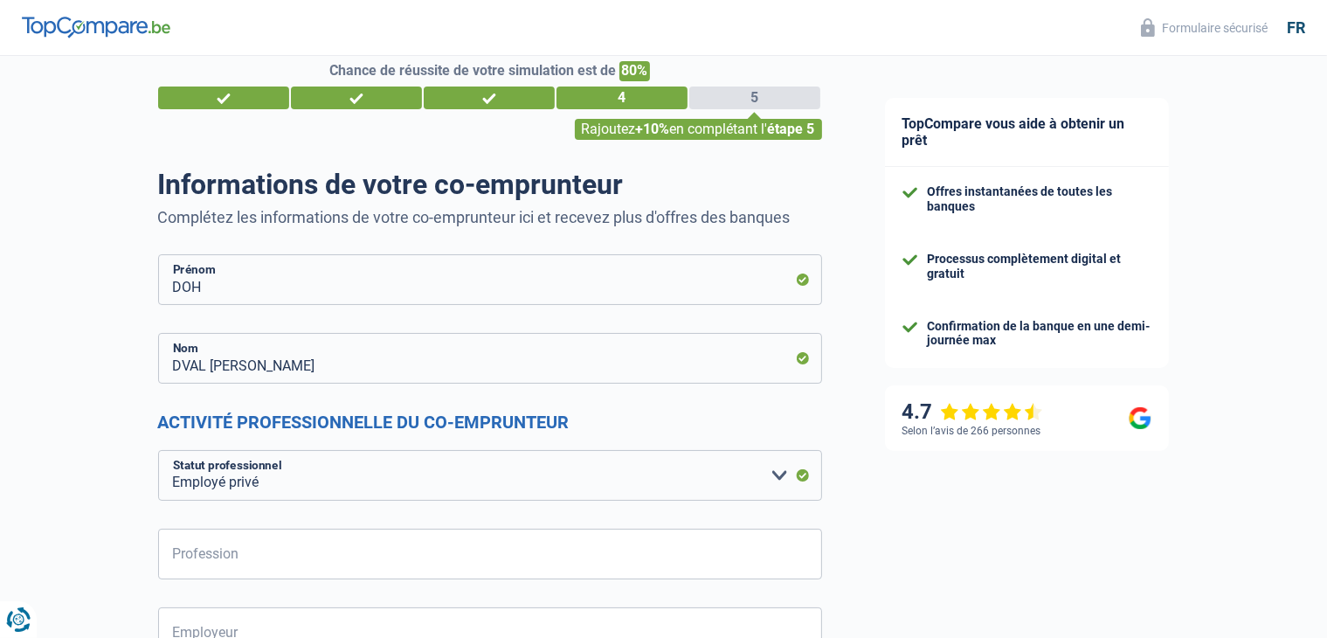
click at [594, 100] on div "4" at bounding box center [621, 97] width 131 height 23
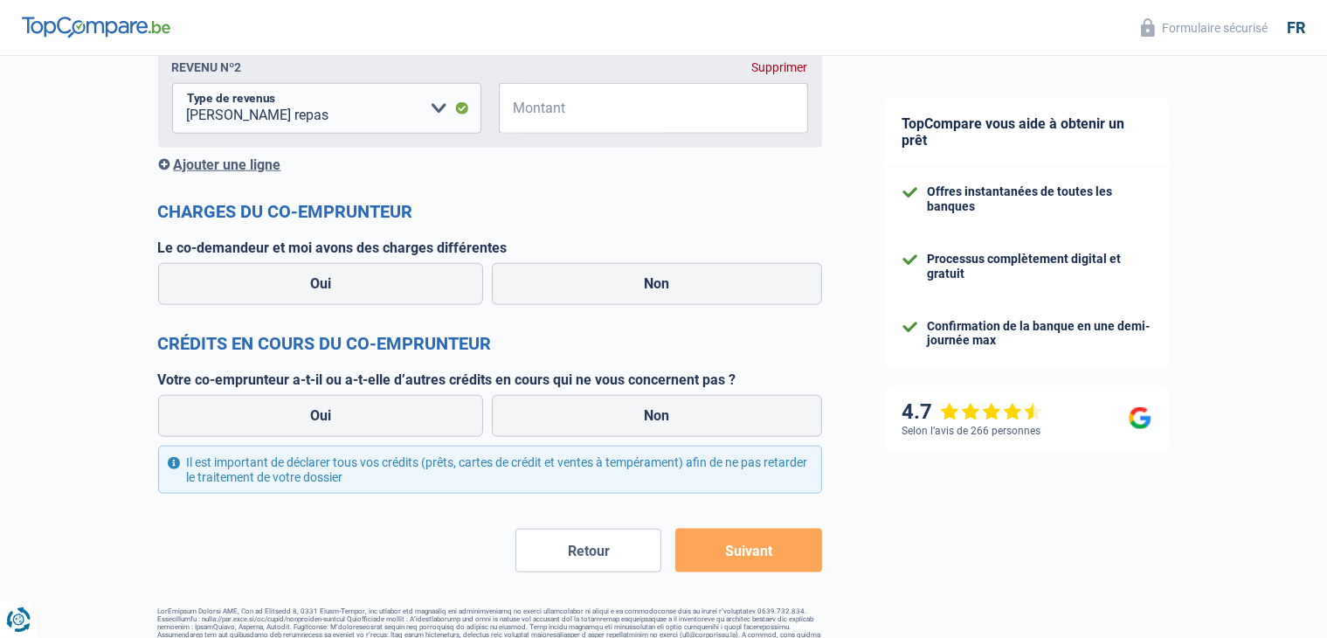
scroll to position [2001, 0]
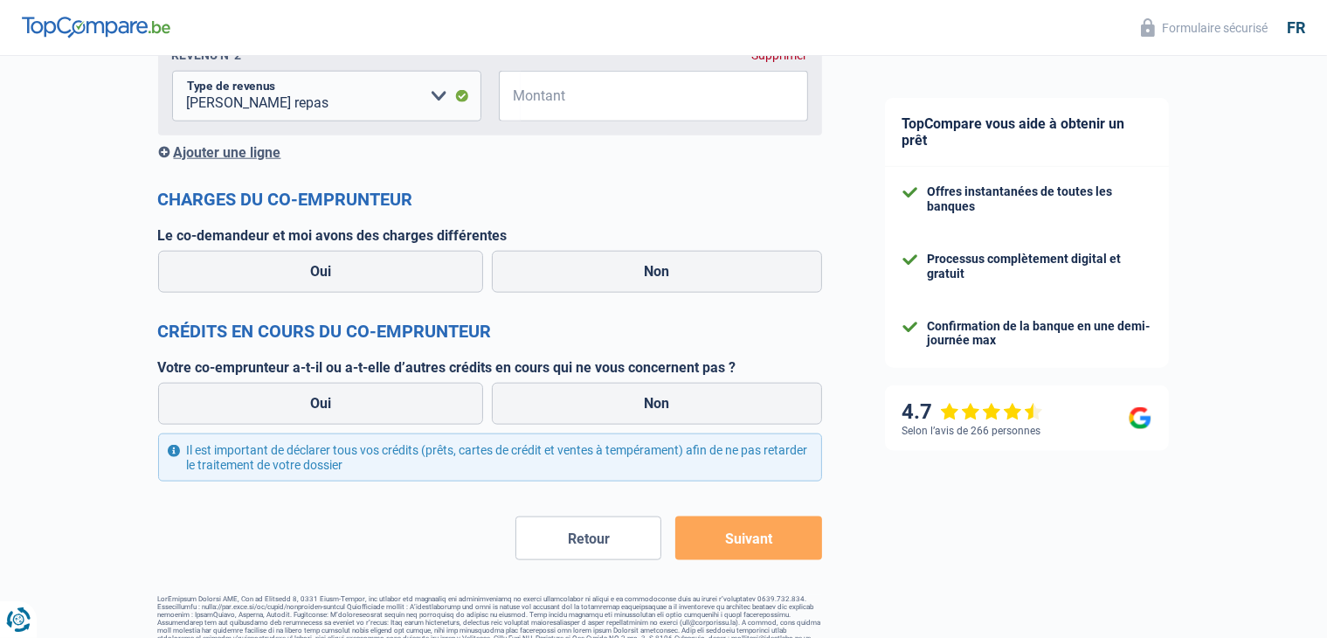
click at [708, 560] on button "Suivant" at bounding box center [748, 538] width 146 height 44
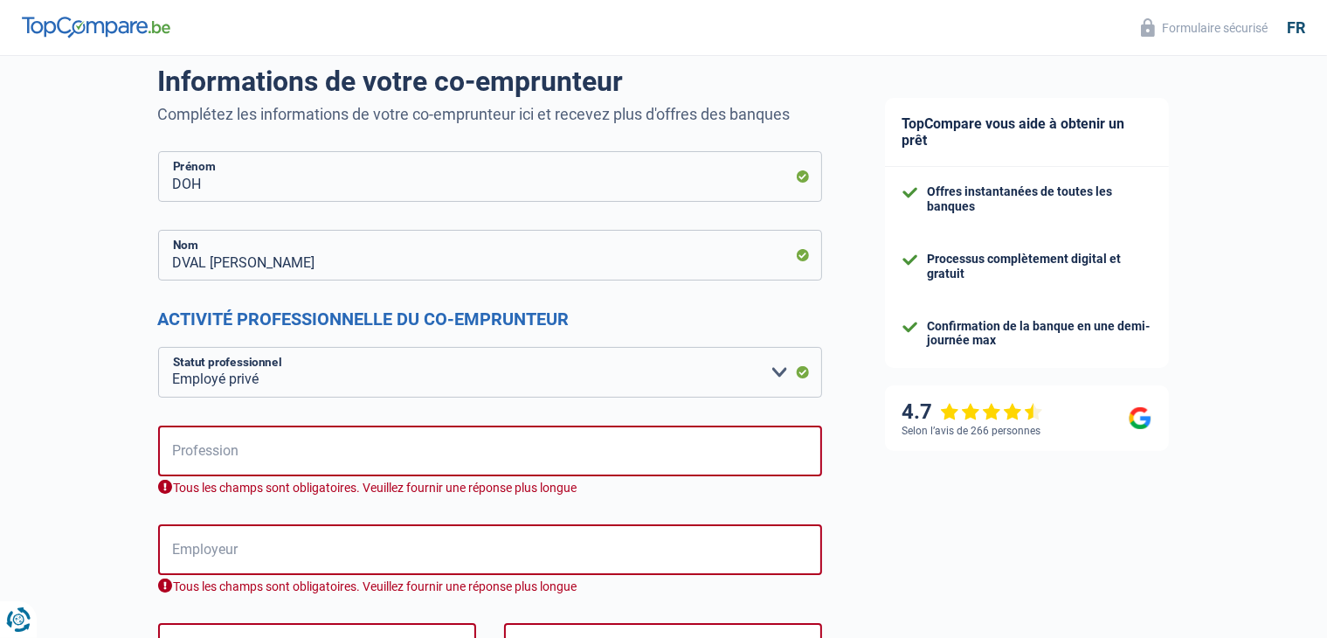
scroll to position [119, 0]
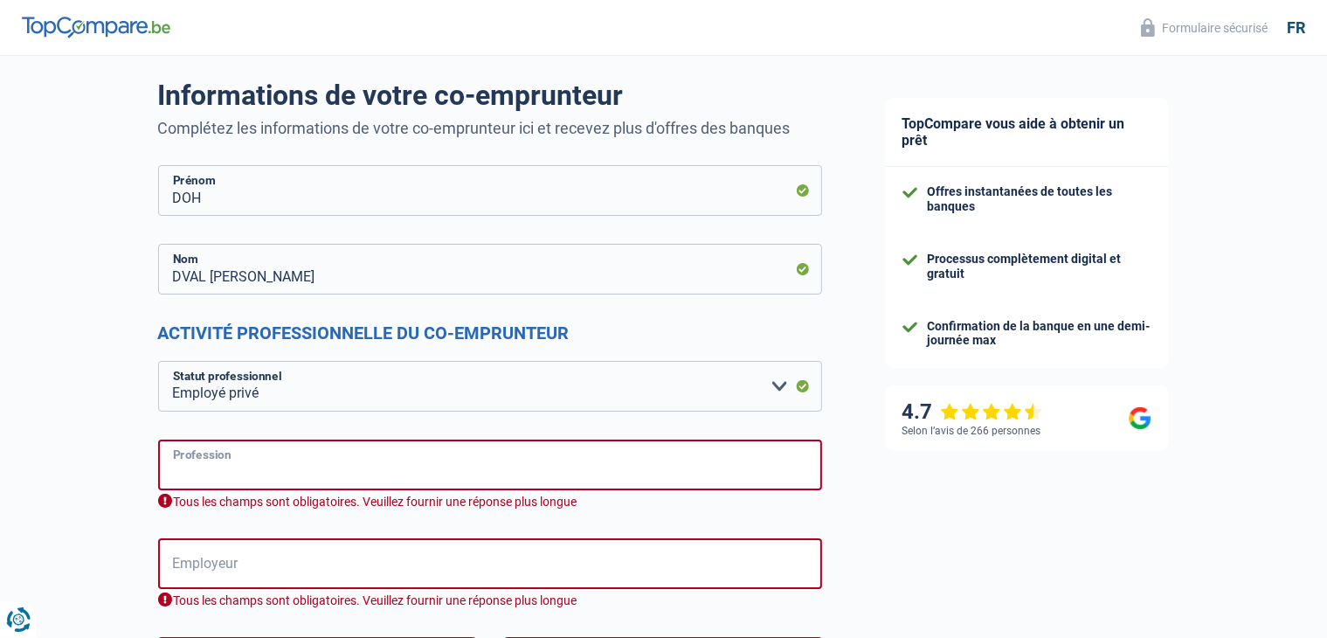
click at [289, 456] on input "Profession" at bounding box center [490, 464] width 664 height 51
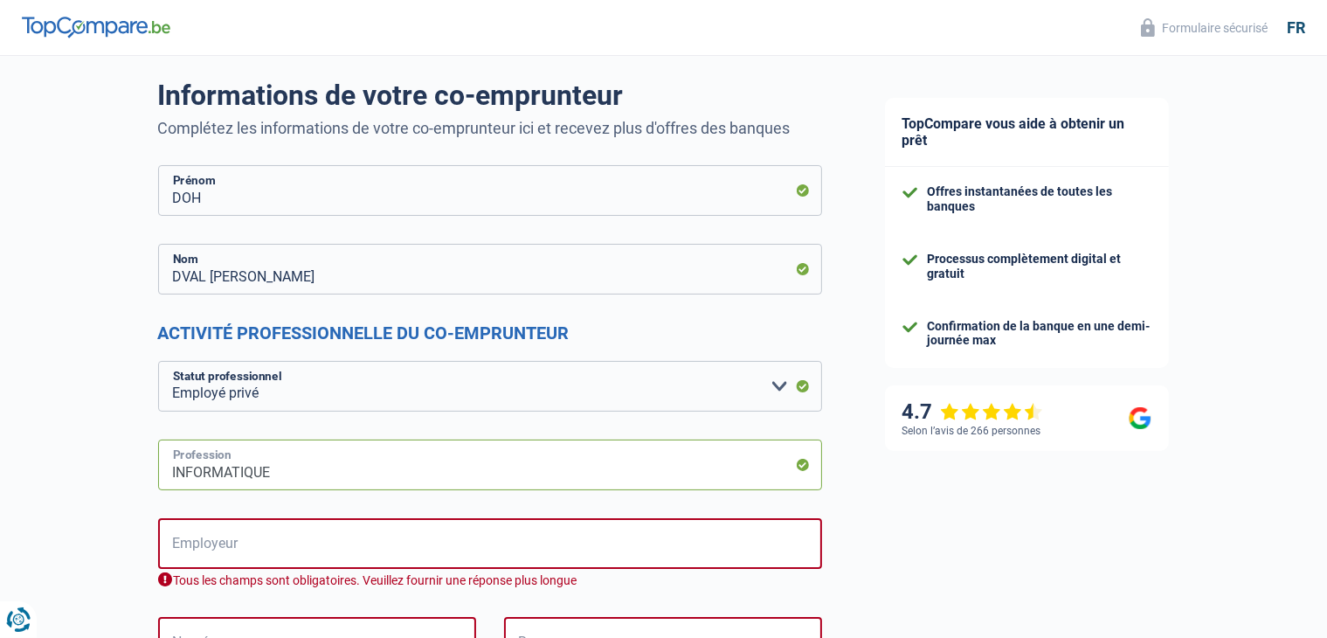
type input "INFORMATIQUE"
click at [250, 538] on input "Employeur" at bounding box center [490, 543] width 664 height 51
type input "E"
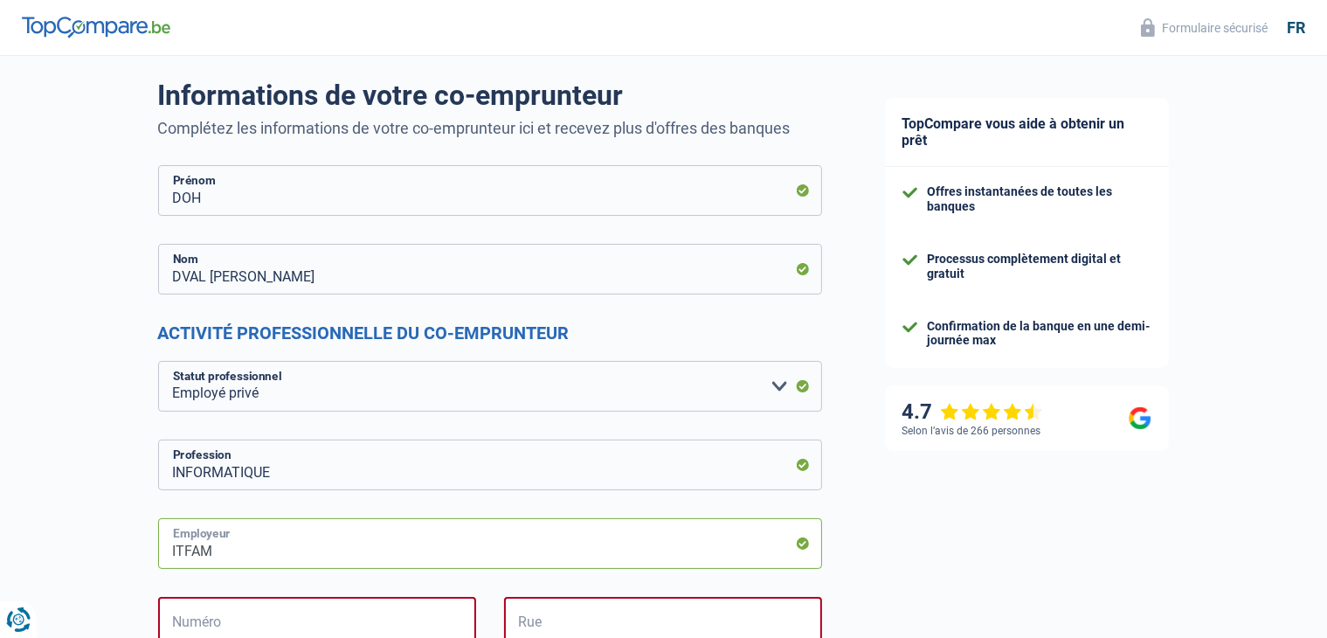
type input "ITFAM"
click at [221, 620] on input "Numéro" at bounding box center [317, 622] width 318 height 51
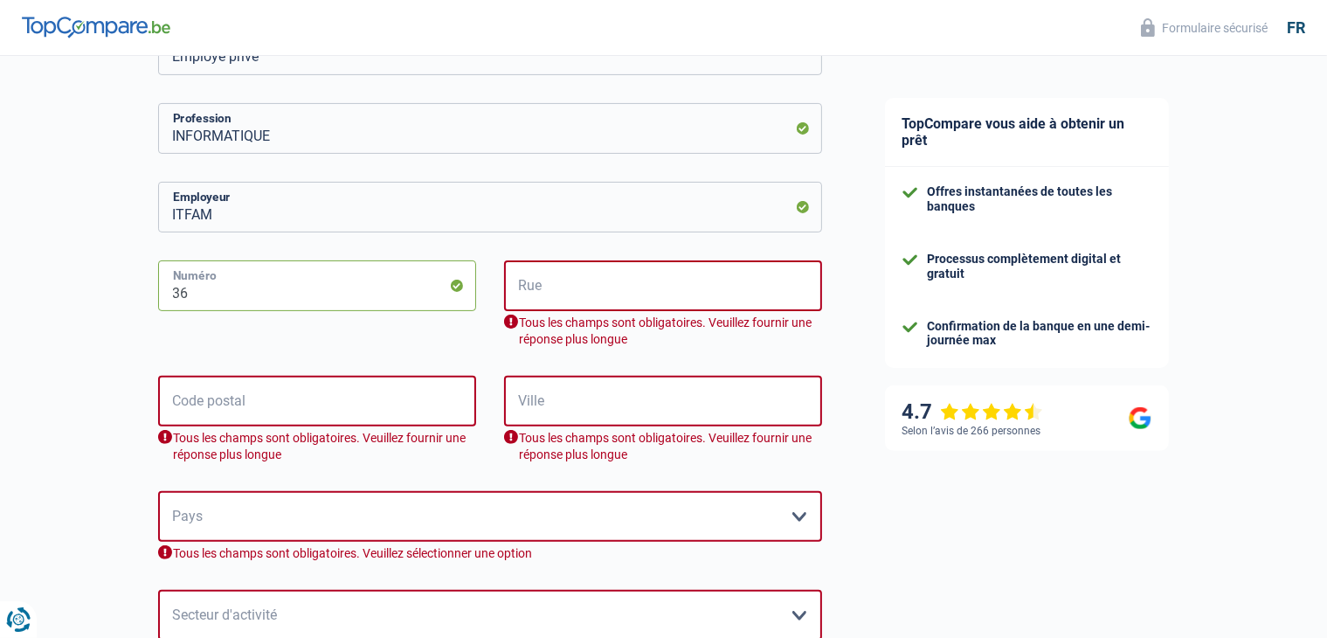
scroll to position [553, 0]
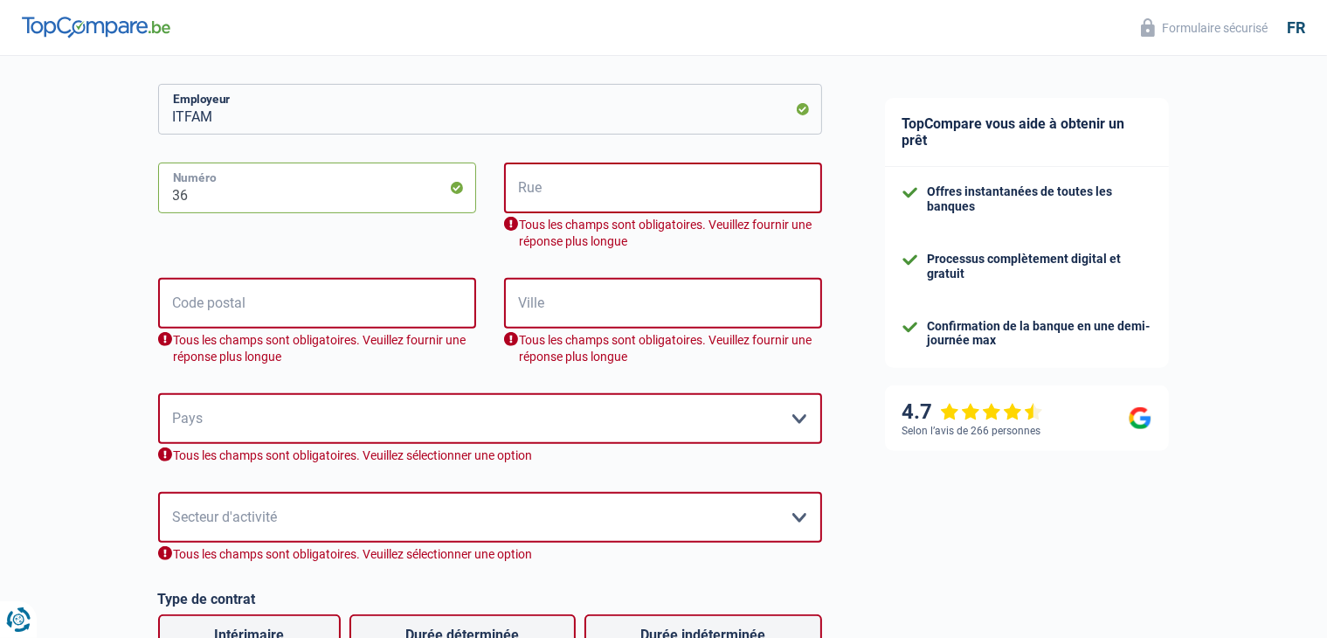
type input "36"
click at [572, 187] on input "Rue" at bounding box center [663, 187] width 318 height 51
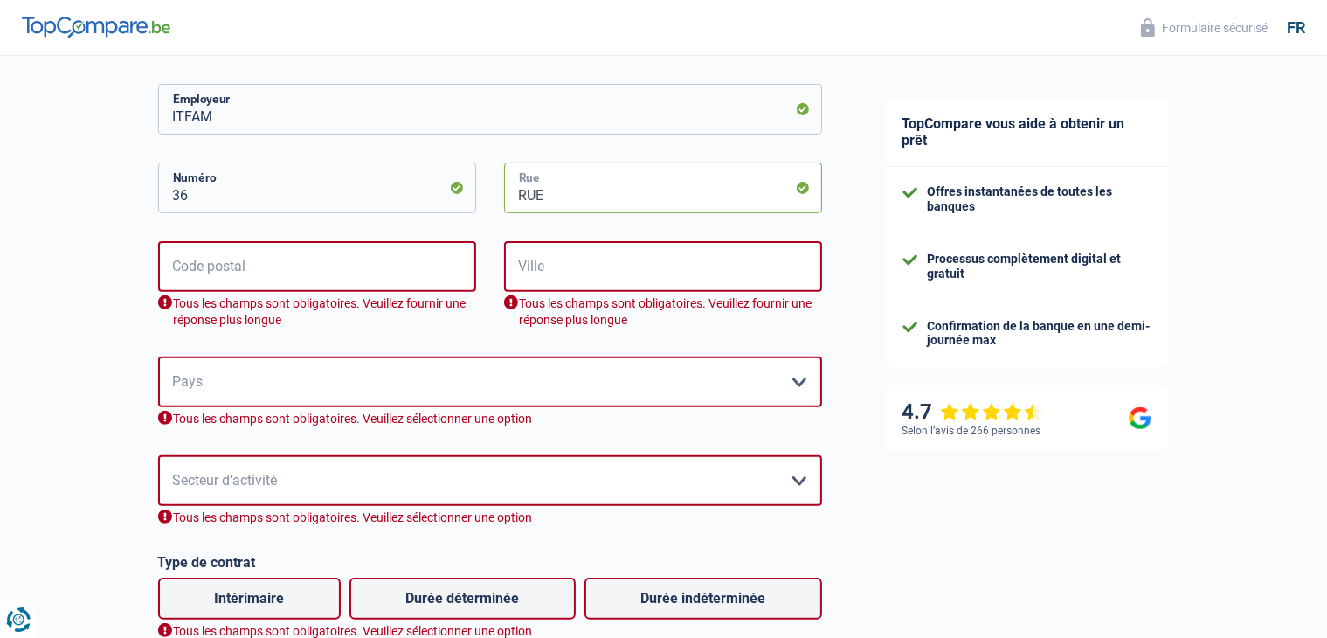
type input "RUE"
click at [338, 375] on select "Belgique France Allemagne Italie Luxembourg Pays-Bas Espagne Suisse Veuillez sé…" at bounding box center [490, 381] width 664 height 51
select select "LU"
click at [158, 356] on select "Belgique France Allemagne Italie Luxembourg Pays-Bas Espagne Suisse Veuillez sé…" at bounding box center [490, 381] width 664 height 51
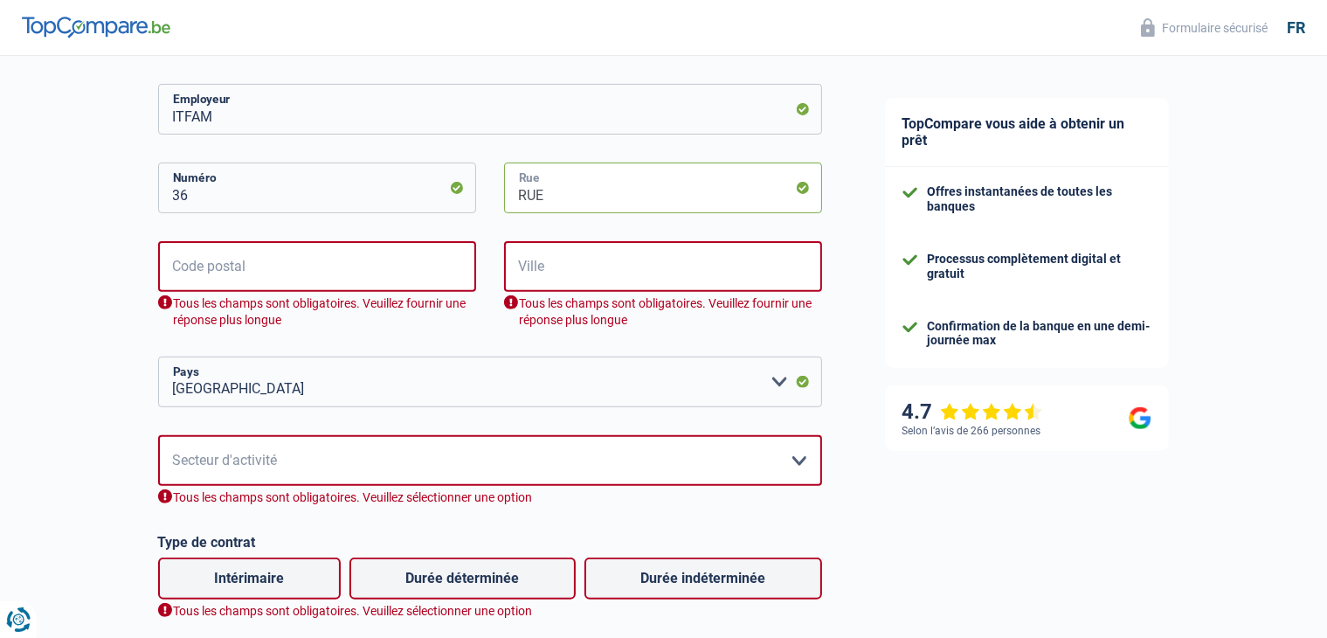
click at [577, 186] on input "RUE" at bounding box center [663, 187] width 318 height 51
type input "RUE de la gendarmerie"
click at [418, 258] on input "Code postal" at bounding box center [317, 266] width 318 height 51
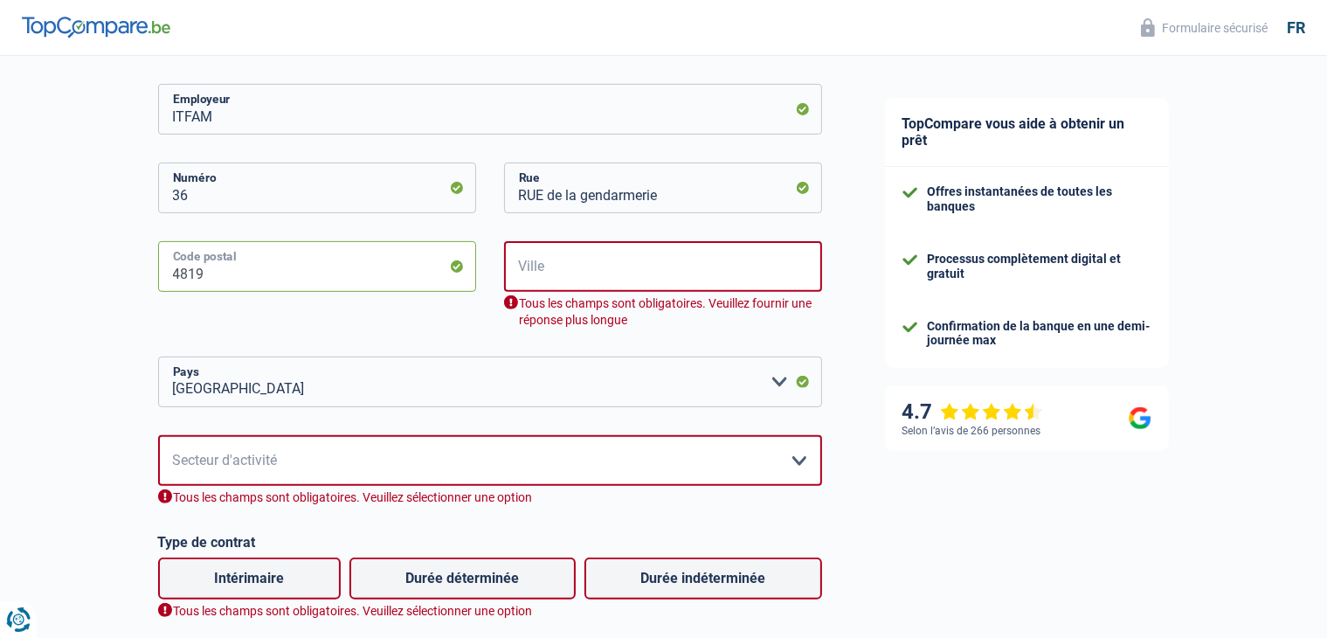
type input "4819"
click at [632, 271] on input "Ville" at bounding box center [663, 266] width 318 height 51
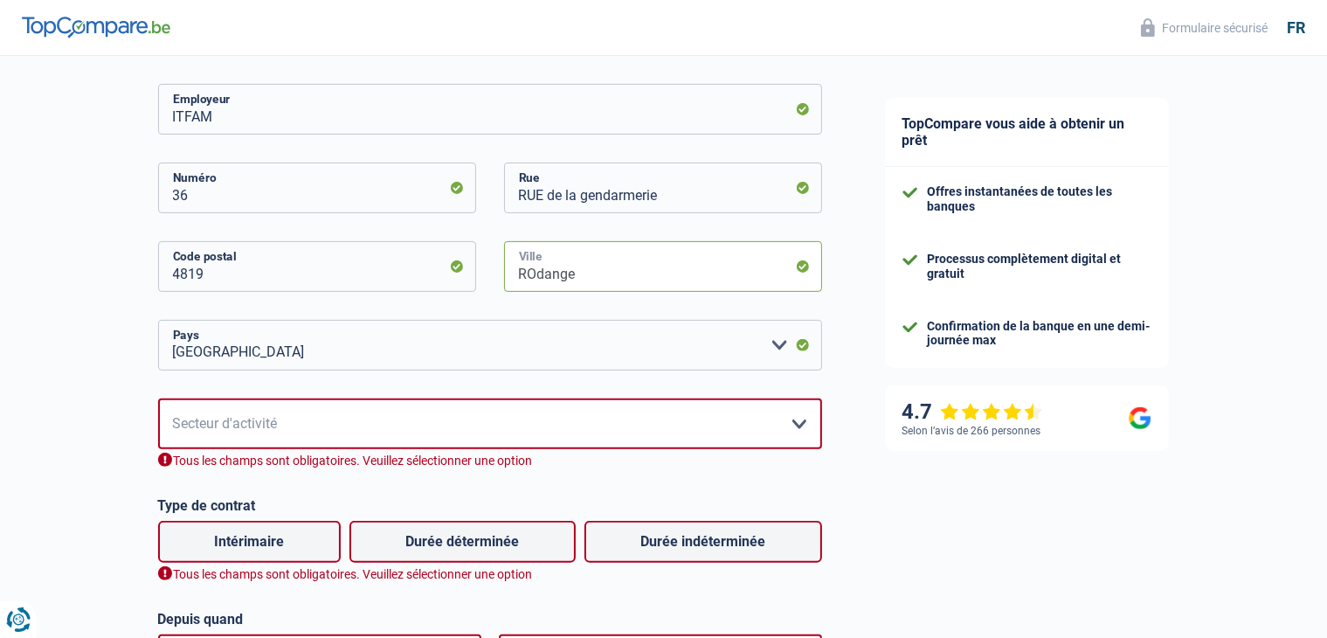
type input "ROdange"
click at [447, 400] on select "Agriculture/Pêche Industrie Horeca Courier/Fitness/Taxi Construction Banques/As…" at bounding box center [490, 423] width 664 height 51
select select "stateUniversityEu"
click at [158, 398] on select "Agriculture/Pêche Industrie Horeca Courier/Fitness/Taxi Construction Banques/As…" at bounding box center [490, 423] width 664 height 51
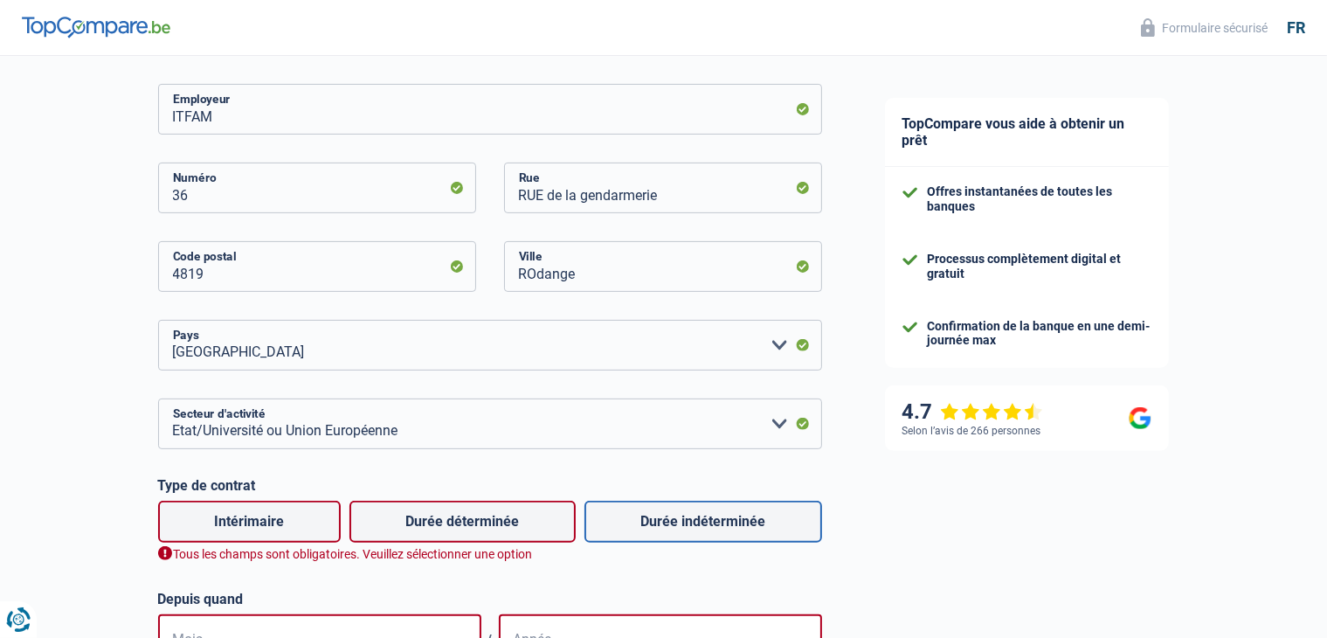
click at [674, 515] on label "Durée indéterminée" at bounding box center [703, 522] width 238 height 42
click at [674, 515] on input "Durée indéterminée" at bounding box center [703, 522] width 238 height 42
radio input "true"
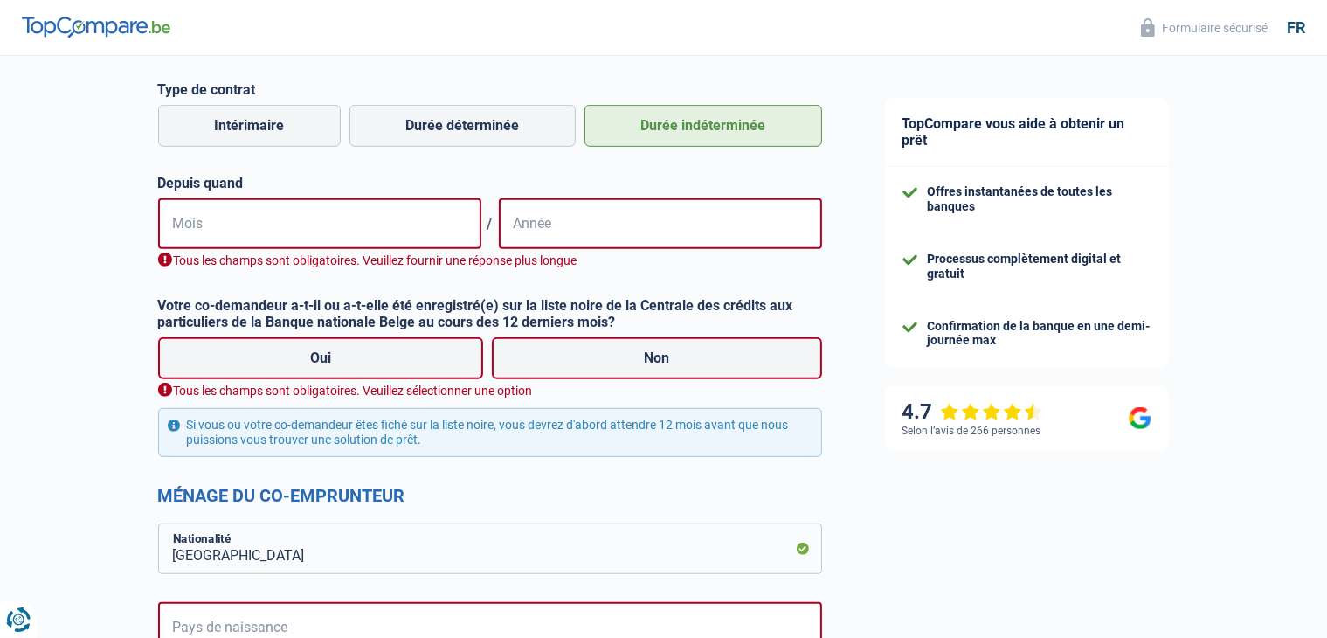
scroll to position [951, 0]
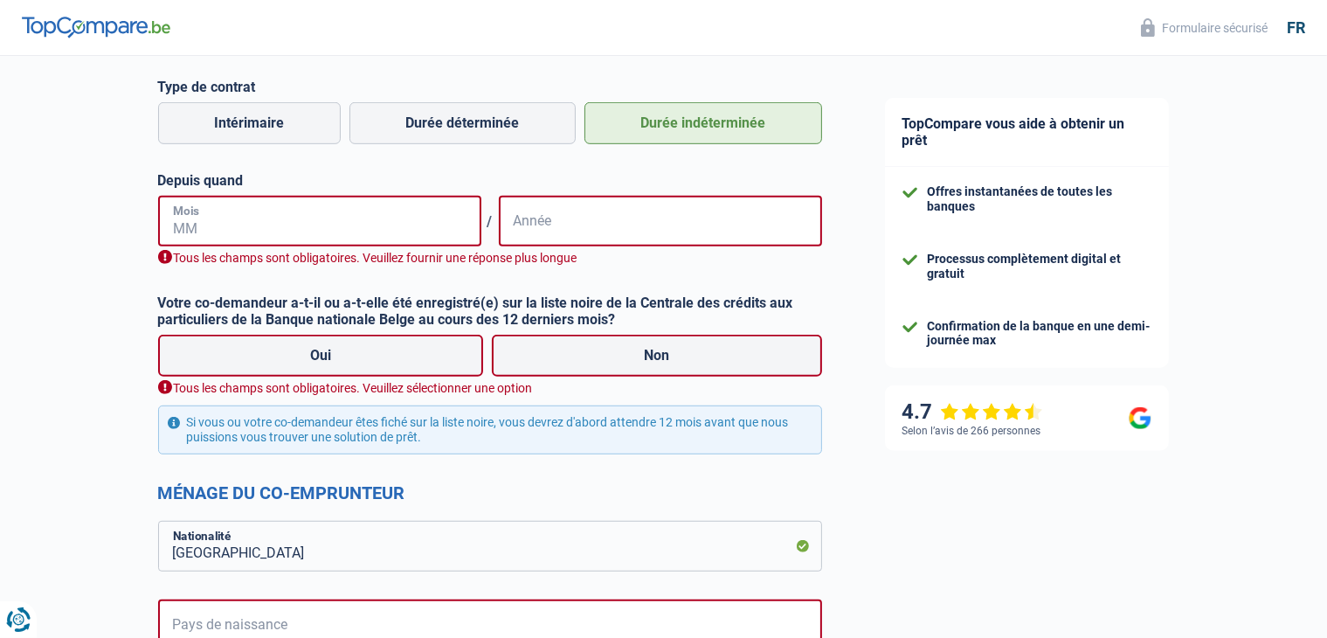
click at [324, 207] on input "Mois" at bounding box center [319, 221] width 323 height 51
type input "08"
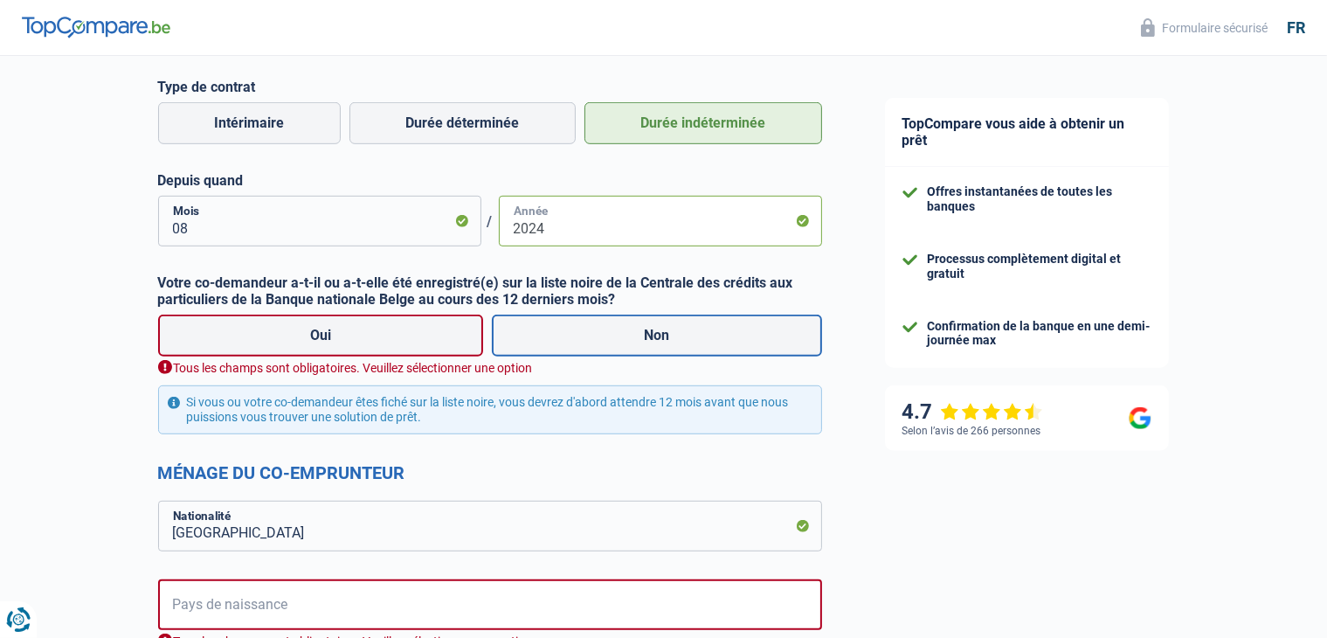
type input "2024"
click at [557, 327] on label "Non" at bounding box center [657, 335] width 330 height 42
click at [557, 327] on input "Non" at bounding box center [657, 335] width 330 height 42
radio input "true"
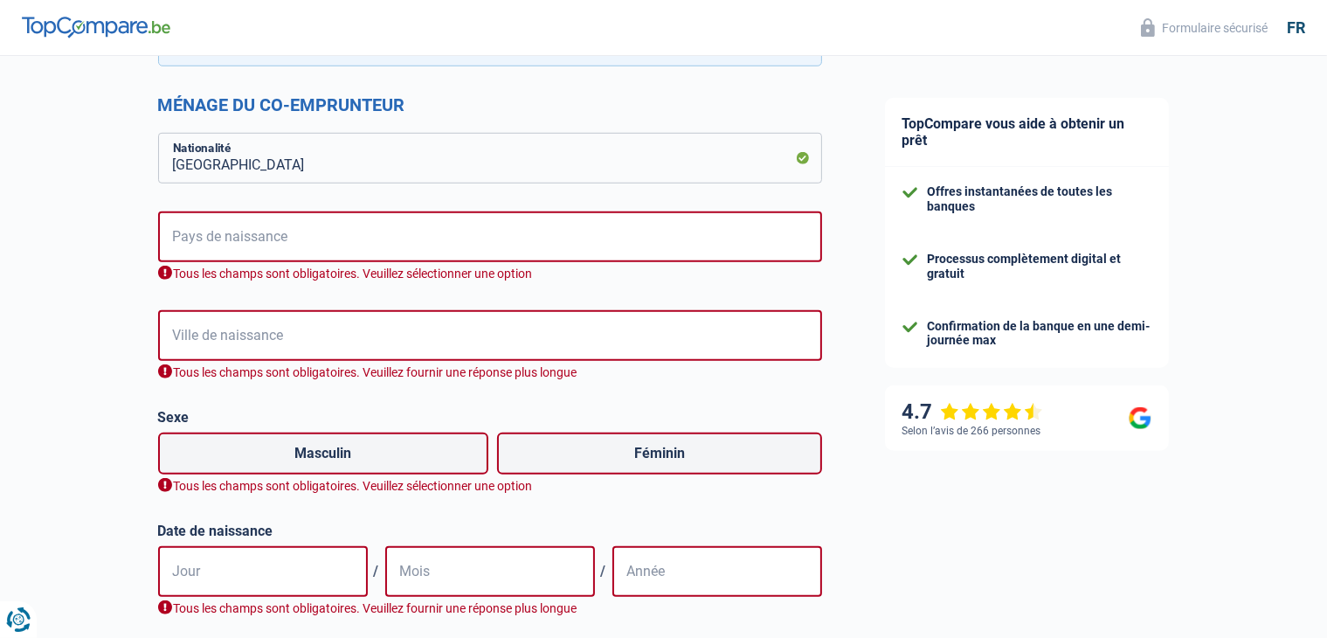
scroll to position [1454, 0]
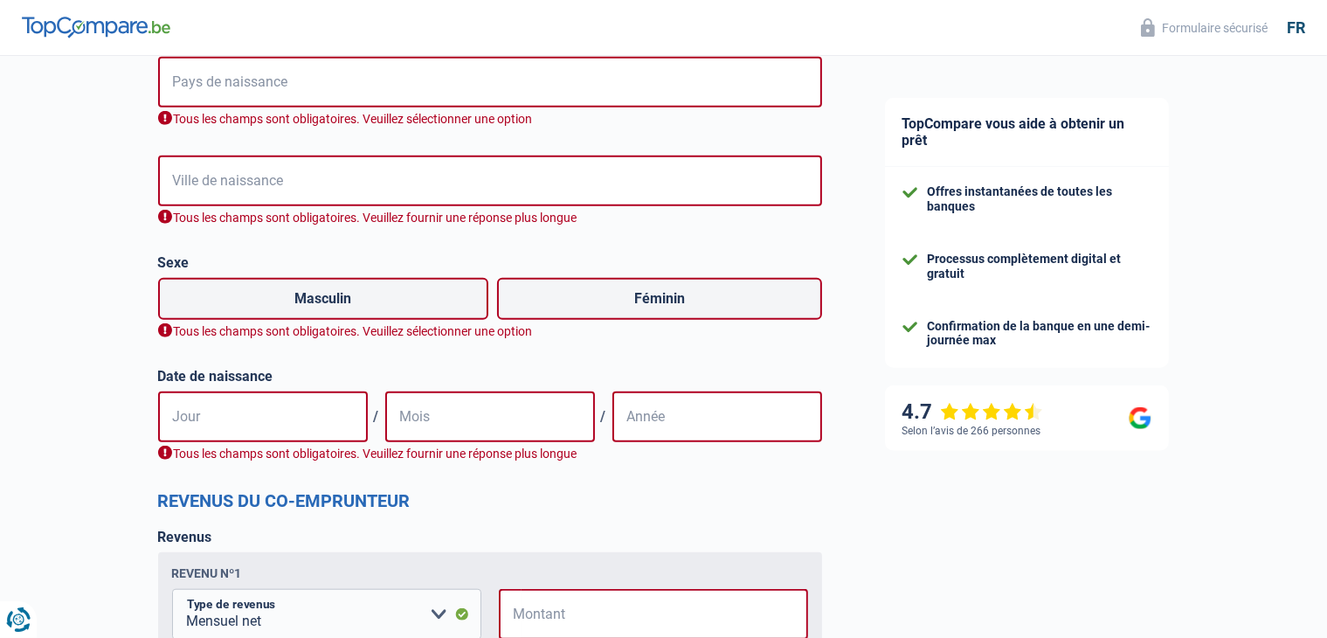
drag, startPoint x: 1324, startPoint y: 423, endPoint x: 1303, endPoint y: 374, distance: 53.2
click at [451, 90] on input "Pays de naissance" at bounding box center [490, 82] width 664 height 51
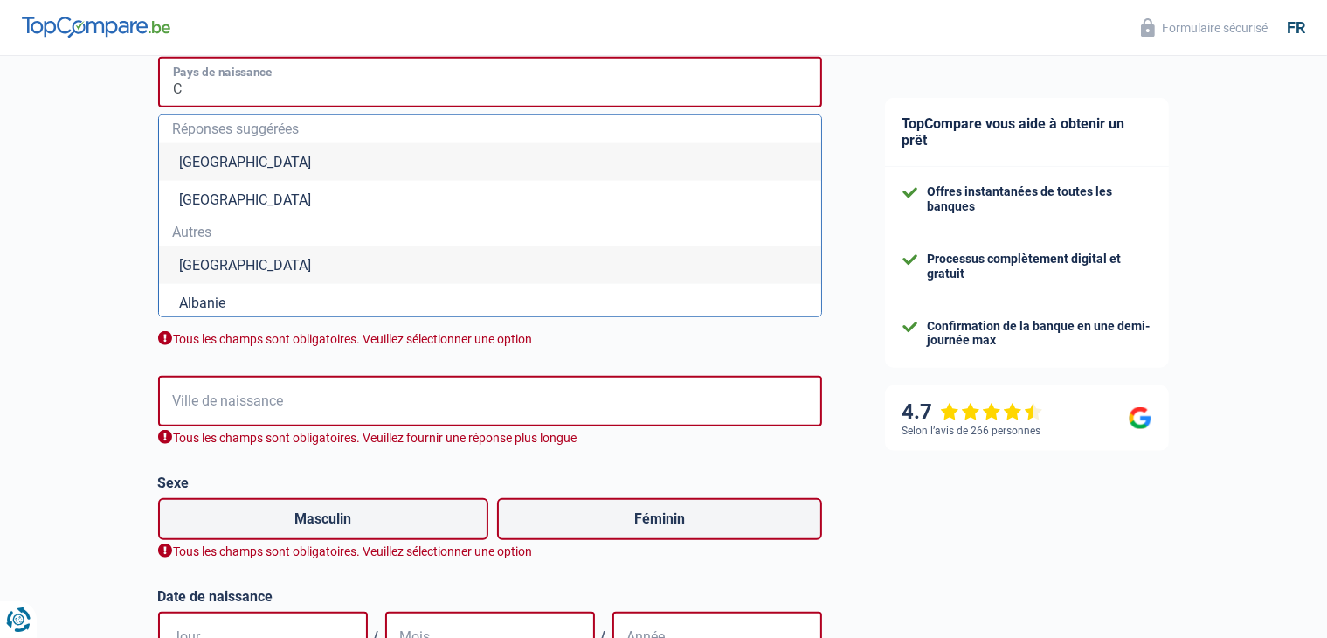
type input "CO"
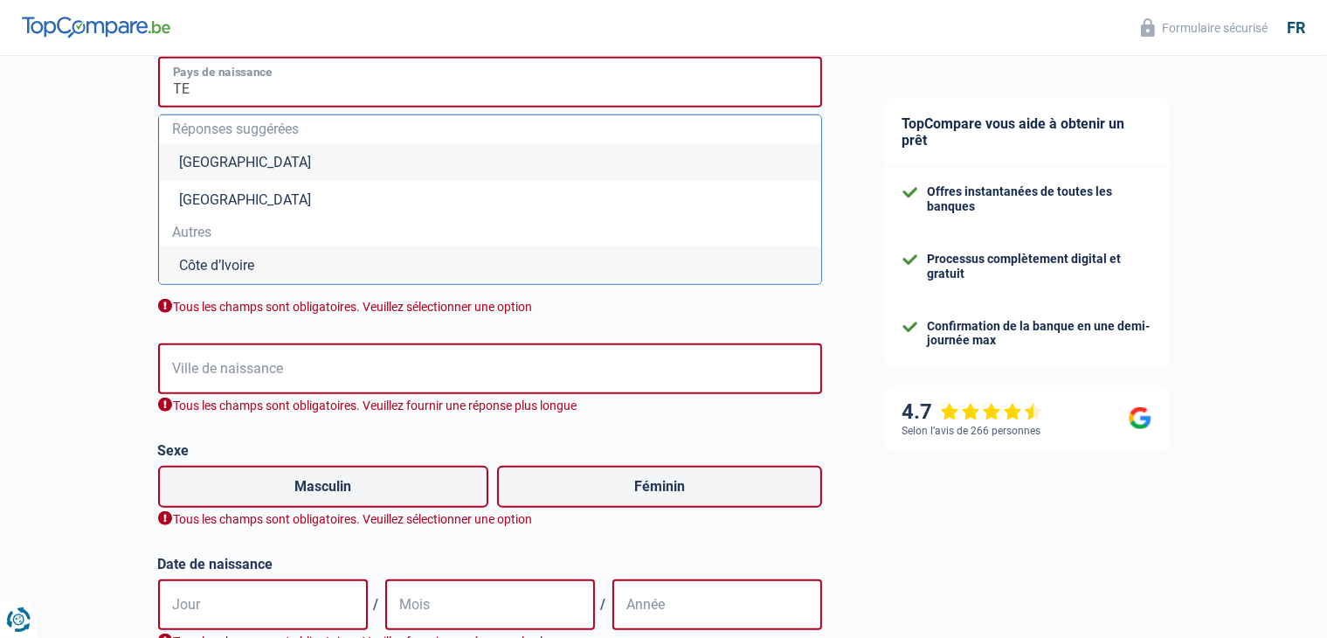
type input "T"
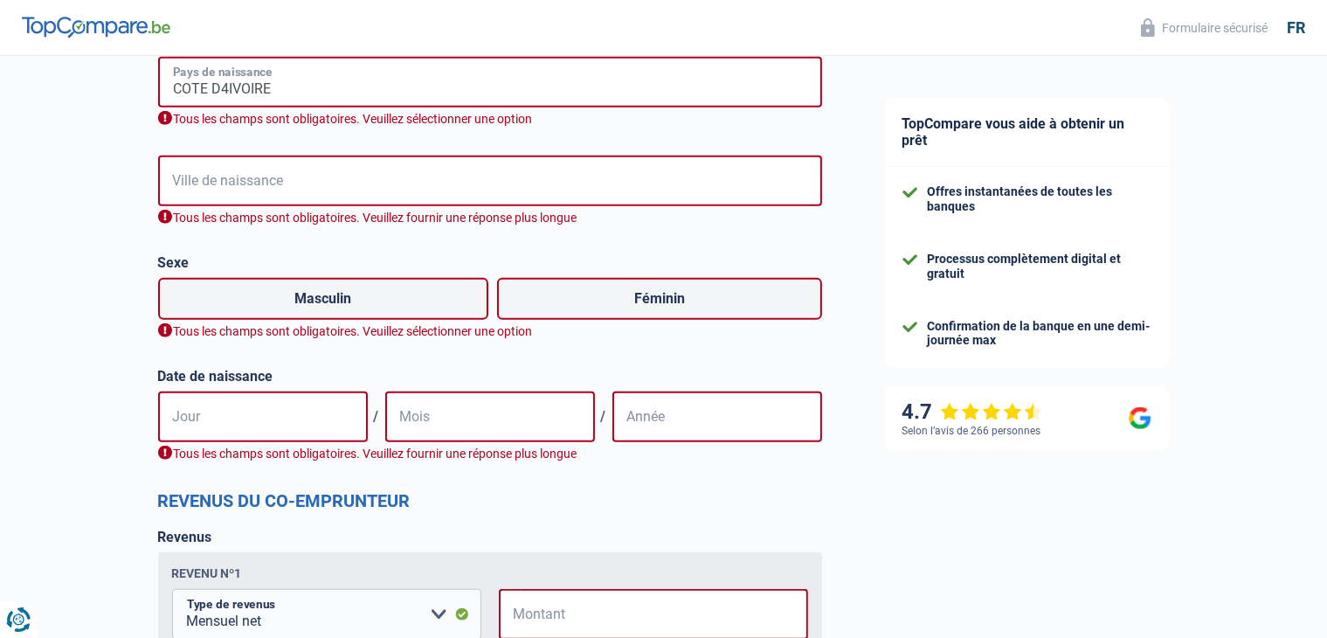
click at [192, 92] on input "COTE D4IVOIRE" at bounding box center [490, 82] width 664 height 51
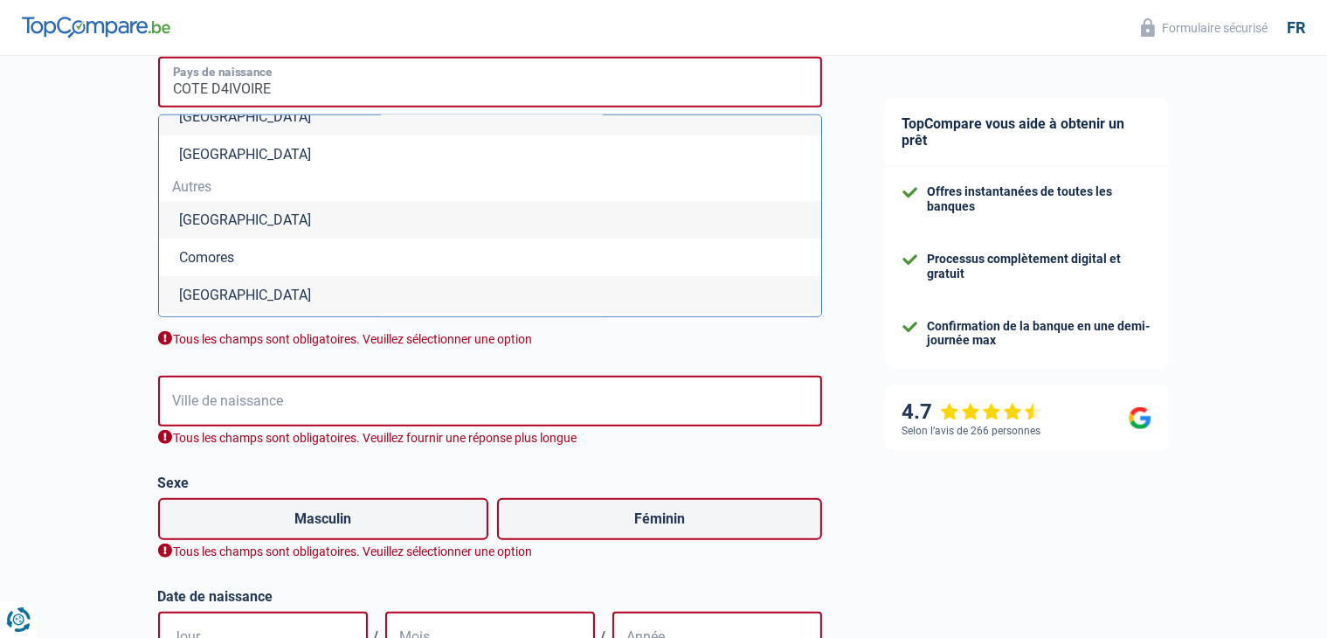
scroll to position [0, 0]
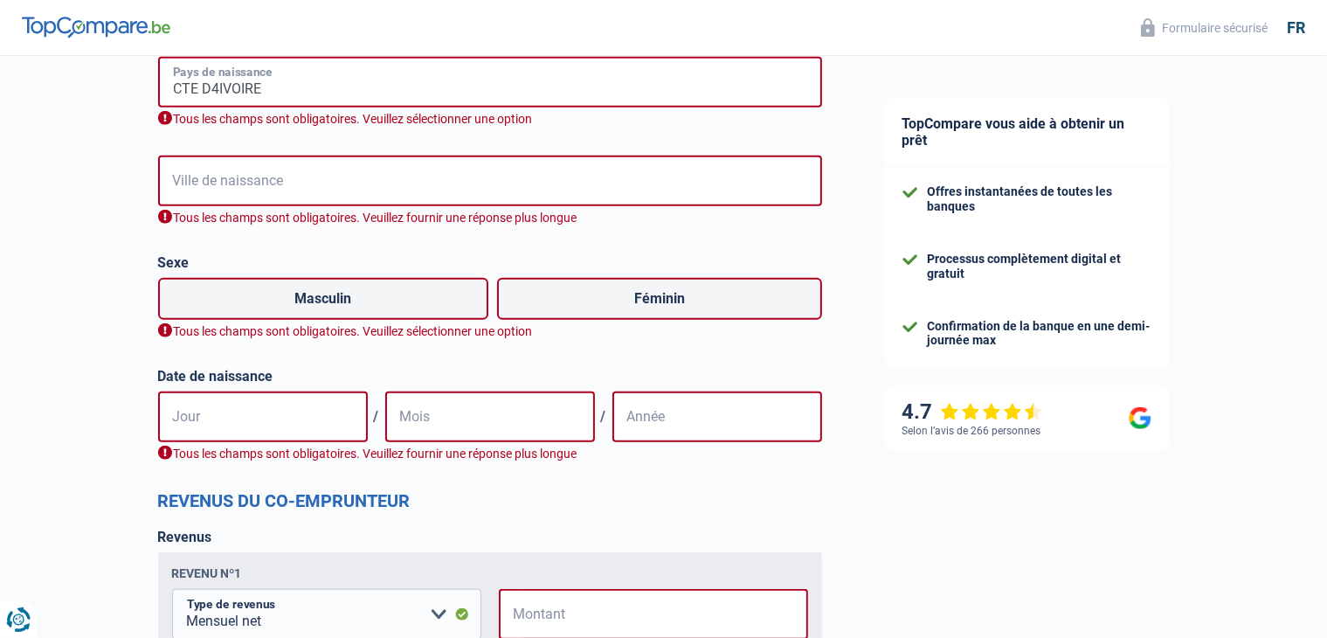
drag, startPoint x: 278, startPoint y: 85, endPoint x: 68, endPoint y: 86, distance: 209.7
click at [68, 86] on div "Chance de réussite de votre simulation est de 80% 1 2 3 4 5 Rajoutez +10% en co…" at bounding box center [427, 5] width 854 height 2820
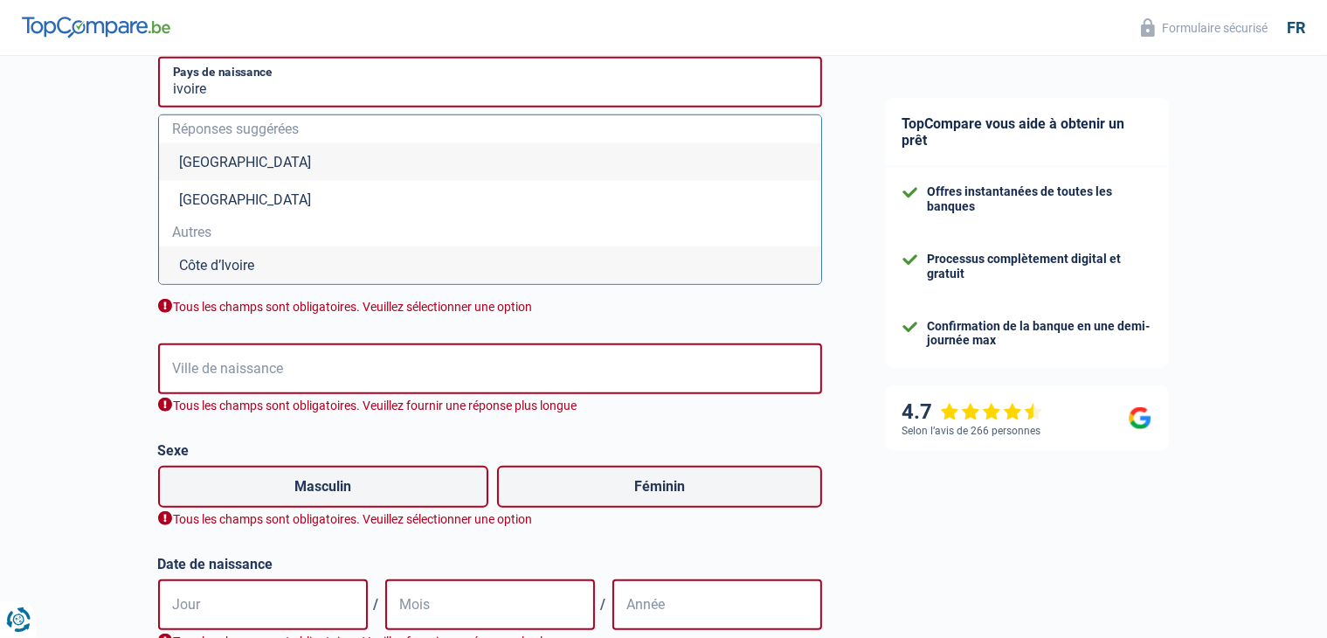
click at [218, 280] on li "Côte d’Ivoire" at bounding box center [490, 265] width 662 height 38
type input "Côte d’Ivoire"
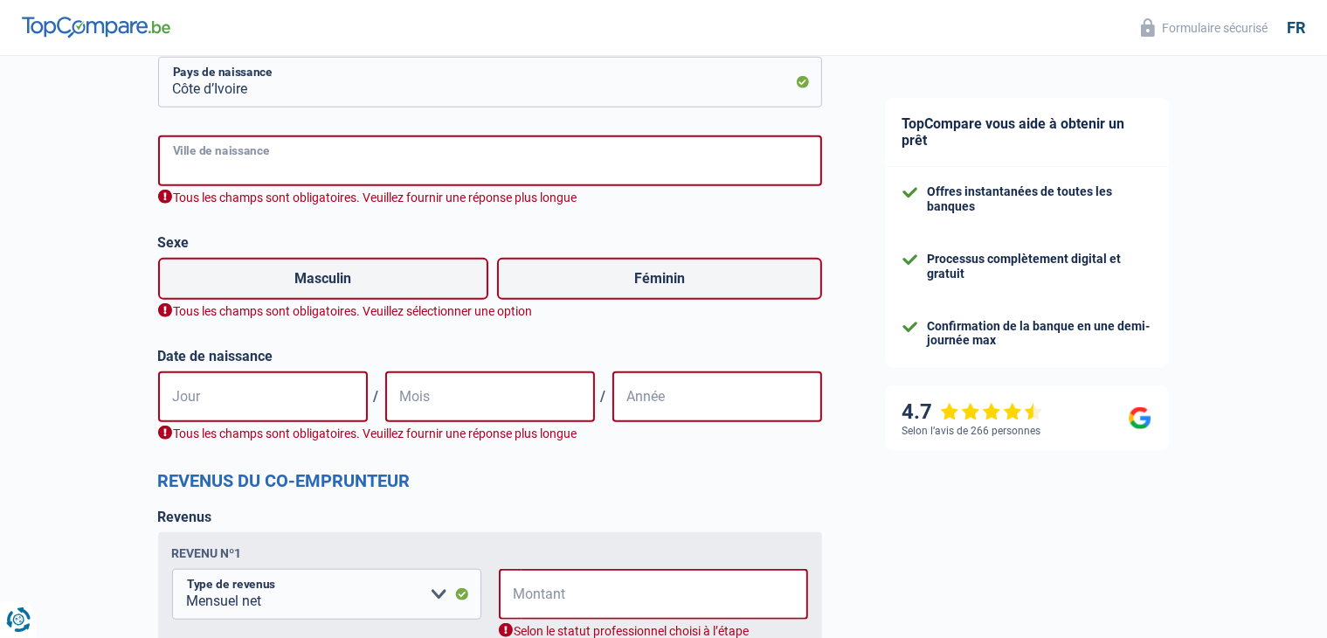
click at [252, 171] on input "Ville de naissance" at bounding box center [490, 160] width 664 height 51
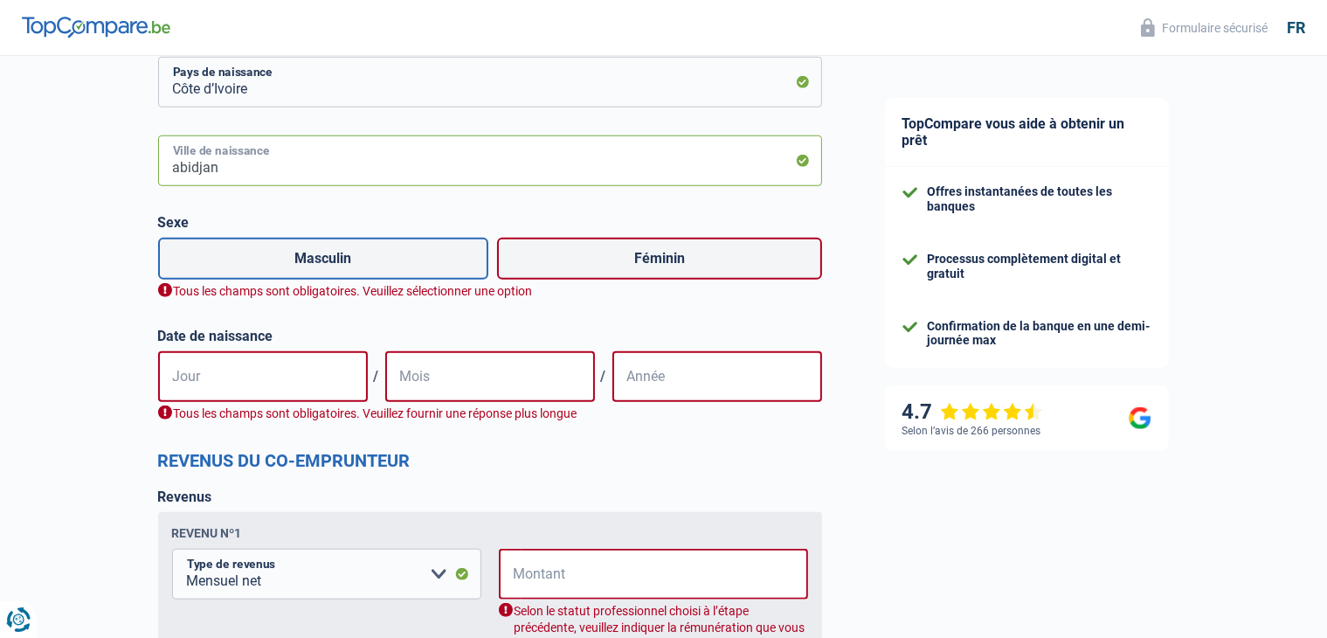
type input "abidjan"
click at [339, 252] on label "Masculin" at bounding box center [323, 259] width 331 height 42
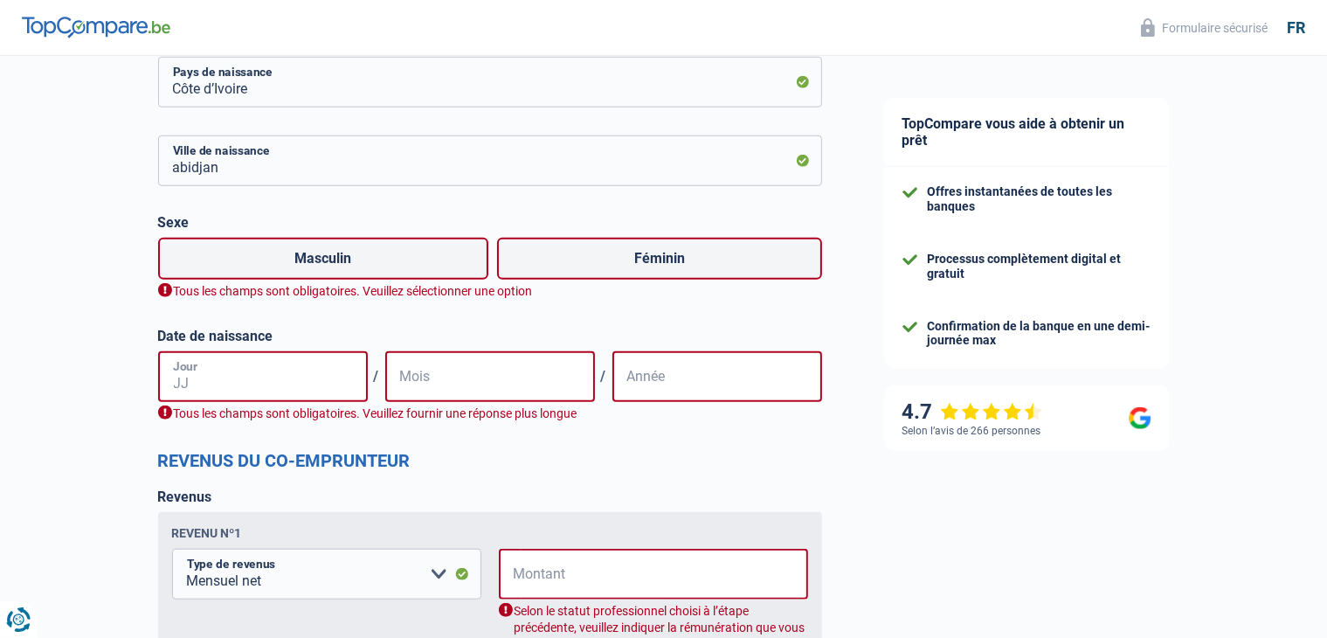
click at [259, 372] on input "Jour" at bounding box center [263, 376] width 210 height 51
type input "05"
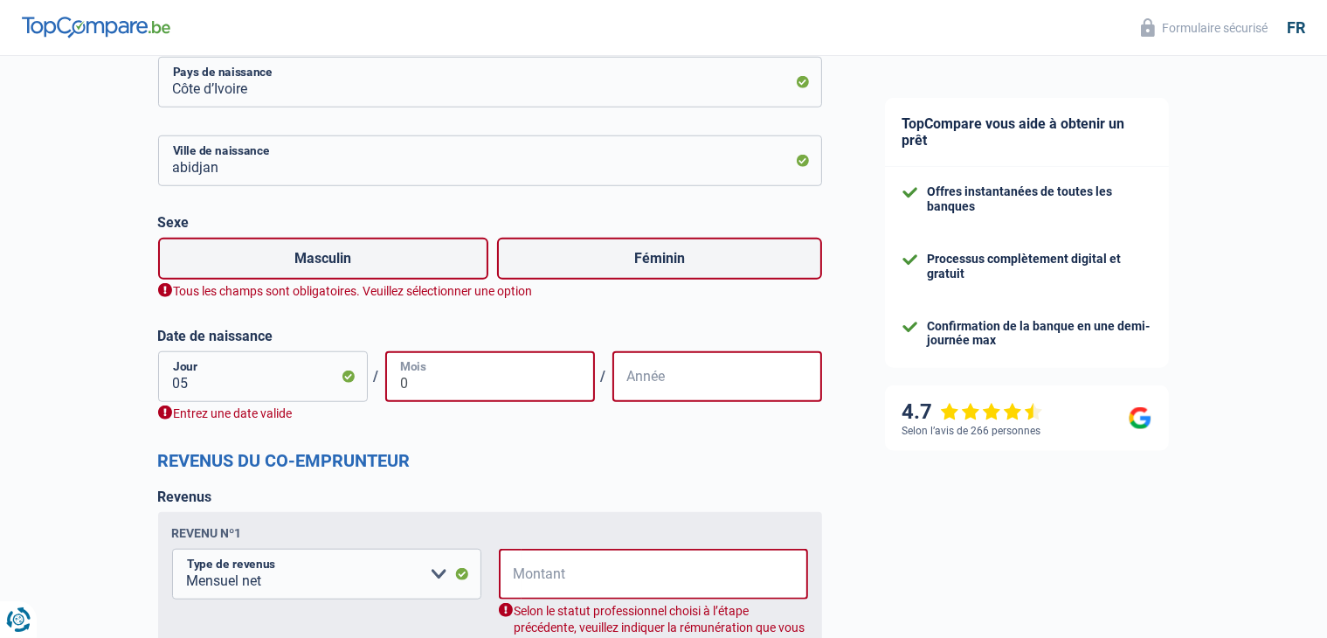
type input "05"
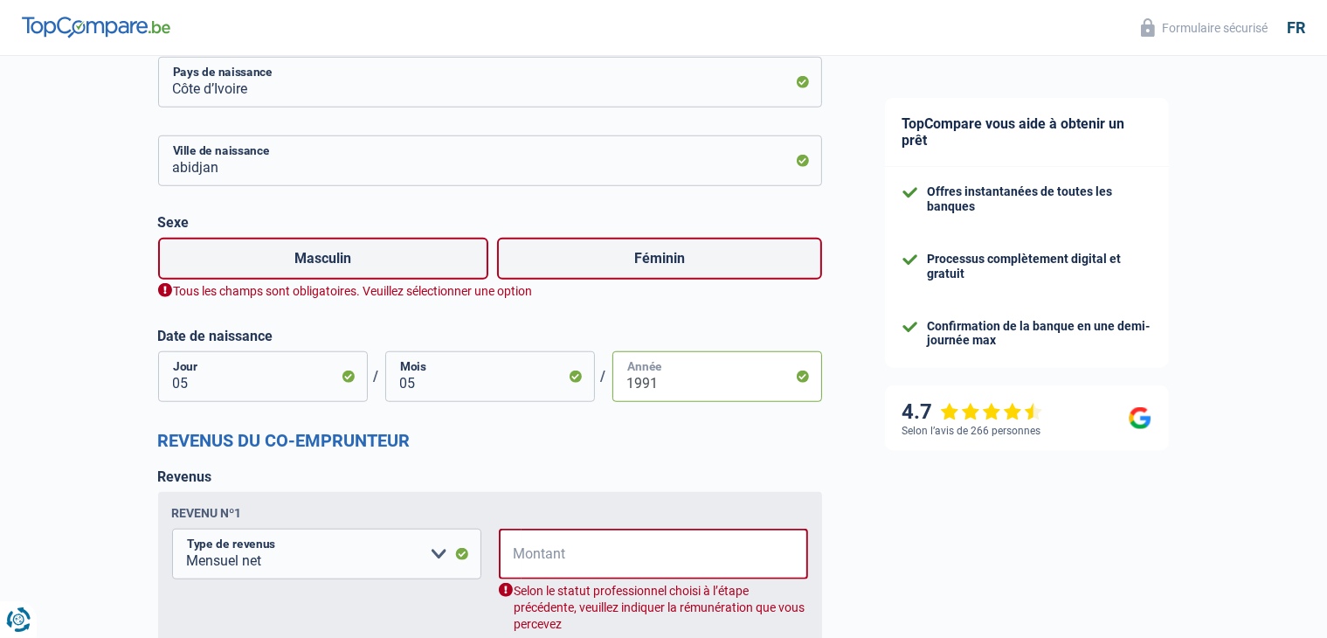
type input "1991"
click at [566, 563] on input "Montant" at bounding box center [665, 554] width 287 height 51
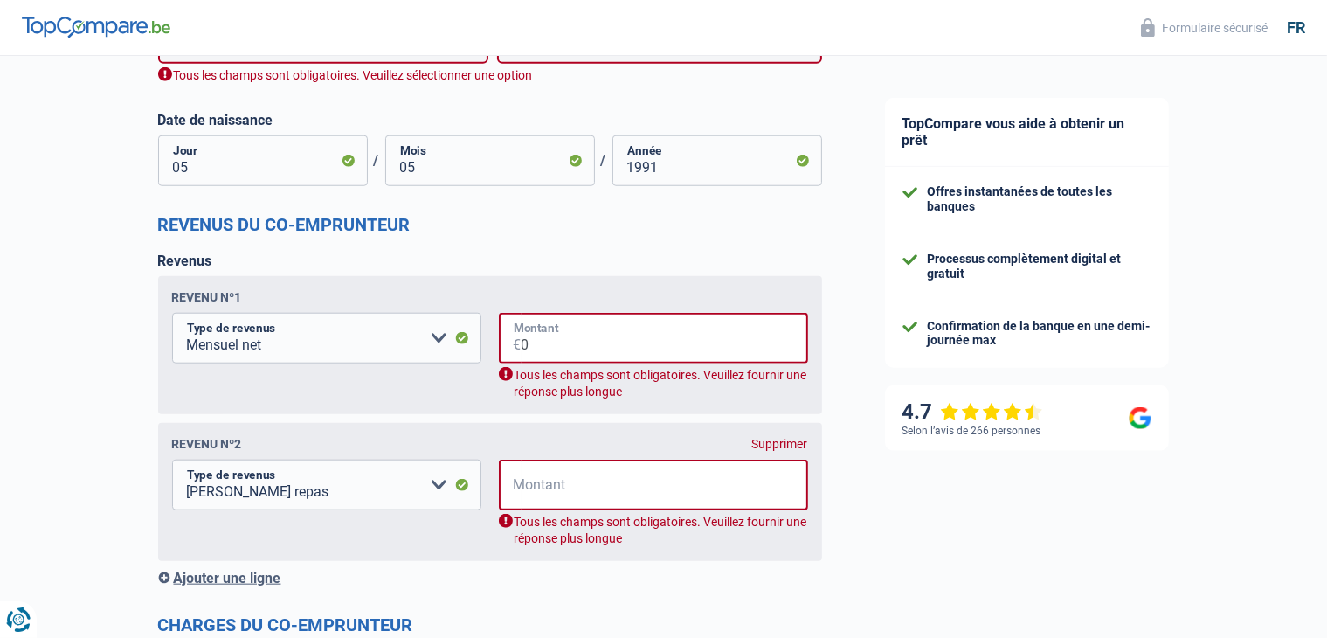
scroll to position [1711, 0]
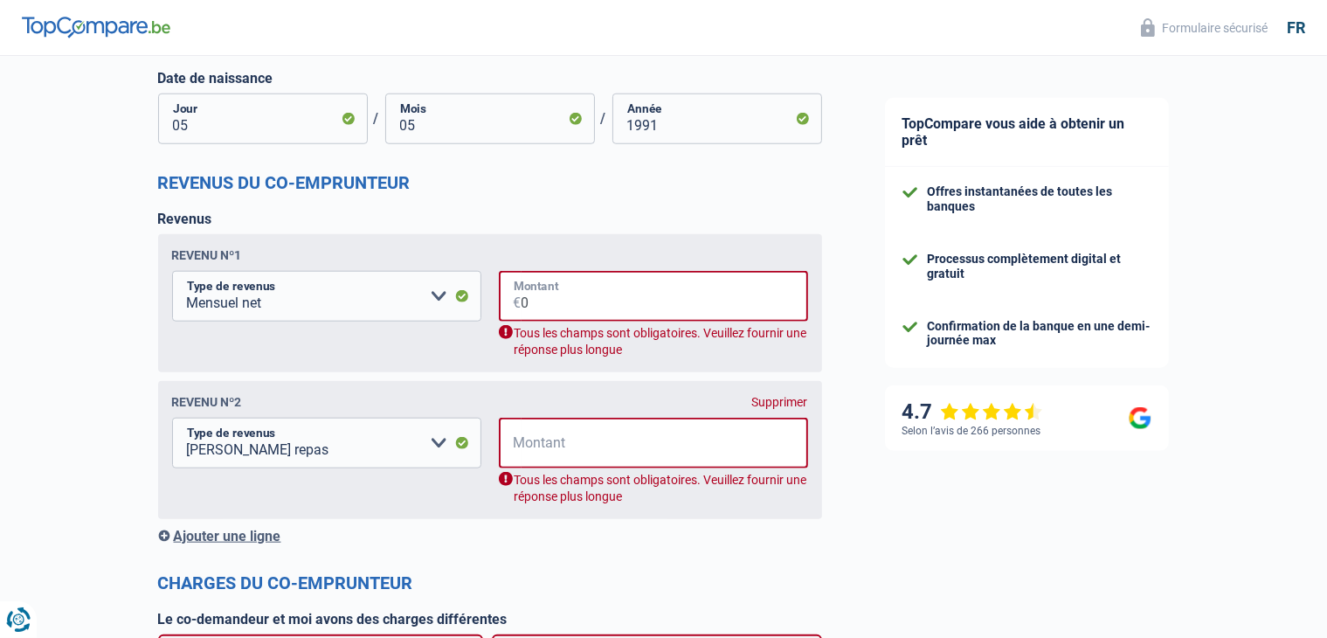
type input "0"
click at [522, 457] on input "Montant" at bounding box center [665, 443] width 287 height 51
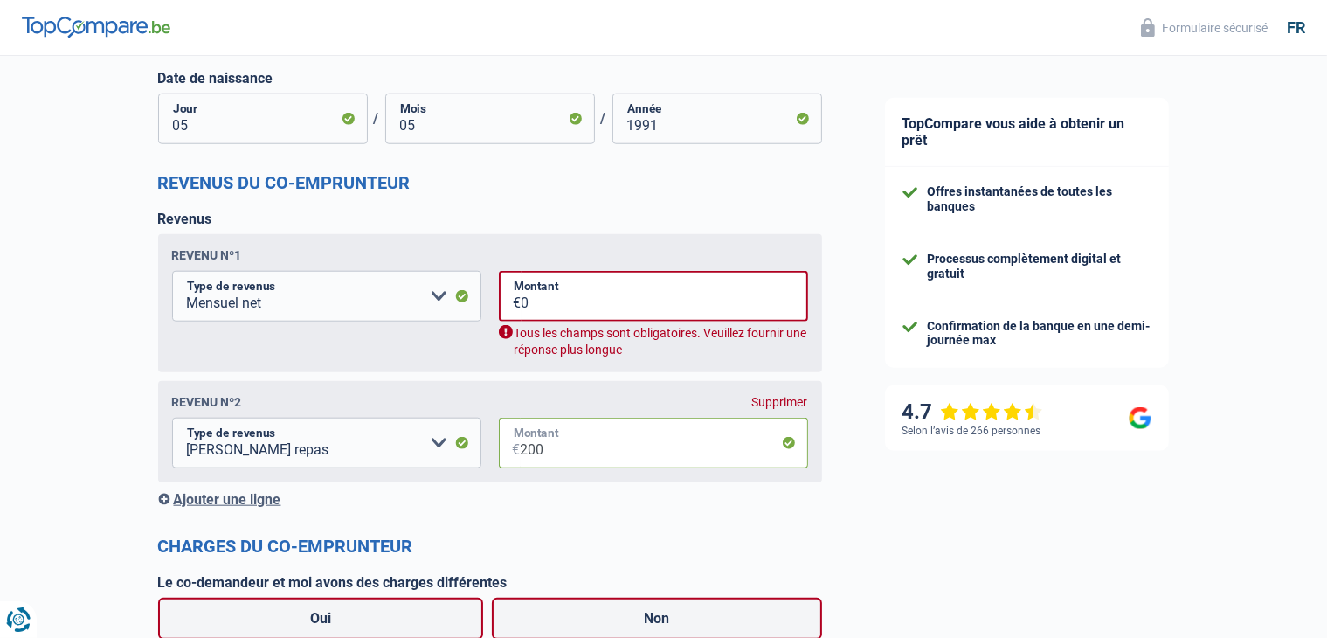
type input "200"
click at [556, 301] on input "0" at bounding box center [665, 296] width 287 height 51
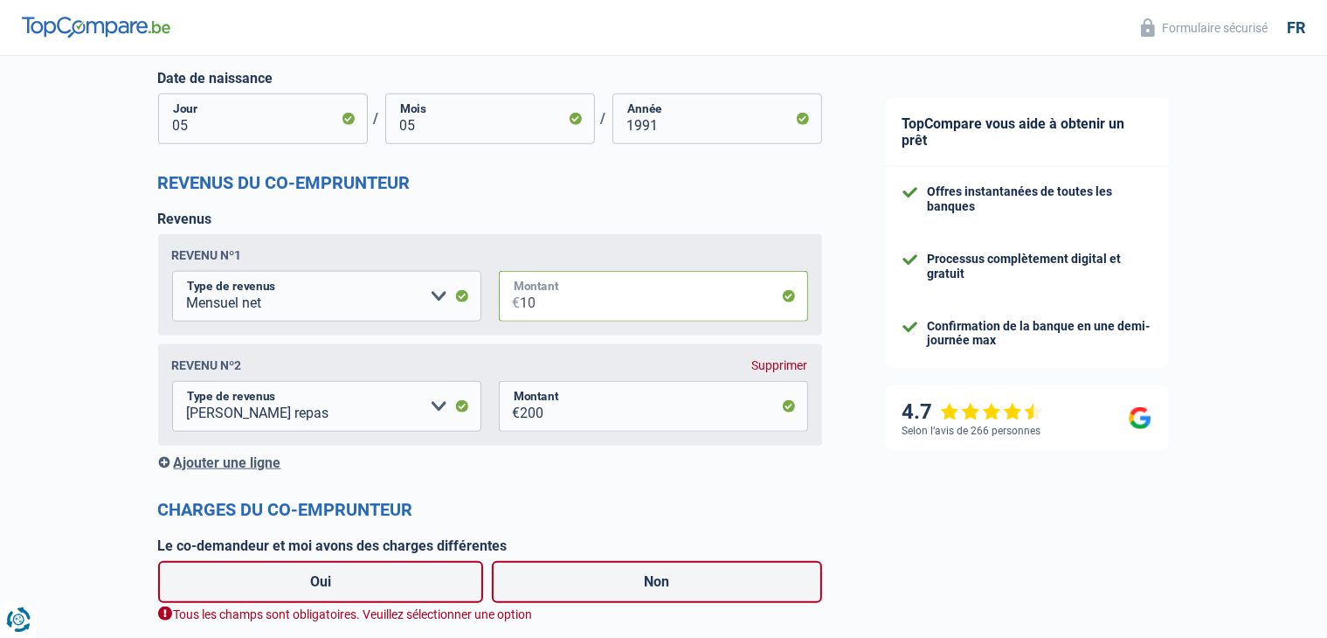
type input "10"
drag, startPoint x: 1328, startPoint y: 466, endPoint x: 1324, endPoint y: 554, distance: 88.3
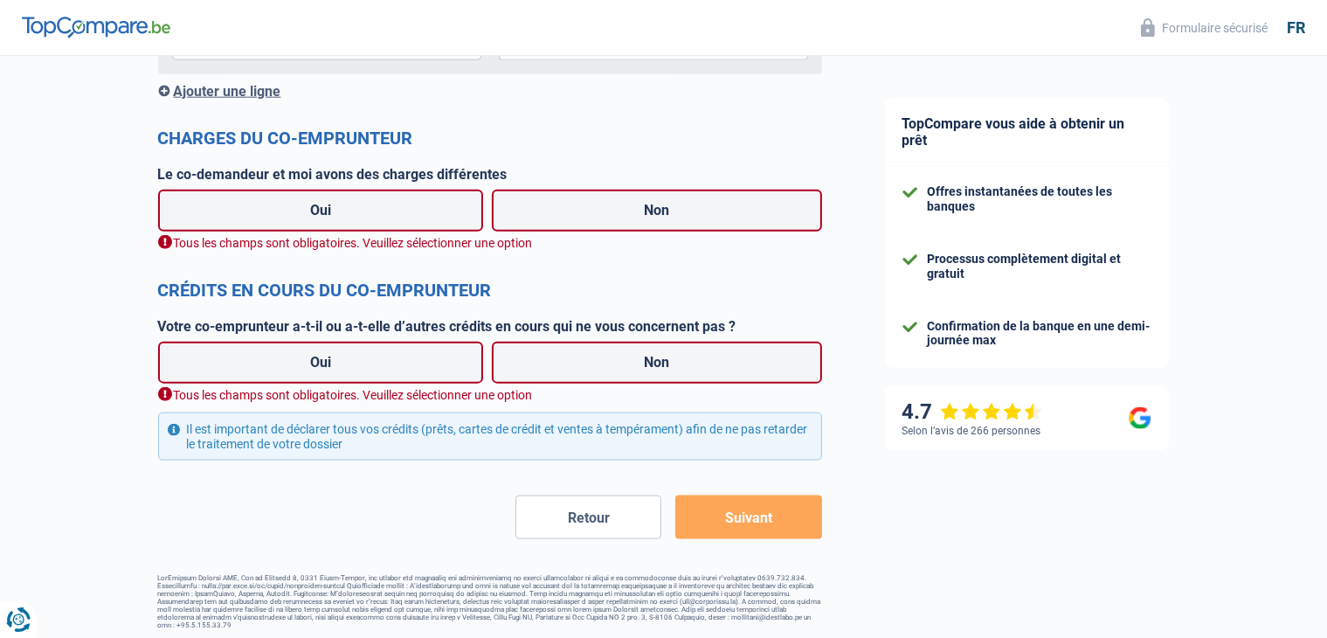
scroll to position [2091, 0]
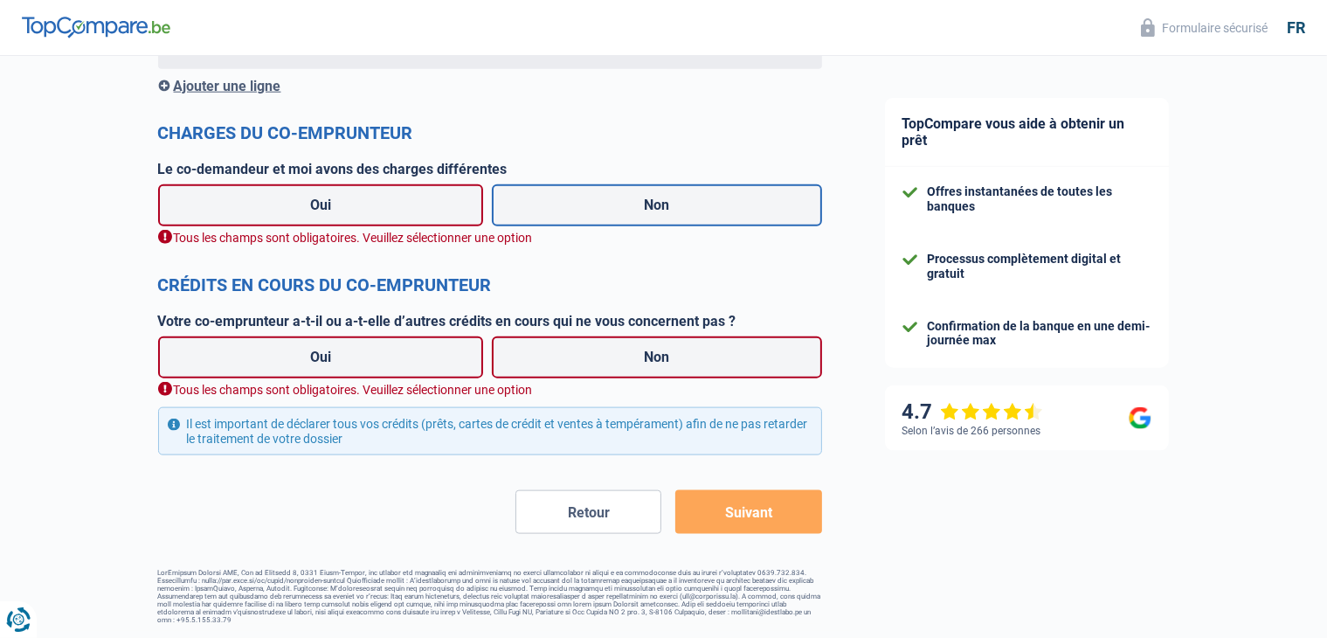
click at [555, 196] on label "Non" at bounding box center [657, 205] width 330 height 42
click at [555, 196] on input "Non" at bounding box center [657, 205] width 330 height 42
radio input "true"
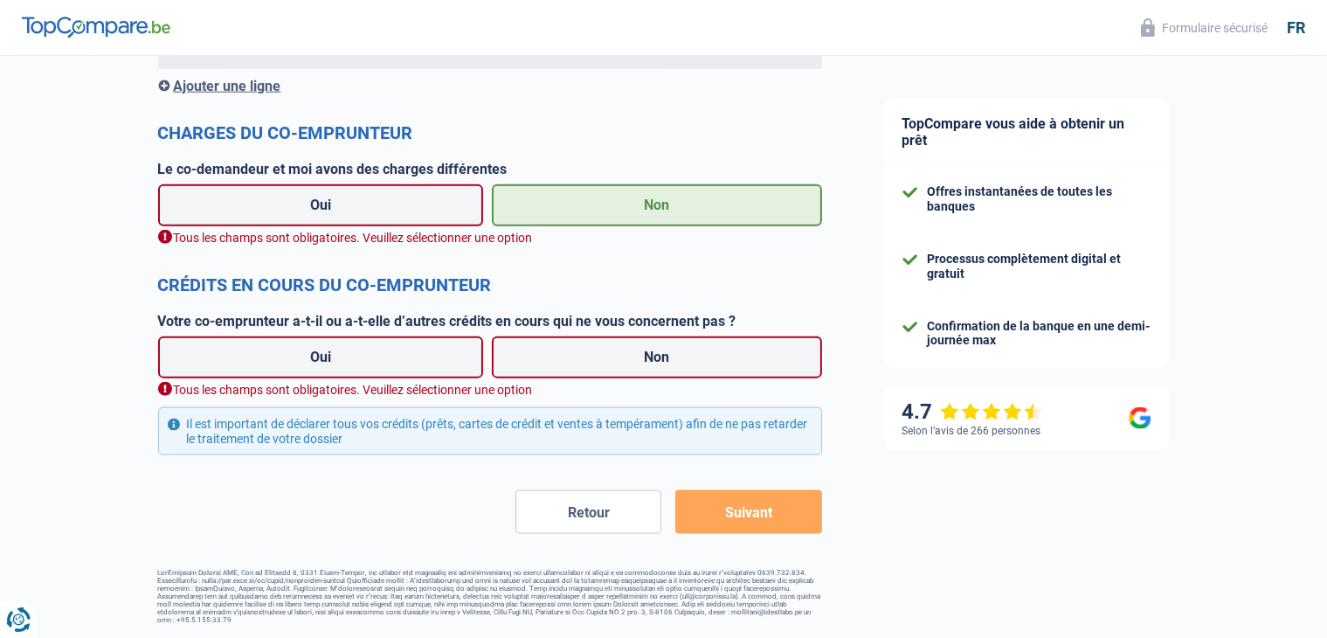
scroll to position [2070, 0]
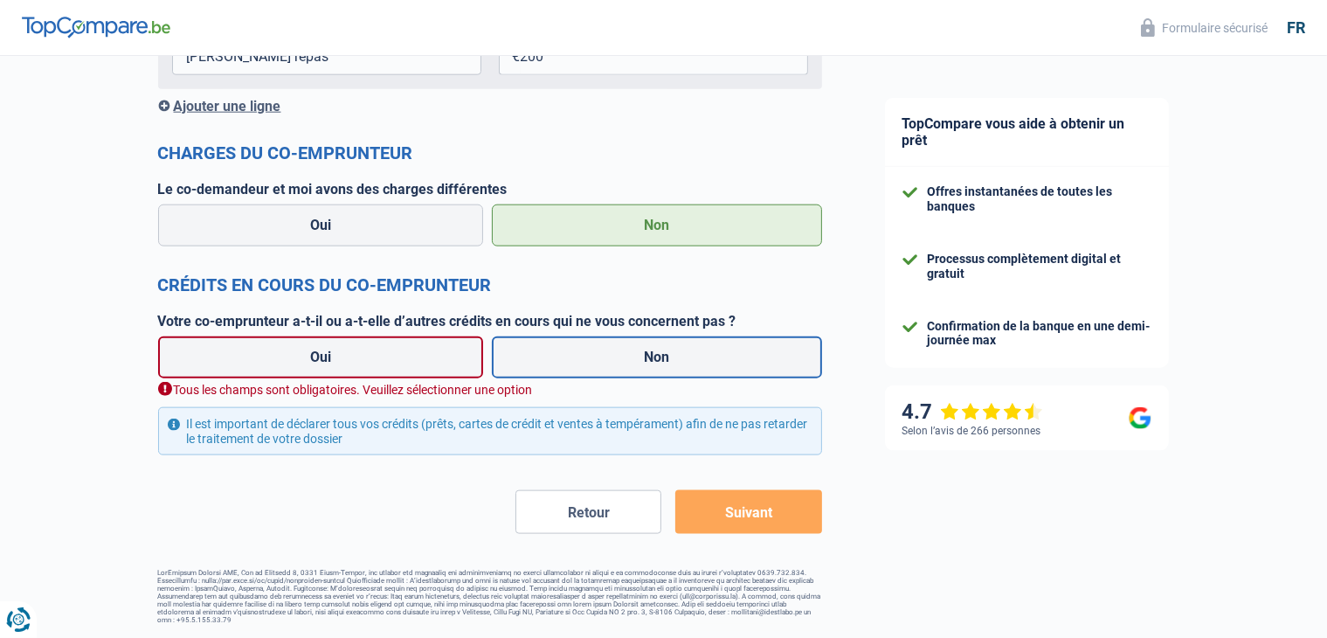
click at [540, 358] on label "Non" at bounding box center [657, 357] width 330 height 42
click at [540, 358] on input "Non" at bounding box center [657, 357] width 330 height 42
radio input "true"
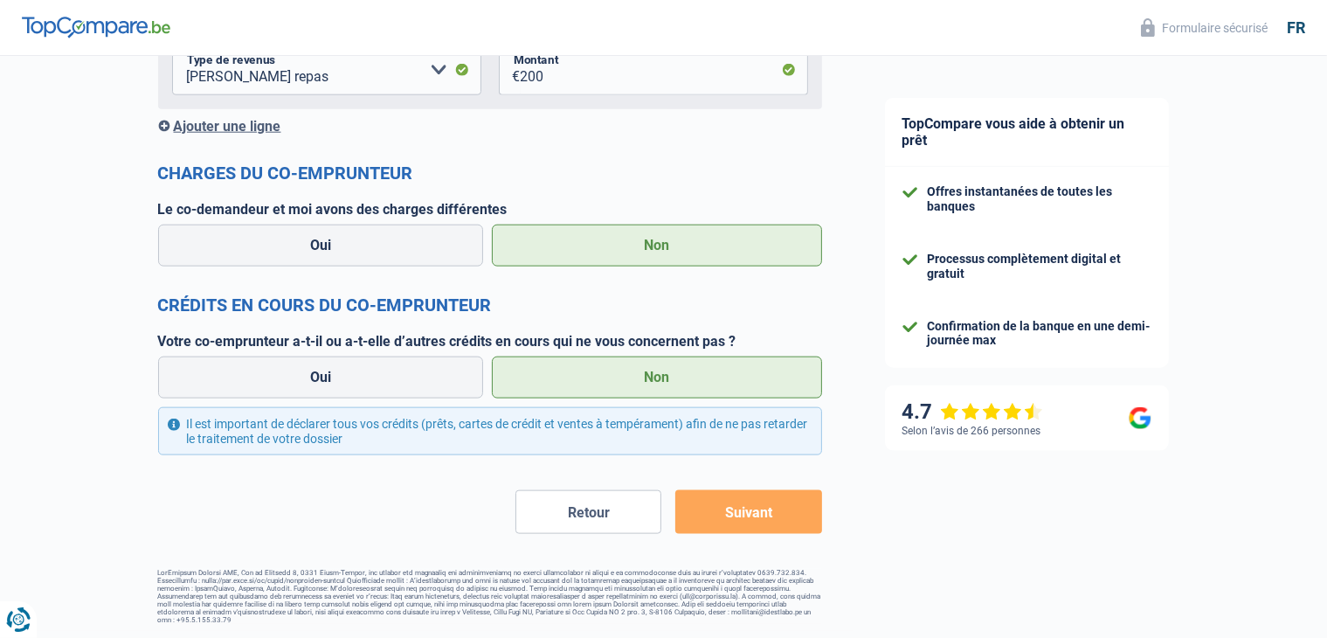
scroll to position [2051, 0]
click at [727, 508] on button "Suivant" at bounding box center [748, 512] width 146 height 44
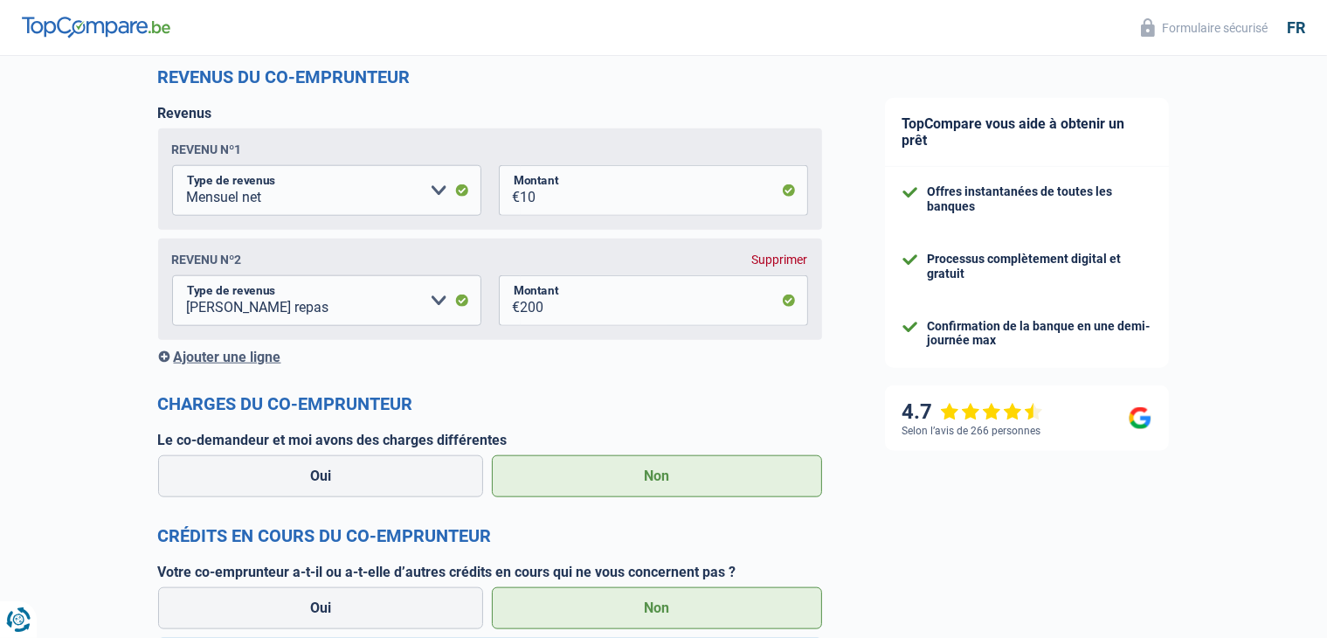
scroll to position [1608, 0]
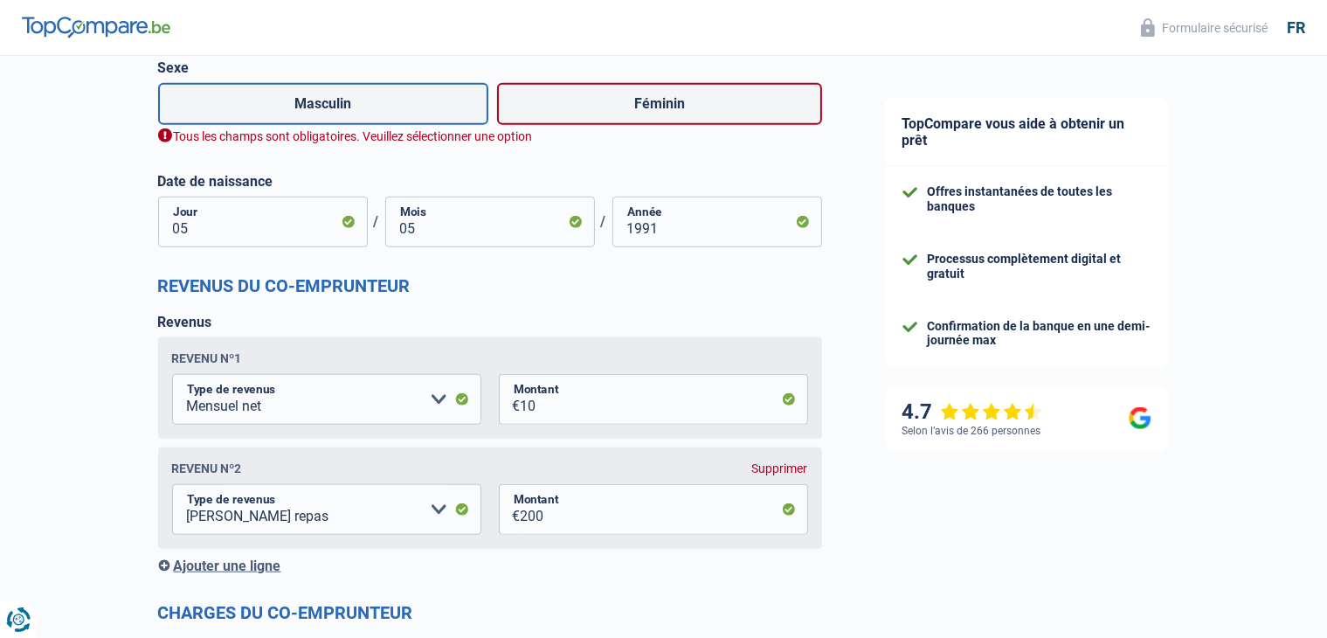
click at [412, 96] on label "Masculin" at bounding box center [323, 104] width 331 height 42
click at [412, 96] on input "Masculin" at bounding box center [323, 104] width 331 height 42
radio input "true"
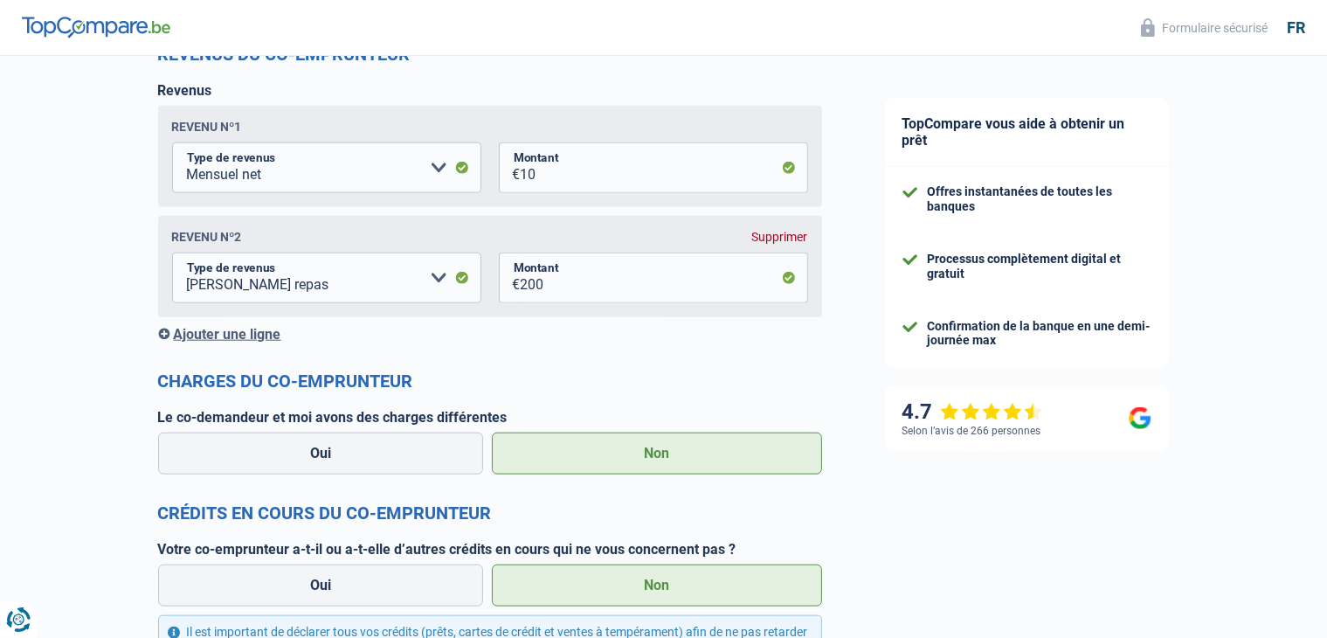
scroll to position [2030, 0]
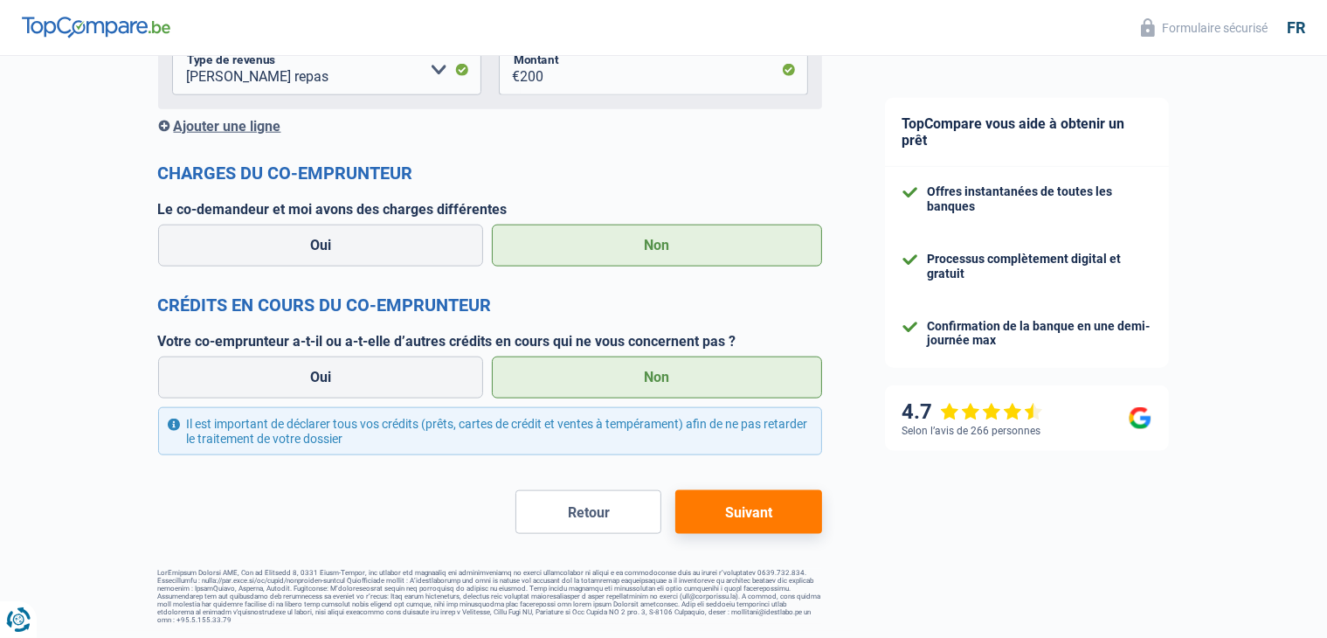
click at [786, 517] on button "Suivant" at bounding box center [748, 512] width 146 height 44
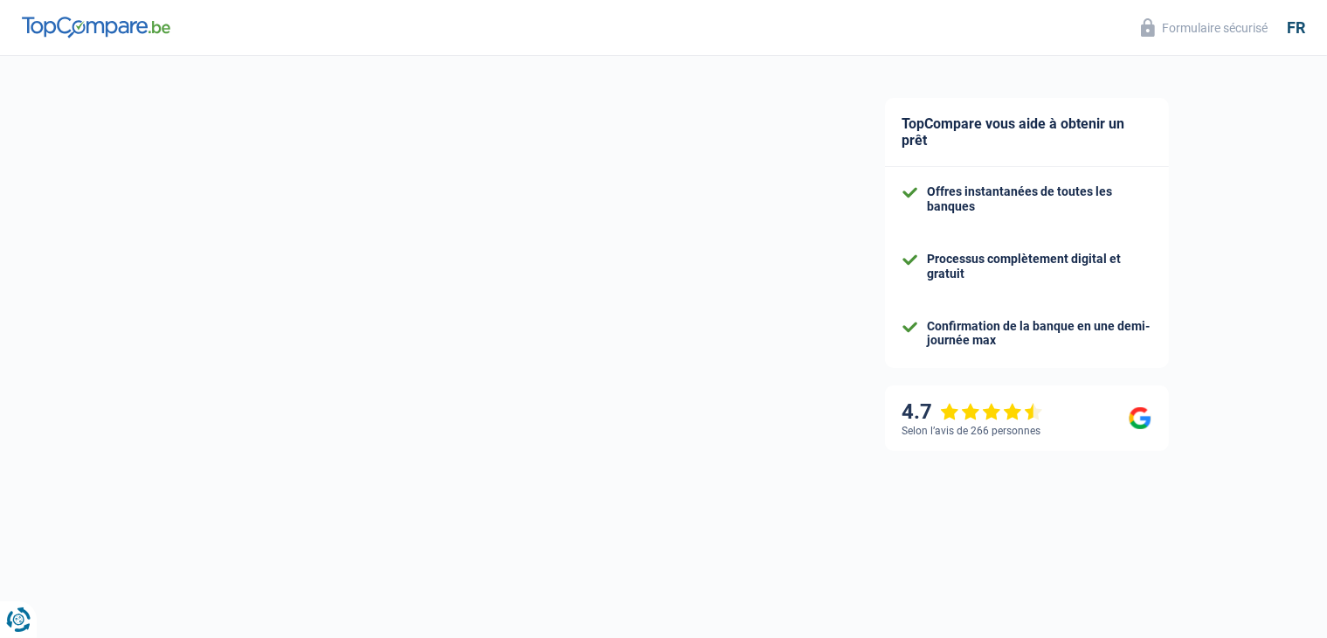
select select "refinancing"
select select "120"
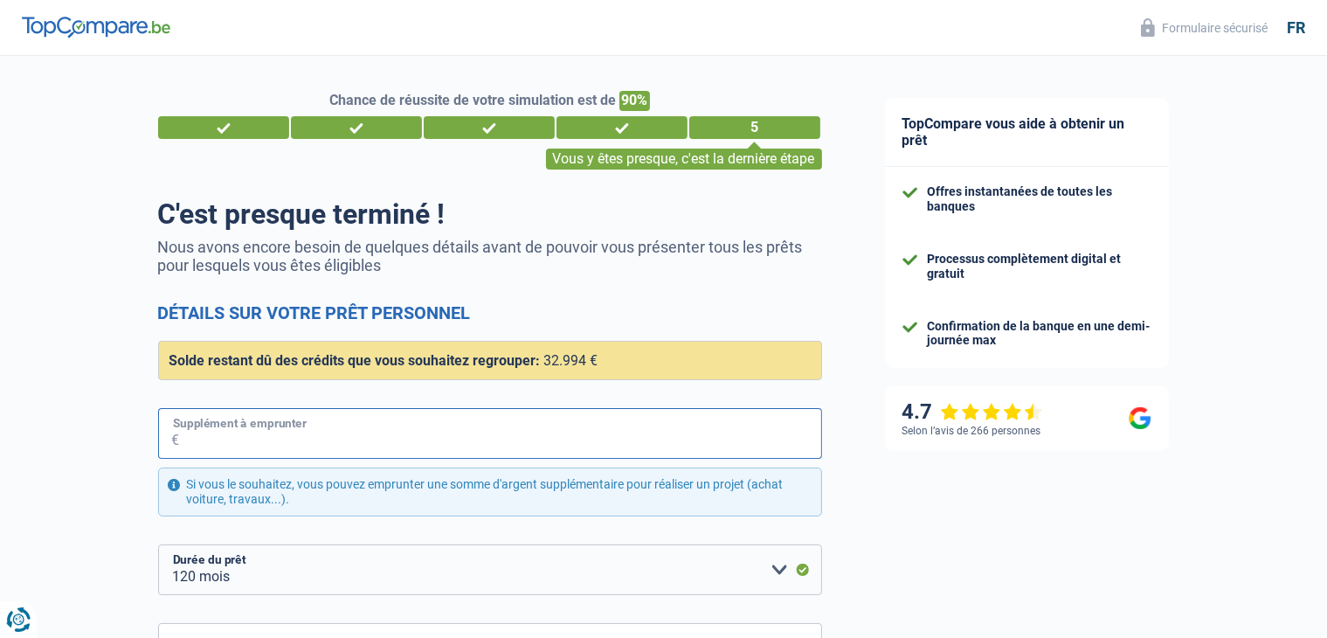
click at [434, 447] on input "Supplément à emprunter" at bounding box center [501, 433] width 642 height 51
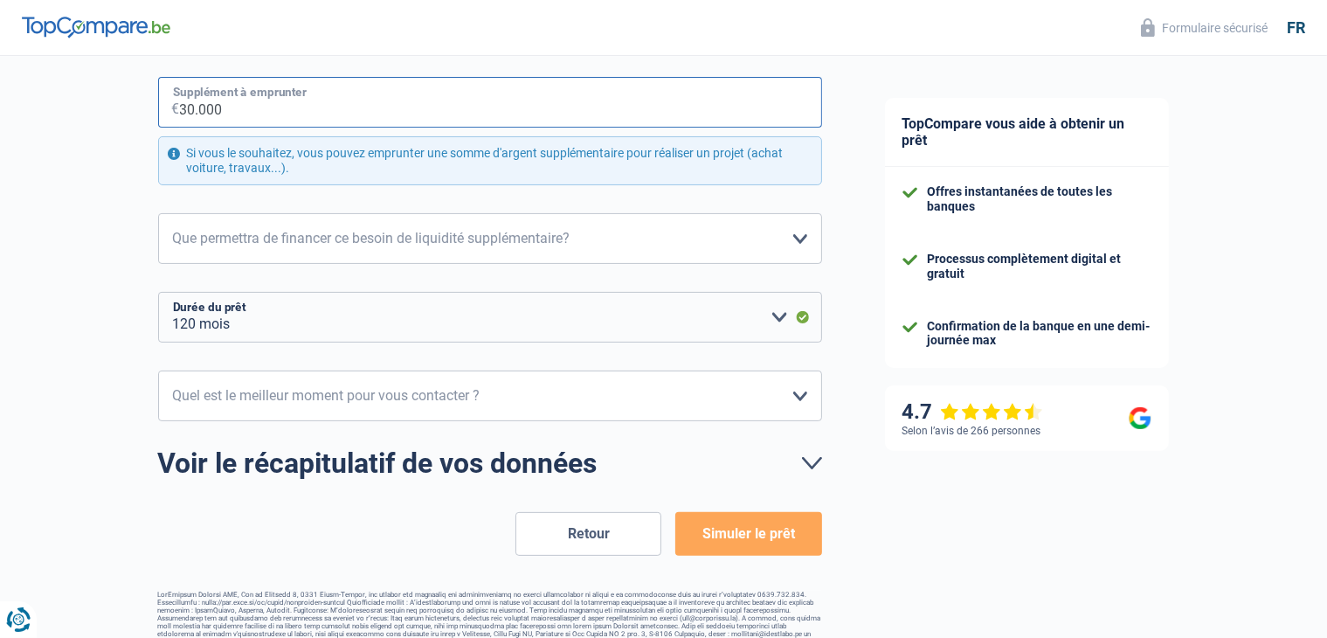
scroll to position [353, 0]
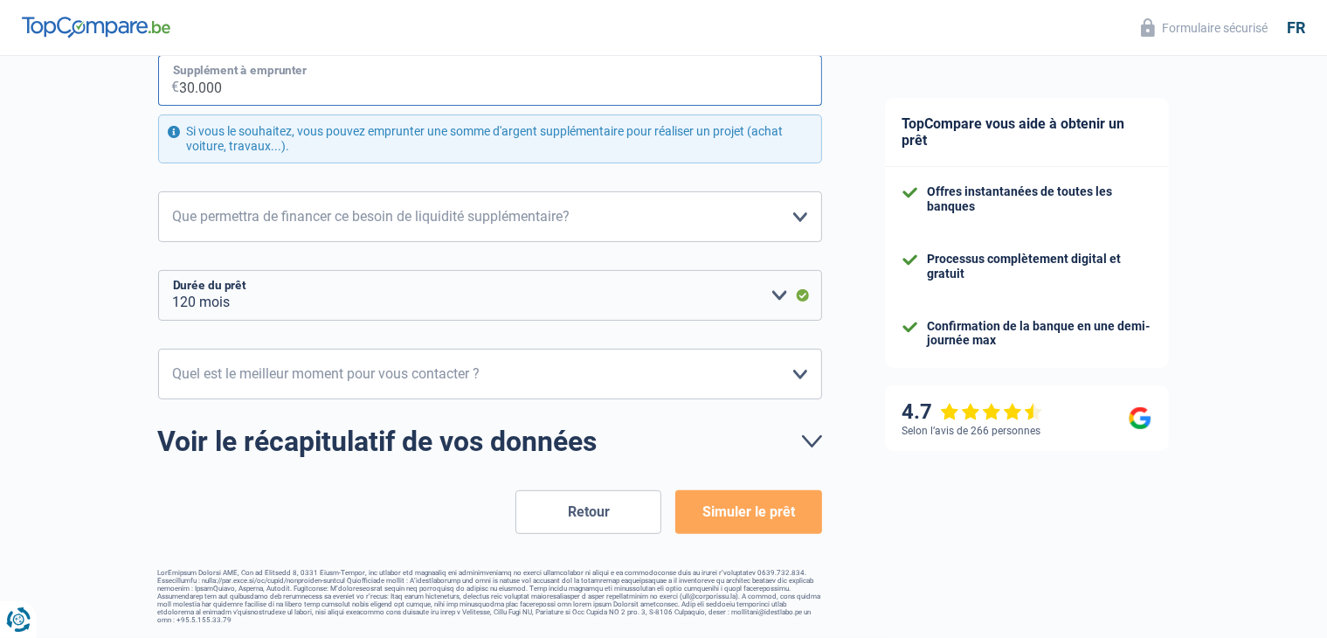
type input "30.000"
click at [789, 224] on select "Confort maison: meubles, textile, peinture, électroménager, outillage non-profe…" at bounding box center [490, 216] width 664 height 51
select select "household"
click at [158, 191] on select "Confort maison: meubles, textile, peinture, électroménager, outillage non-profe…" at bounding box center [490, 216] width 664 height 51
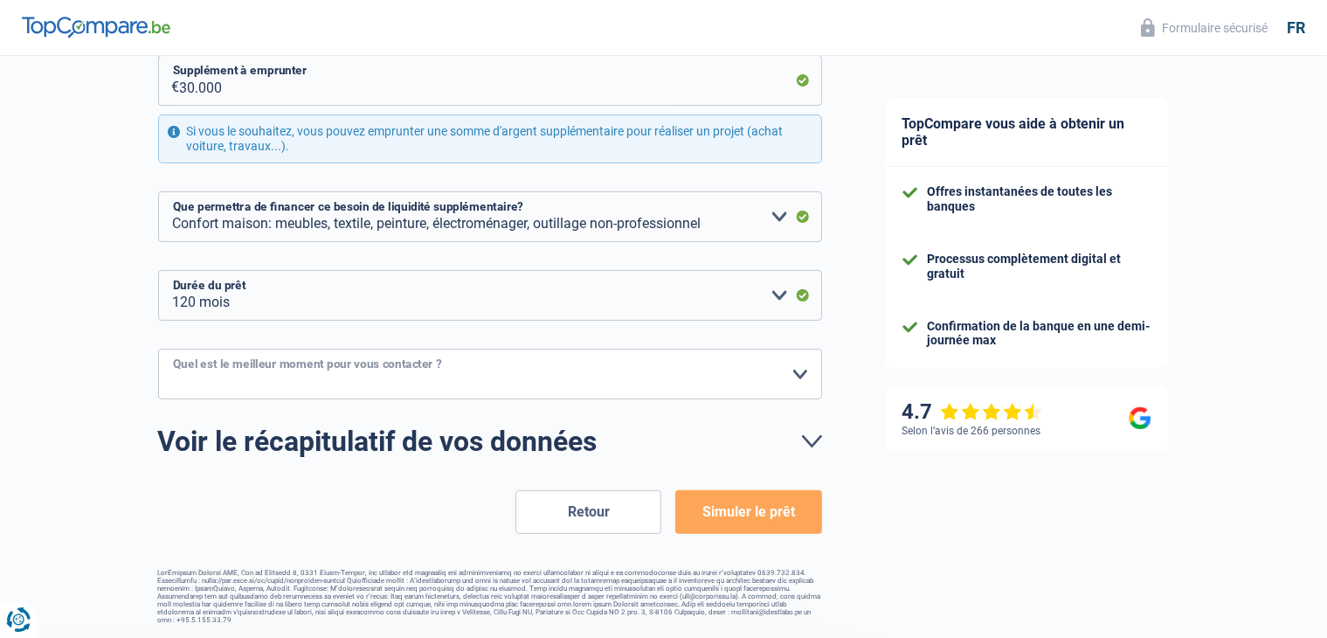
click at [577, 377] on select "10h-12h 12h-14h 14h-16h 16h-18h Veuillez sélectionner une option" at bounding box center [490, 374] width 664 height 51
select select "10-12"
click at [158, 349] on select "10h-12h 12h-14h 14h-16h 16h-18h Veuillez sélectionner une option" at bounding box center [490, 374] width 664 height 51
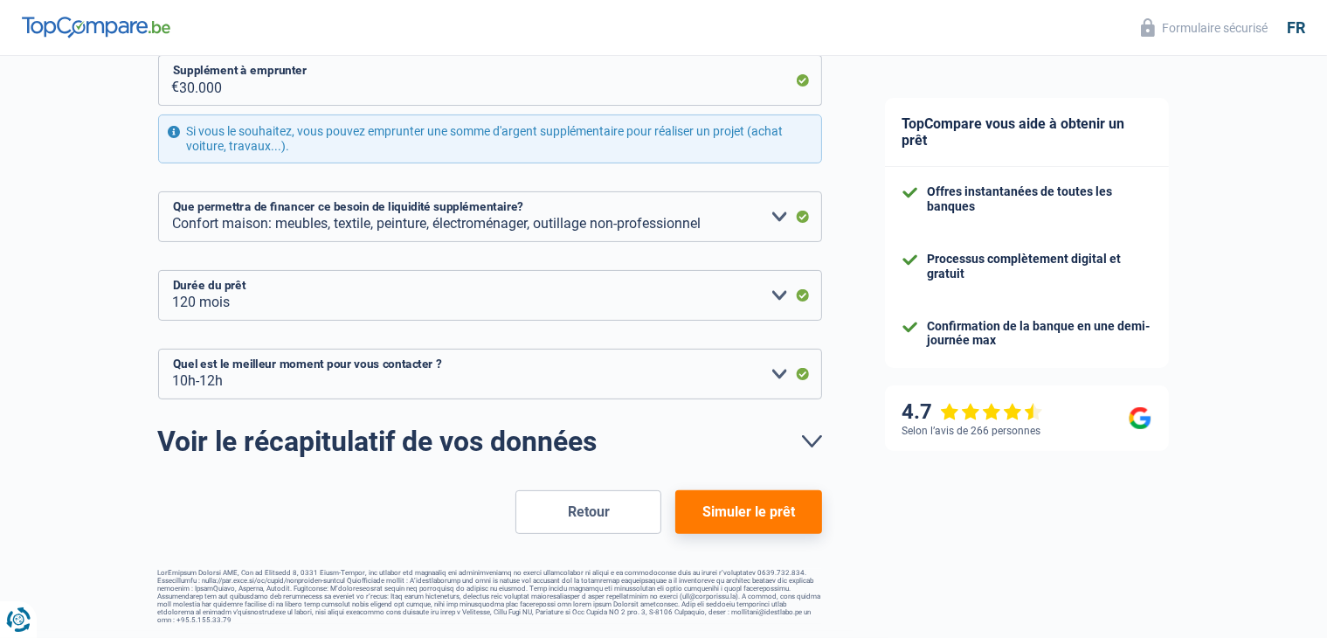
click at [768, 514] on button "Simuler le prêt" at bounding box center [748, 512] width 146 height 44
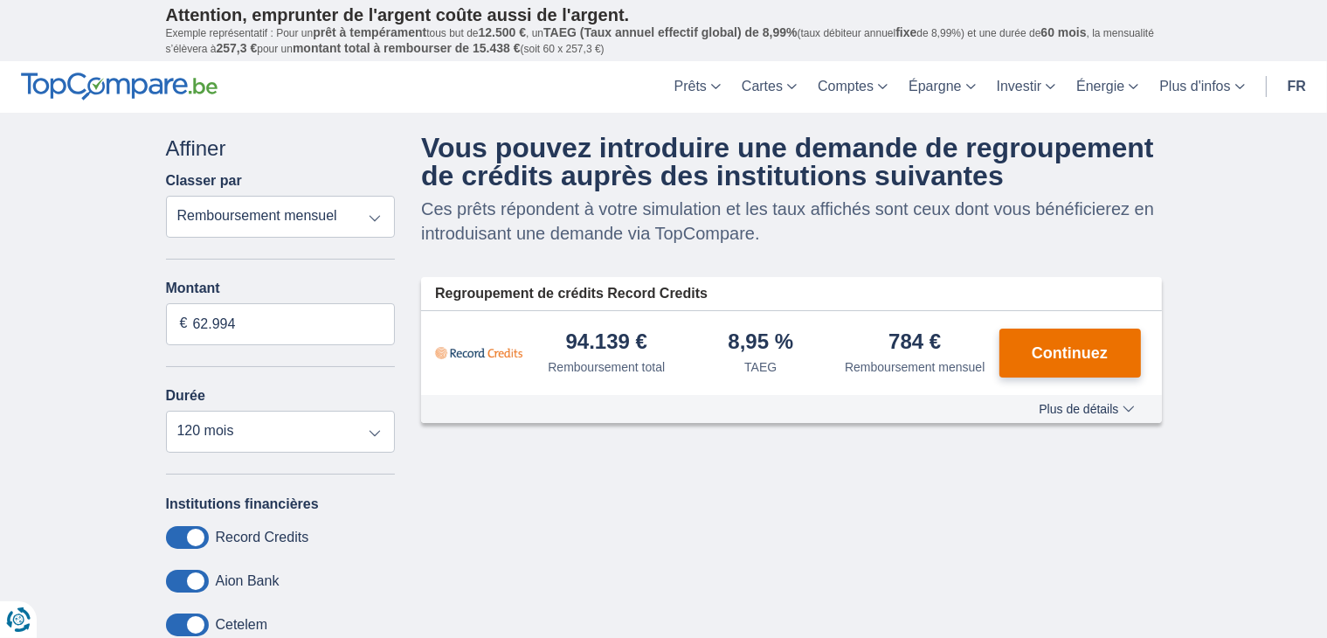
click at [1070, 360] on button "Continuez" at bounding box center [1070, 352] width 142 height 49
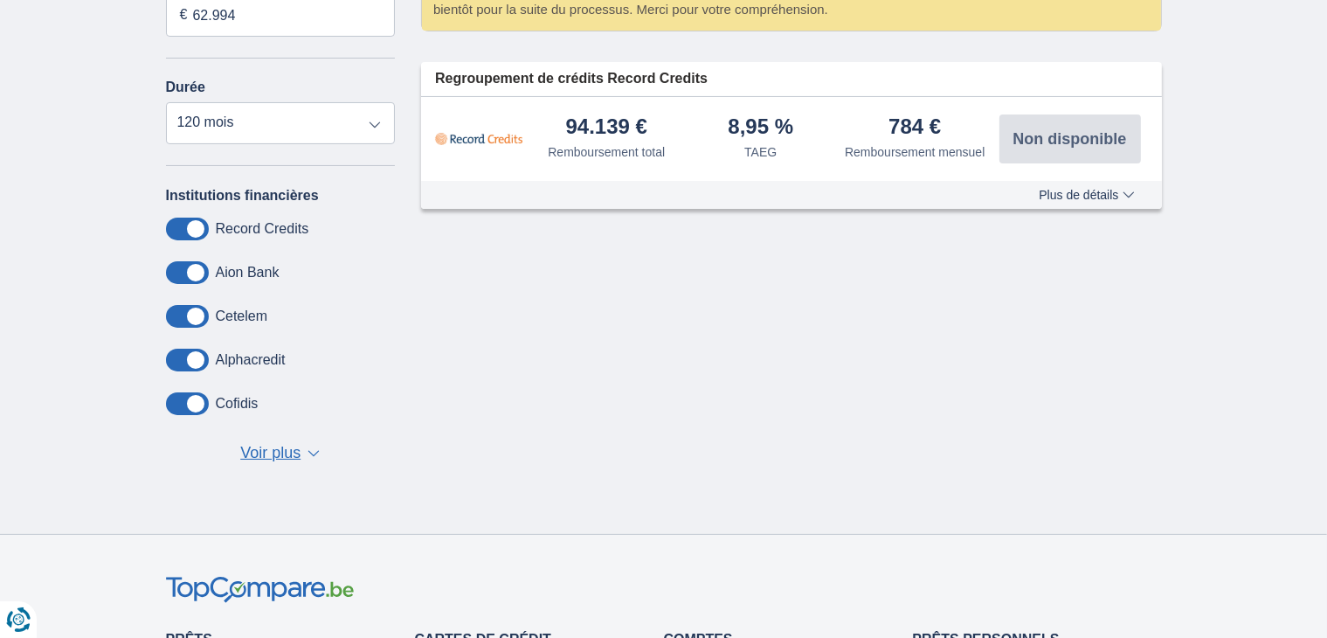
scroll to position [311, 0]
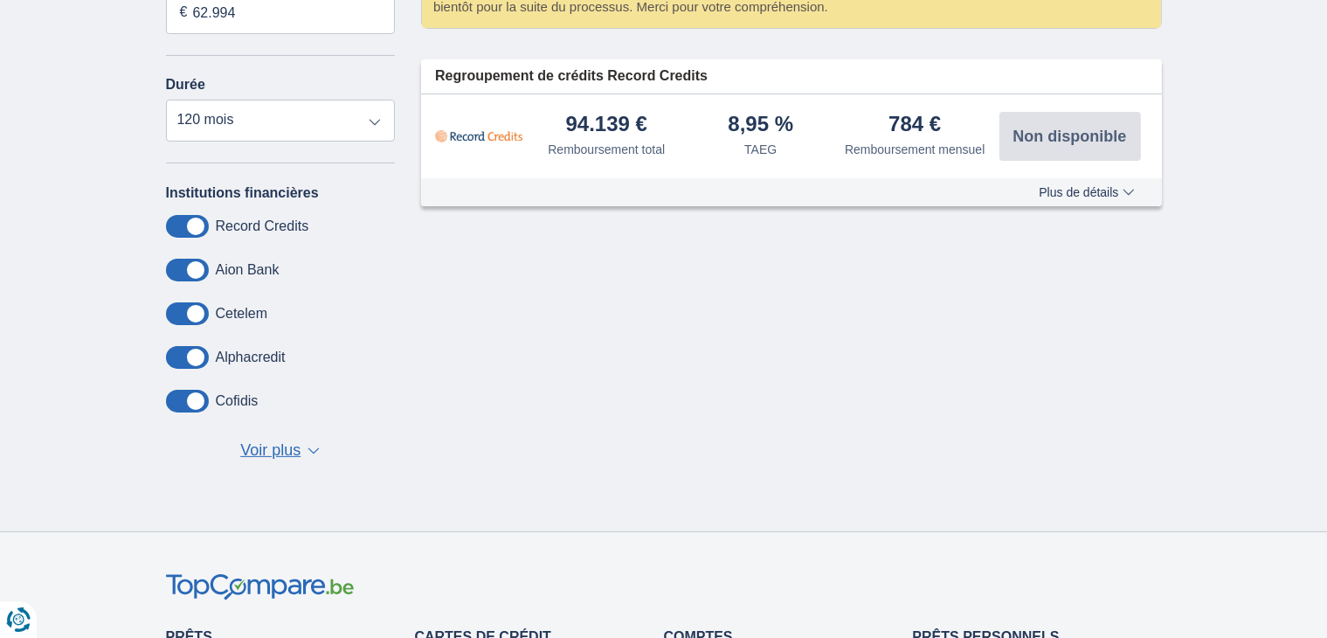
click at [273, 448] on span "Voir plus" at bounding box center [270, 450] width 60 height 23
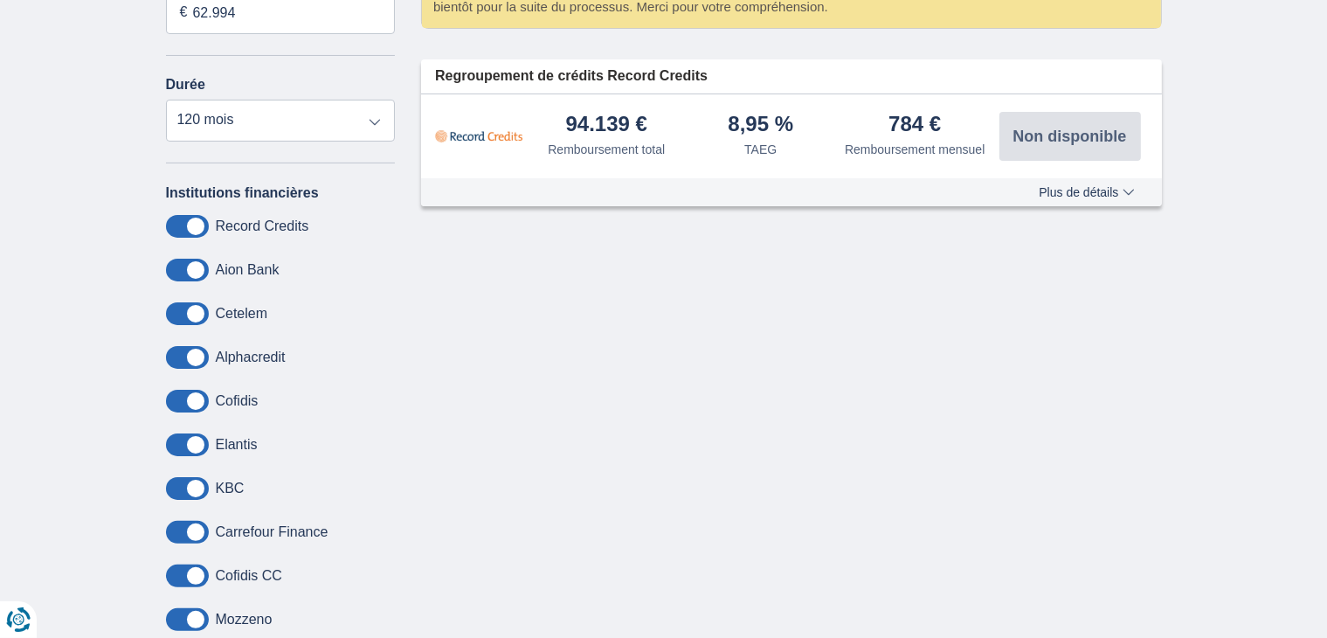
click at [197, 225] on span at bounding box center [187, 226] width 43 height 23
click at [0, 0] on input "checkbox" at bounding box center [0, 0] width 0 height 0
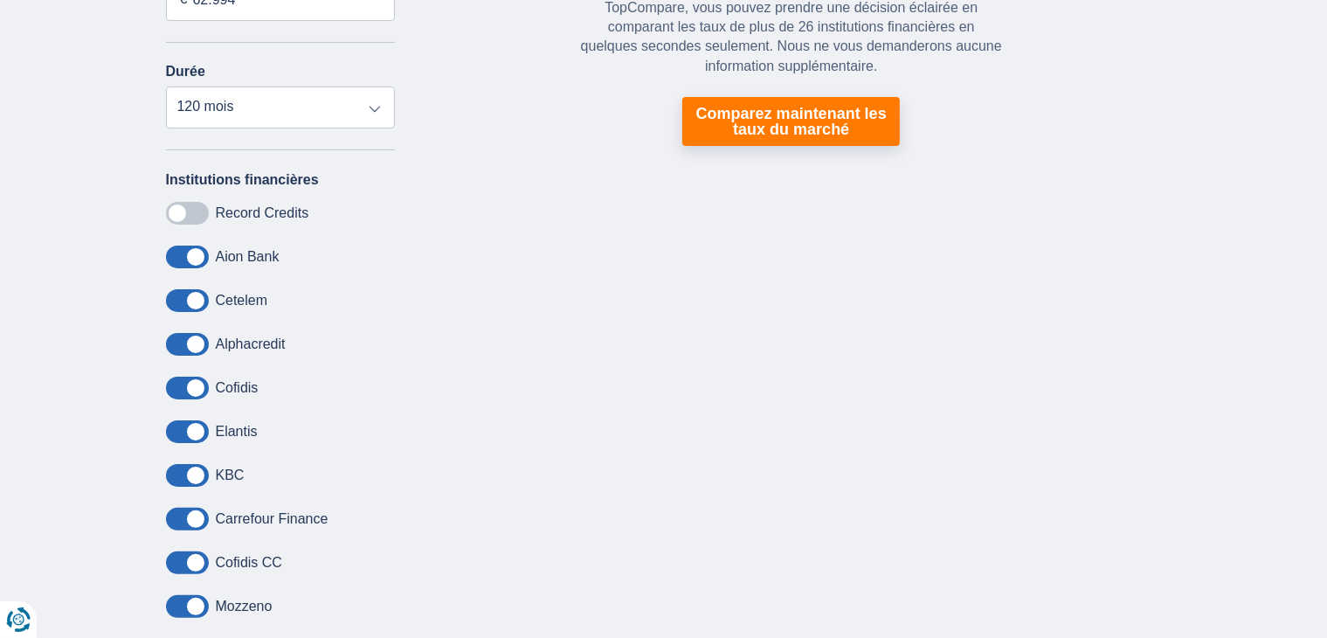
scroll to position [342, 0]
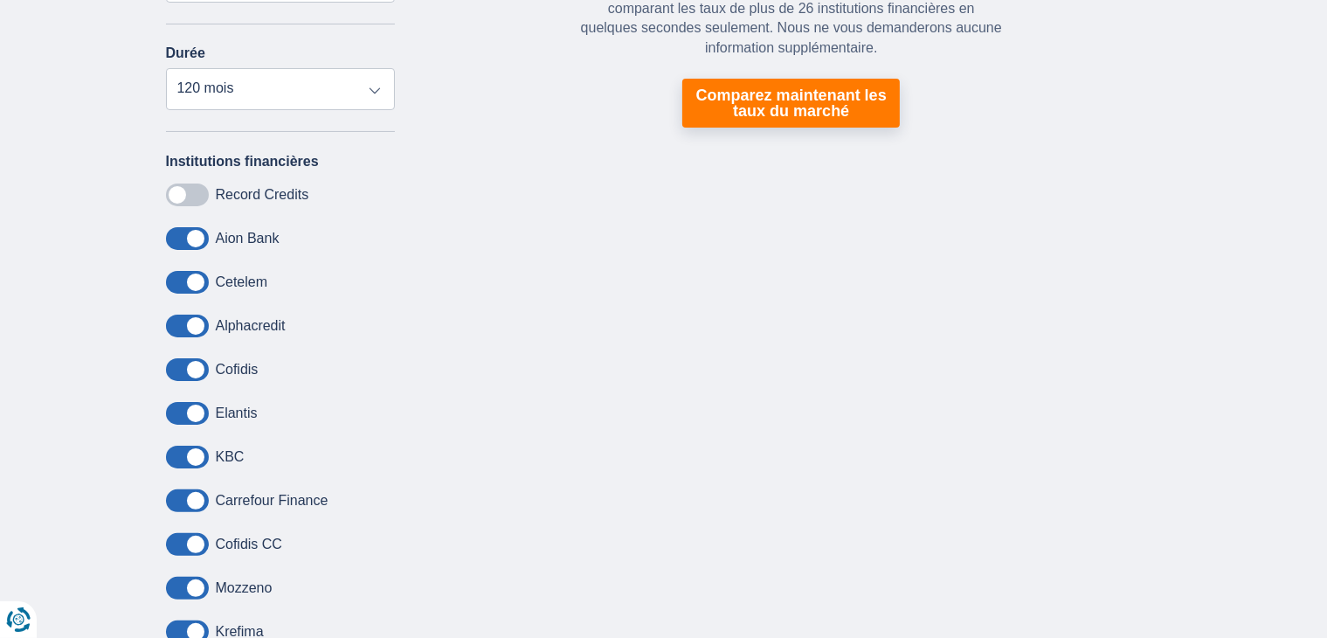
click at [195, 196] on span at bounding box center [187, 194] width 43 height 23
click at [0, 0] on input "checkbox" at bounding box center [0, 0] width 0 height 0
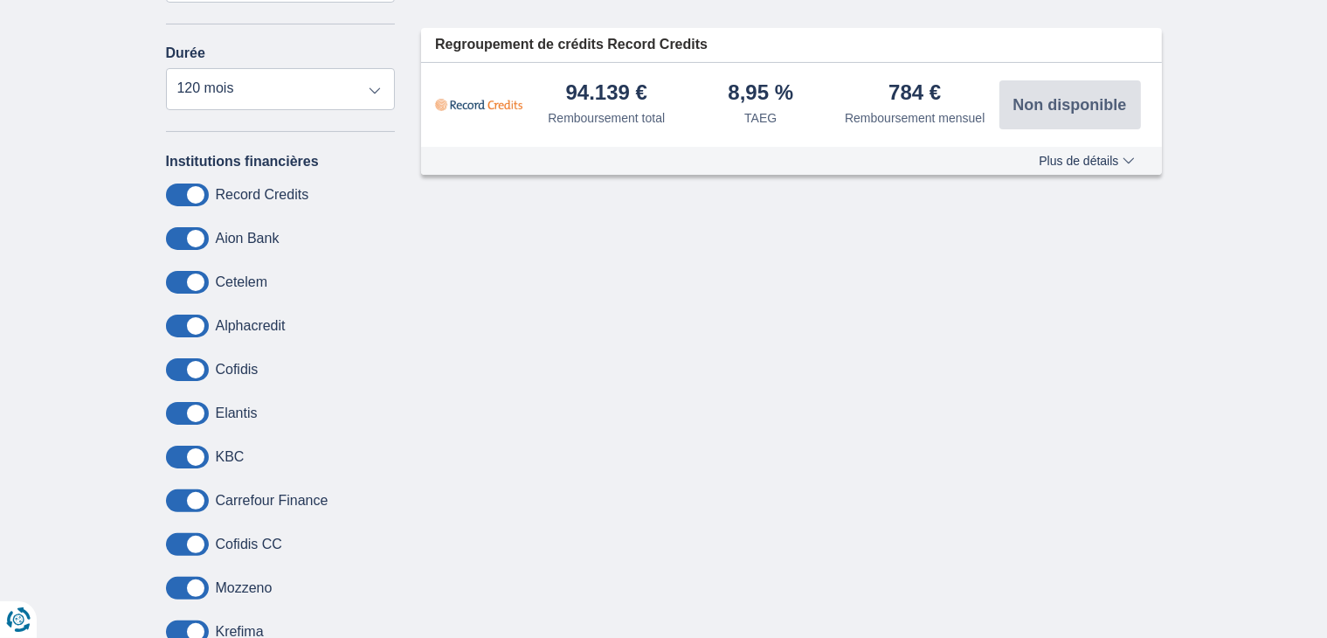
click at [194, 236] on span at bounding box center [187, 238] width 43 height 23
click at [0, 0] on input "checkbox" at bounding box center [0, 0] width 0 height 0
click at [194, 236] on span at bounding box center [187, 238] width 43 height 23
click at [0, 0] on input "checkbox" at bounding box center [0, 0] width 0 height 0
click at [194, 326] on span at bounding box center [187, 325] width 43 height 23
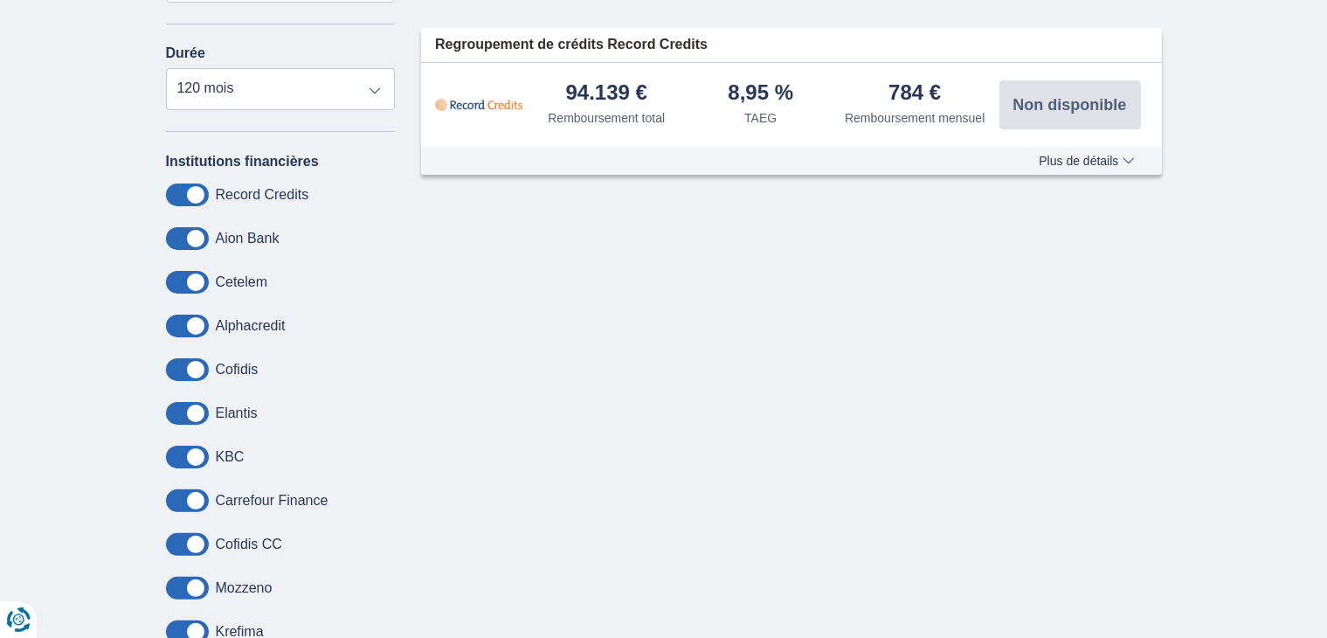
click at [0, 0] on input "checkbox" at bounding box center [0, 0] width 0 height 0
click at [198, 326] on span at bounding box center [187, 325] width 43 height 23
click at [0, 0] on input "checkbox" at bounding box center [0, 0] width 0 height 0
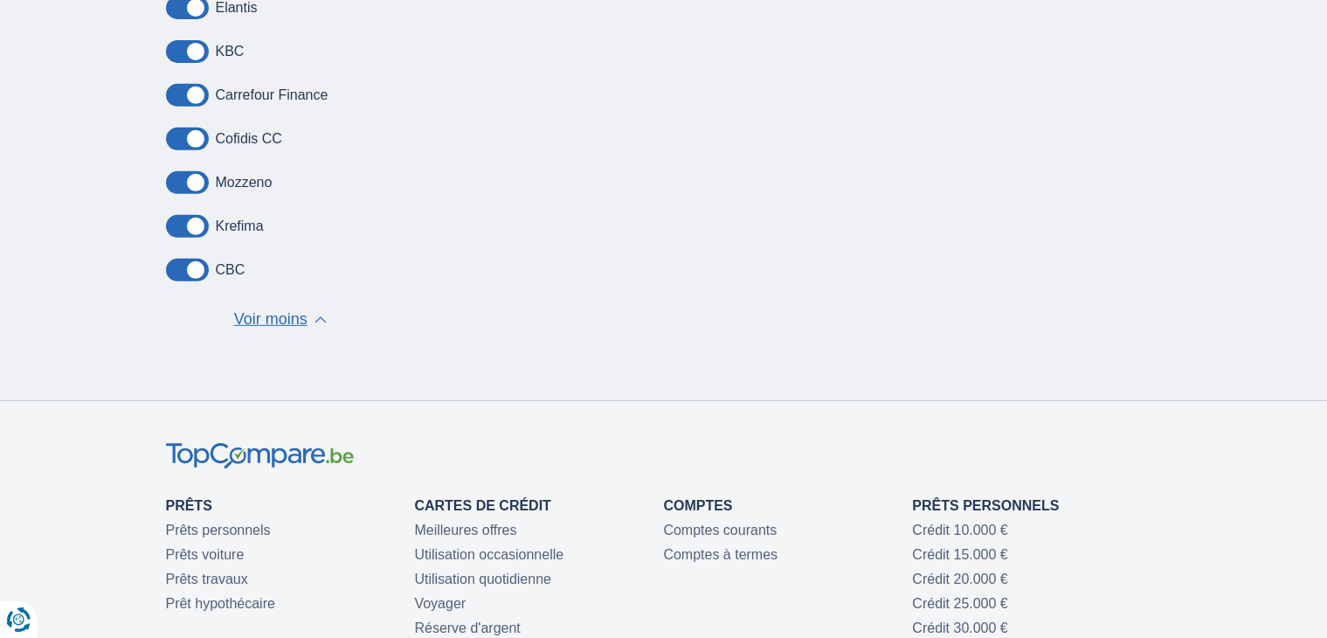
scroll to position [762, 0]
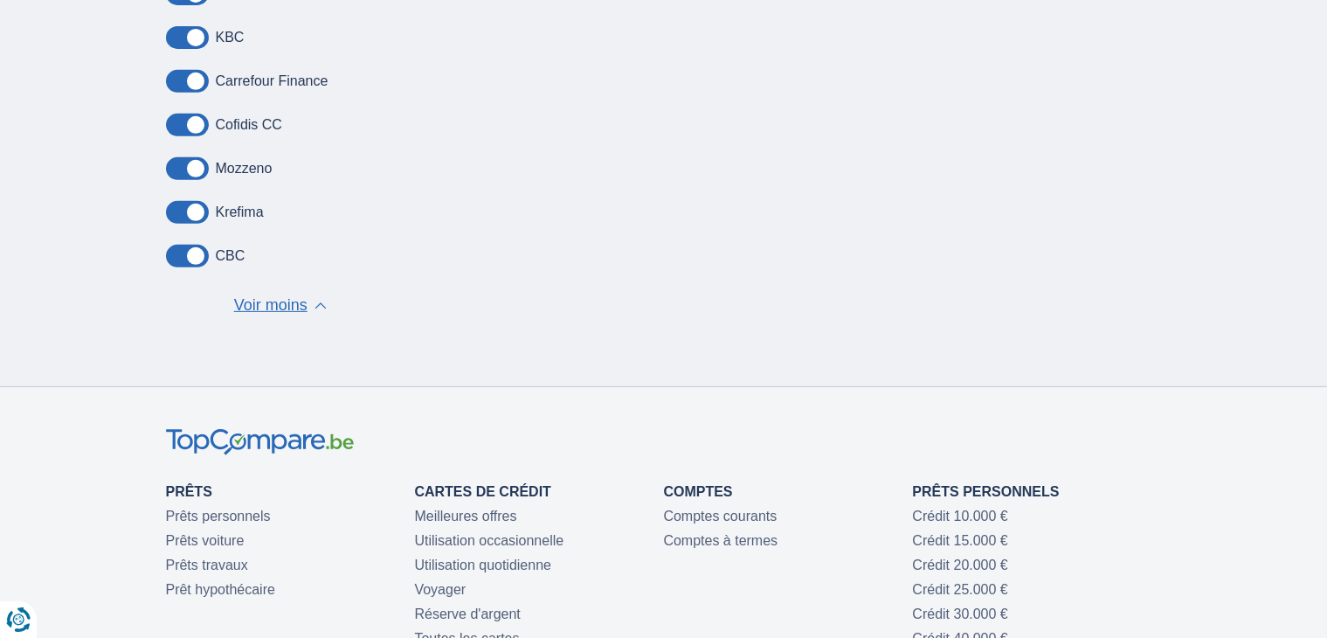
click at [290, 299] on span "Voir moins" at bounding box center [270, 305] width 73 height 23
